Goal: Task Accomplishment & Management: Complete application form

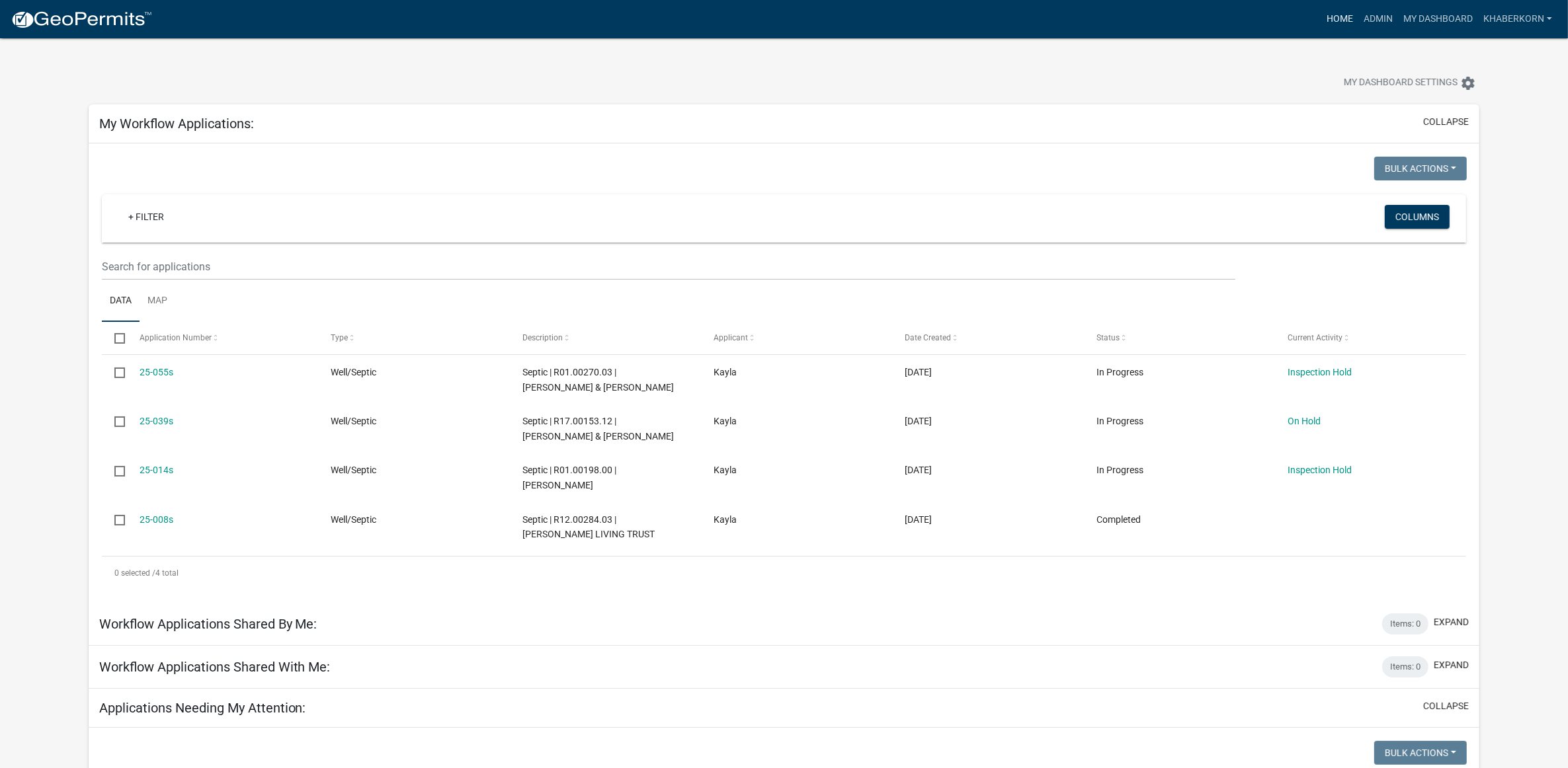
click at [1341, 15] on link "Home" at bounding box center [1340, 19] width 37 height 25
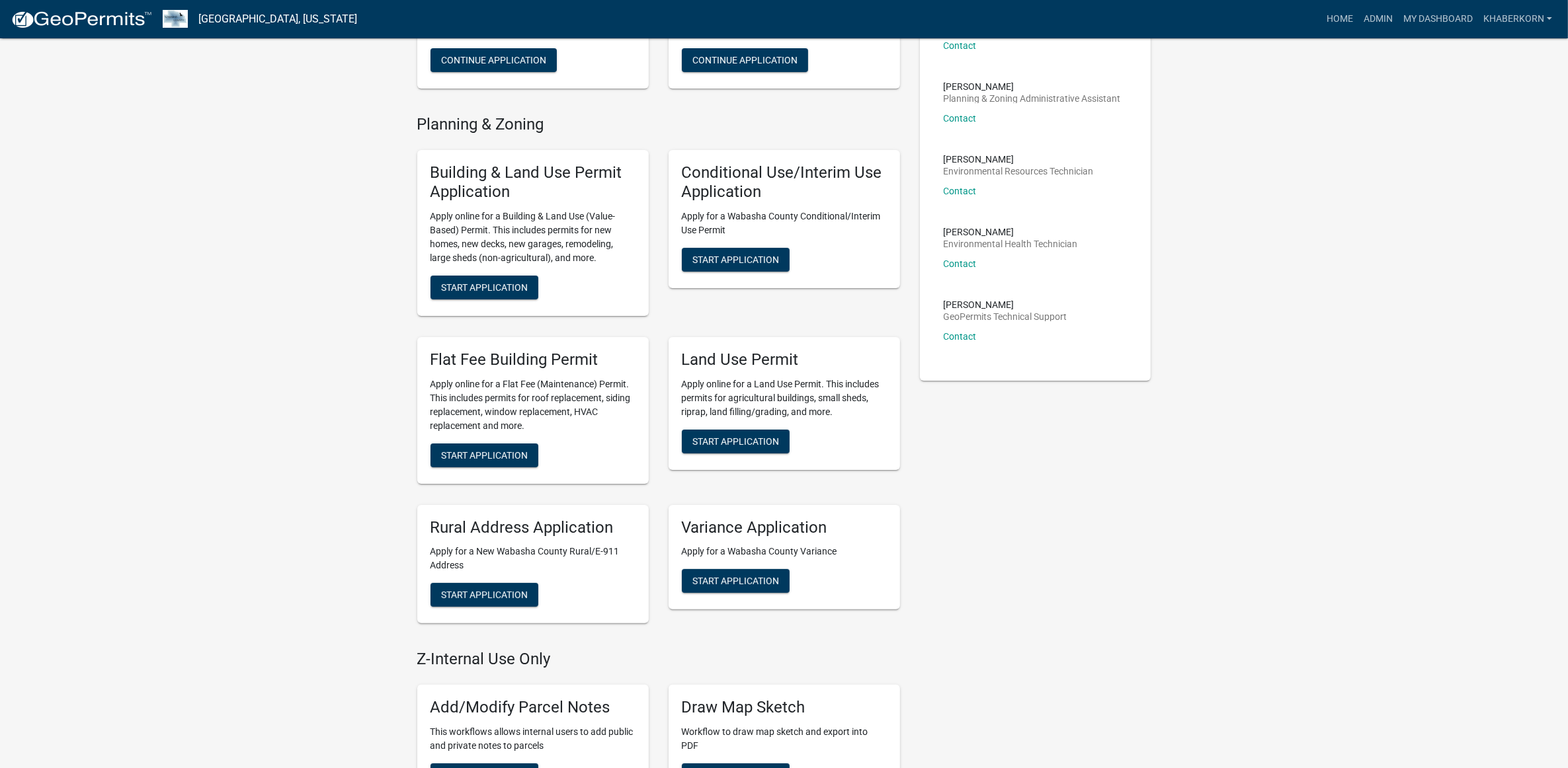
scroll to position [248, 0]
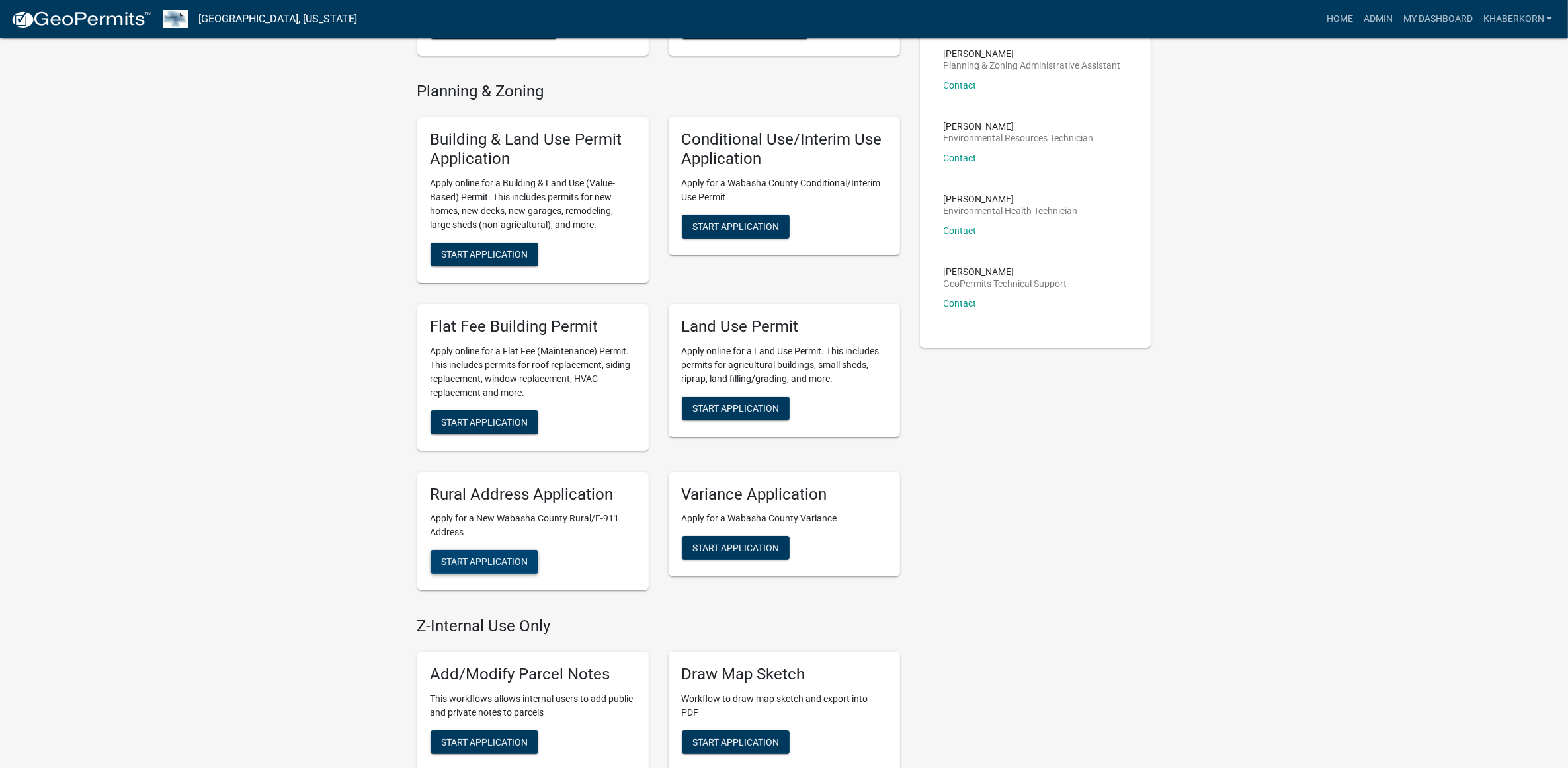
click at [519, 553] on button "Start Application" at bounding box center [485, 562] width 108 height 24
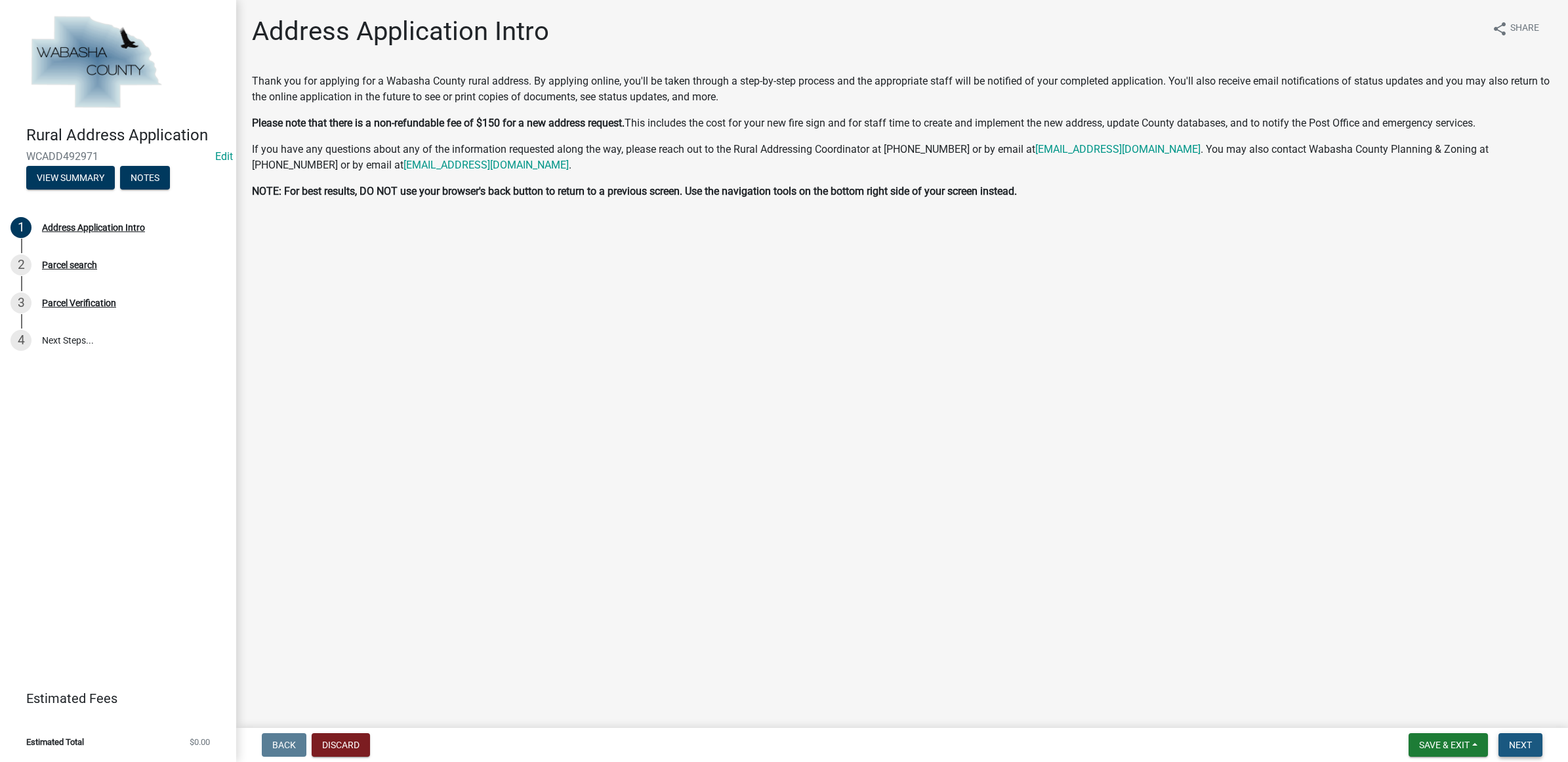
click at [1514, 743] on span "Next" at bounding box center [1519, 745] width 23 height 11
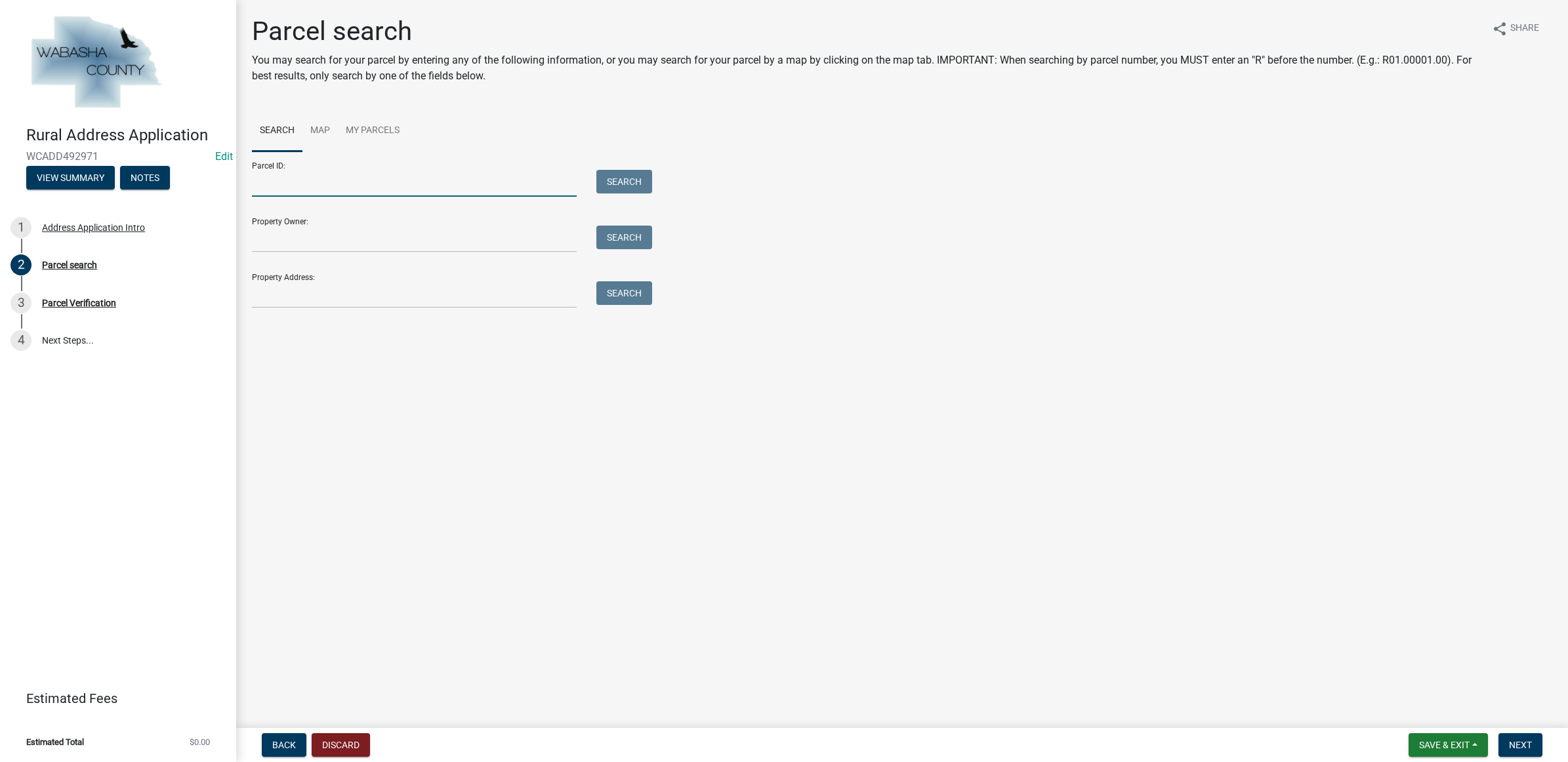
click at [300, 191] on input "Parcel ID:" at bounding box center [414, 184] width 324 height 27
type input "R05.01438.00"
click at [612, 191] on button "Search" at bounding box center [624, 182] width 56 height 23
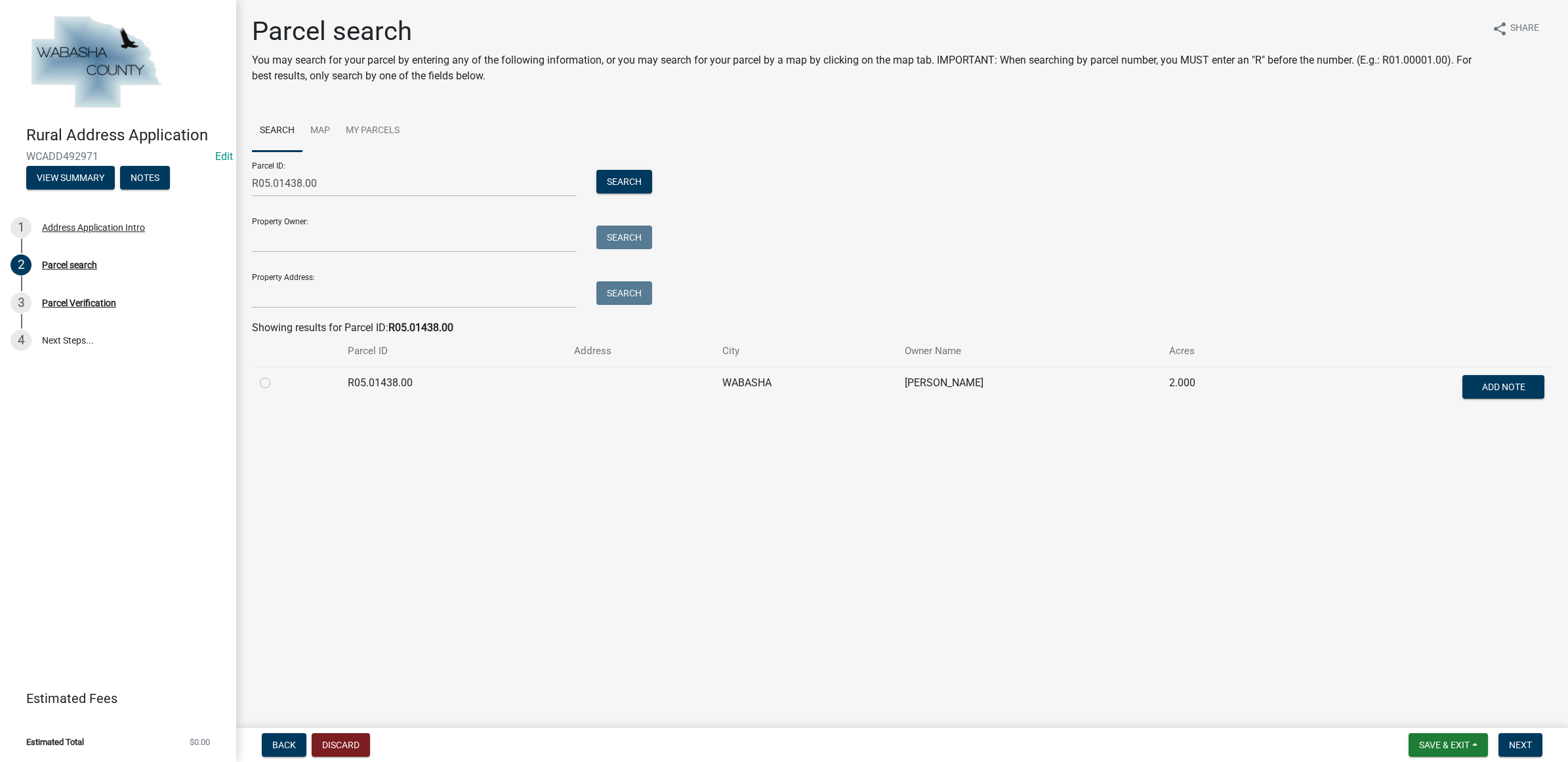
click at [276, 376] on label at bounding box center [276, 376] width 0 height 0
click at [276, 384] on input "radio" at bounding box center [280, 380] width 8 height 8
radio input "true"
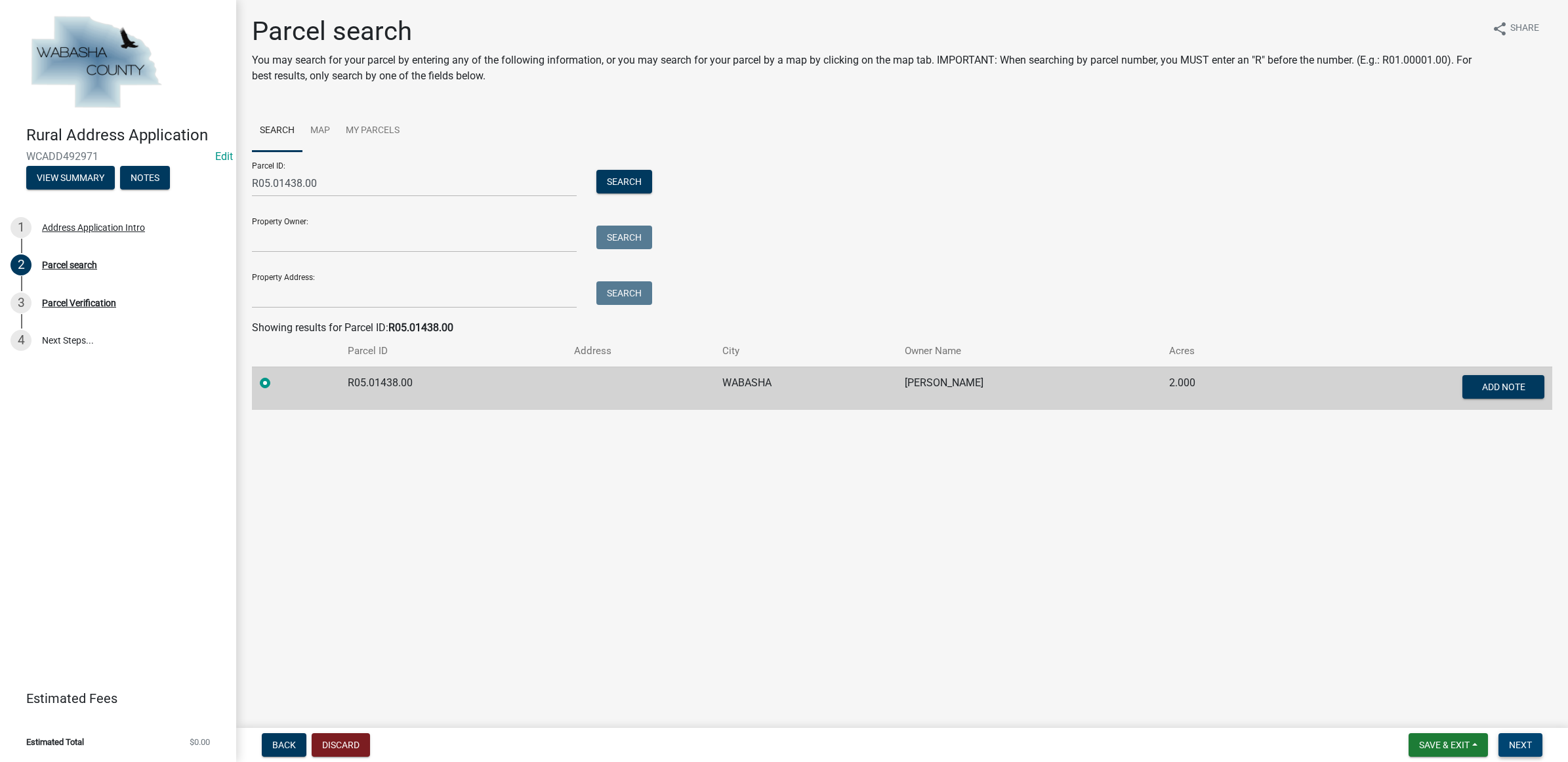
click at [1529, 744] on span "Next" at bounding box center [1519, 745] width 23 height 11
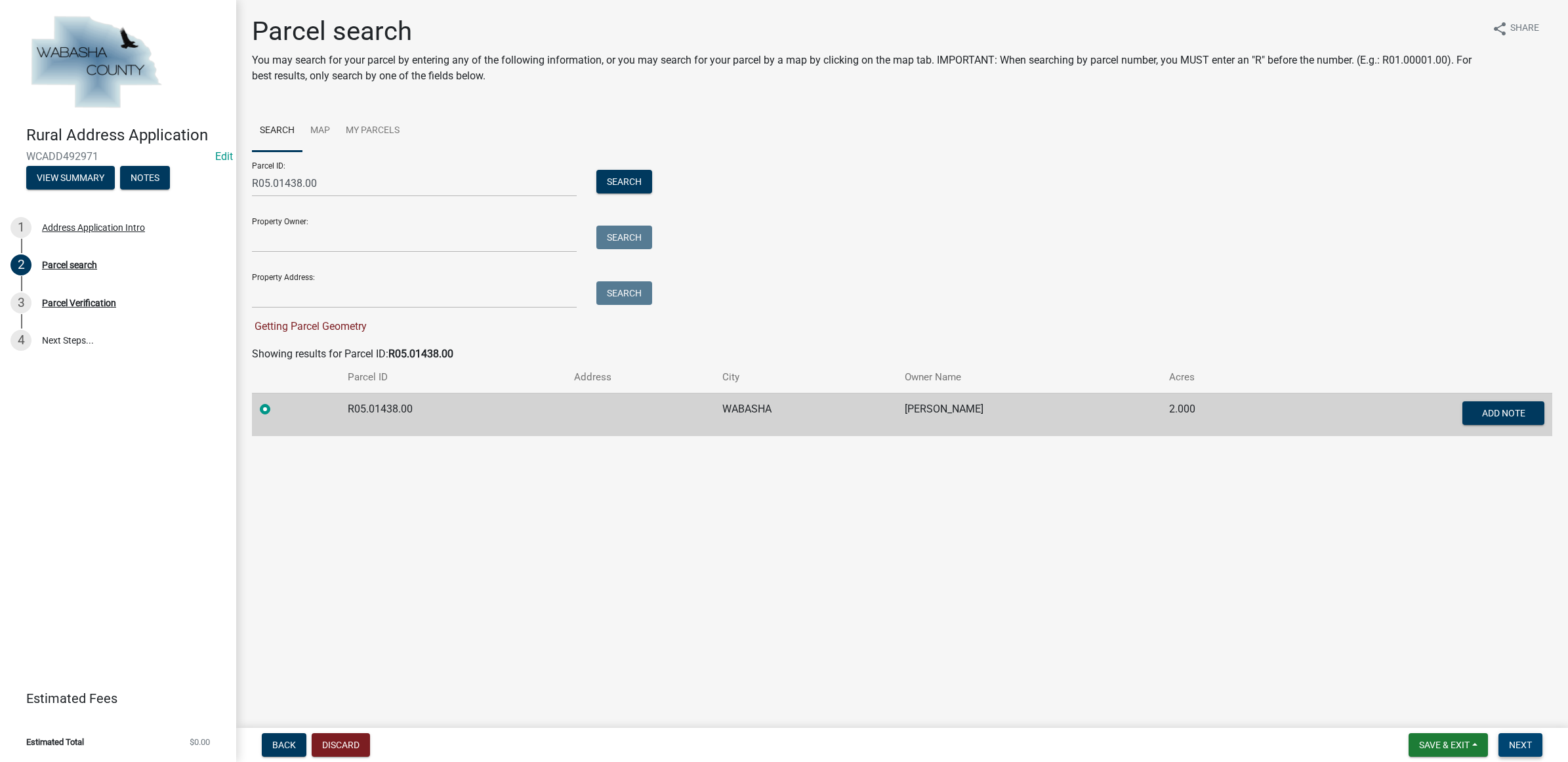
click at [1515, 743] on span "Next" at bounding box center [1519, 745] width 23 height 11
click at [660, 182] on div "Parcel ID: R05.01438.00 Search Property Owner: Search Property Address: Search …" at bounding box center [902, 243] width 1300 height 183
click at [624, 182] on button "Search" at bounding box center [624, 182] width 56 height 23
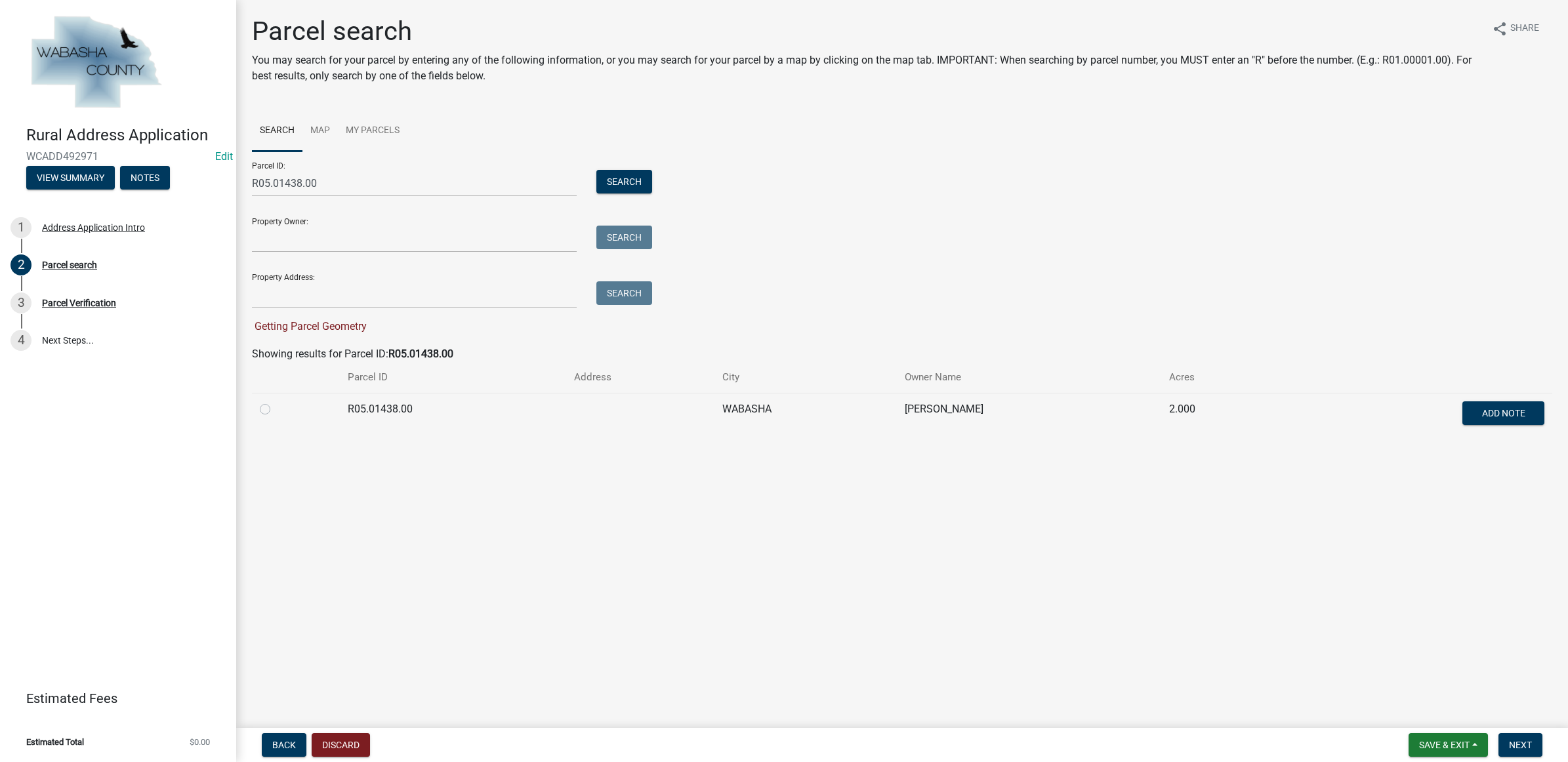
click at [276, 402] on label at bounding box center [276, 402] width 0 height 0
click at [276, 406] on input "radio" at bounding box center [280, 406] width 8 height 8
radio input "true"
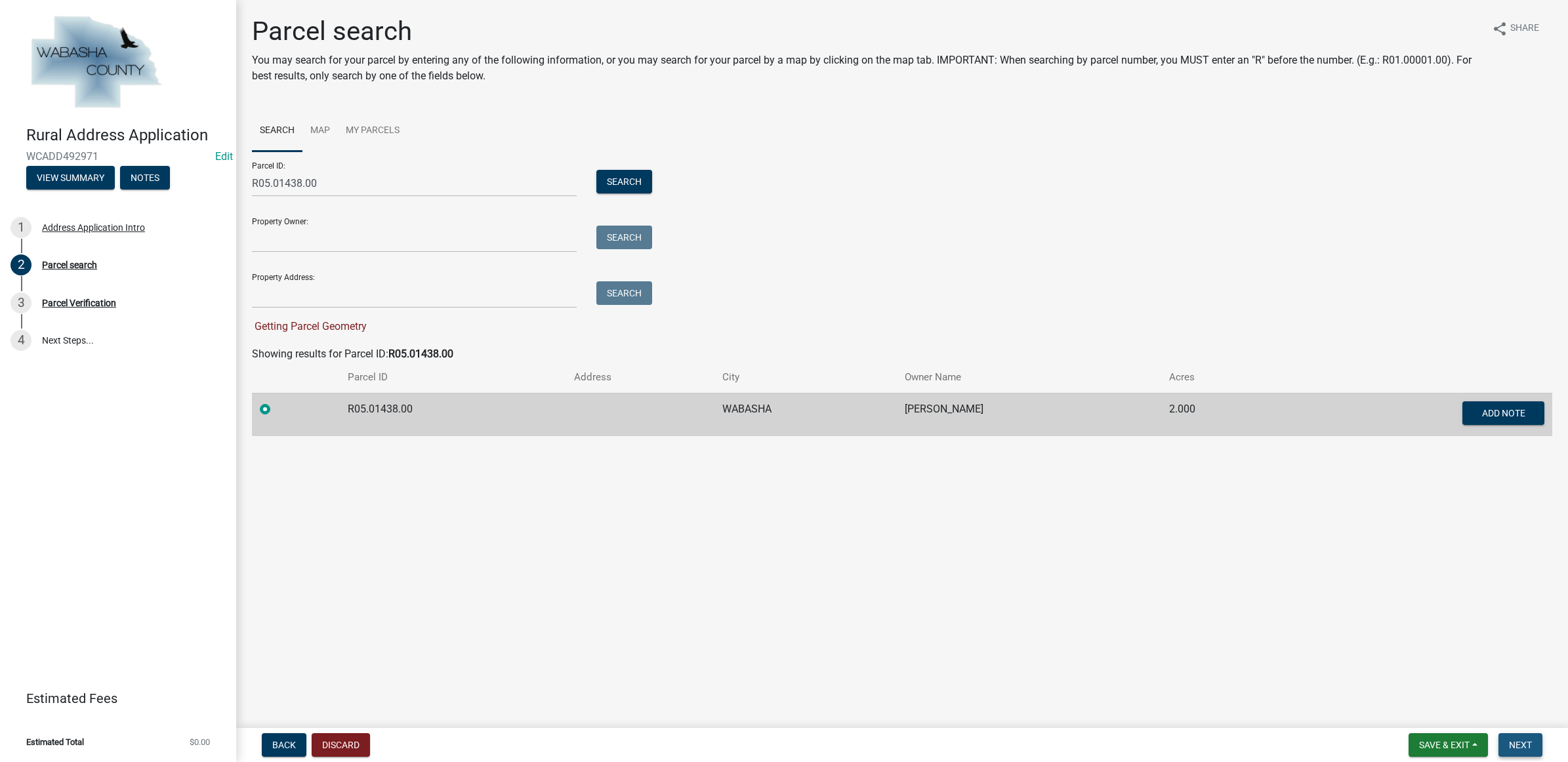
click at [1535, 746] on button "Next" at bounding box center [1520, 745] width 44 height 23
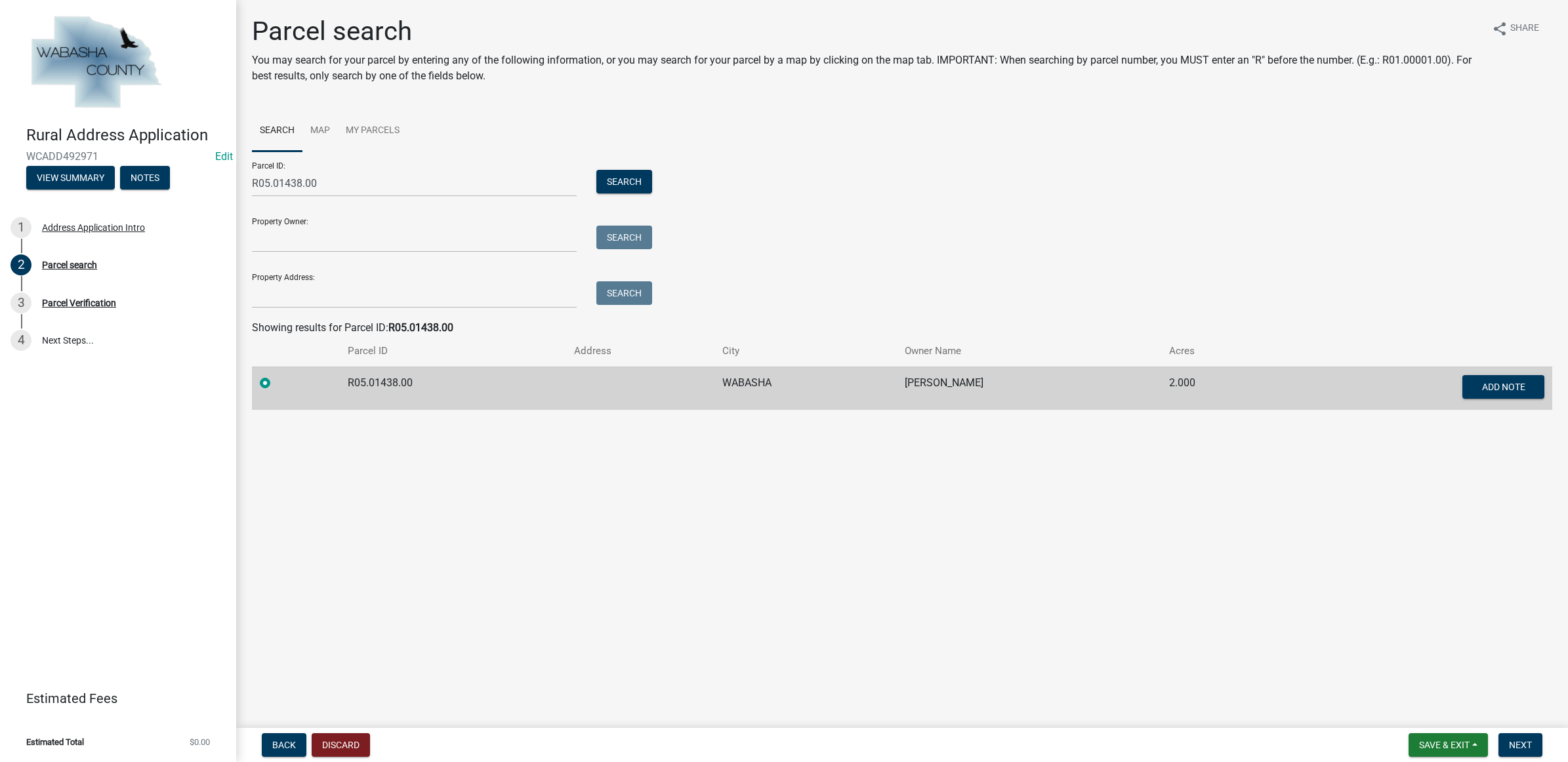
click at [1511, 758] on nav "Back Discard Save & Exit Save Save & Exit Next" at bounding box center [902, 745] width 1332 height 34
click at [1512, 748] on span "Next" at bounding box center [1519, 745] width 23 height 11
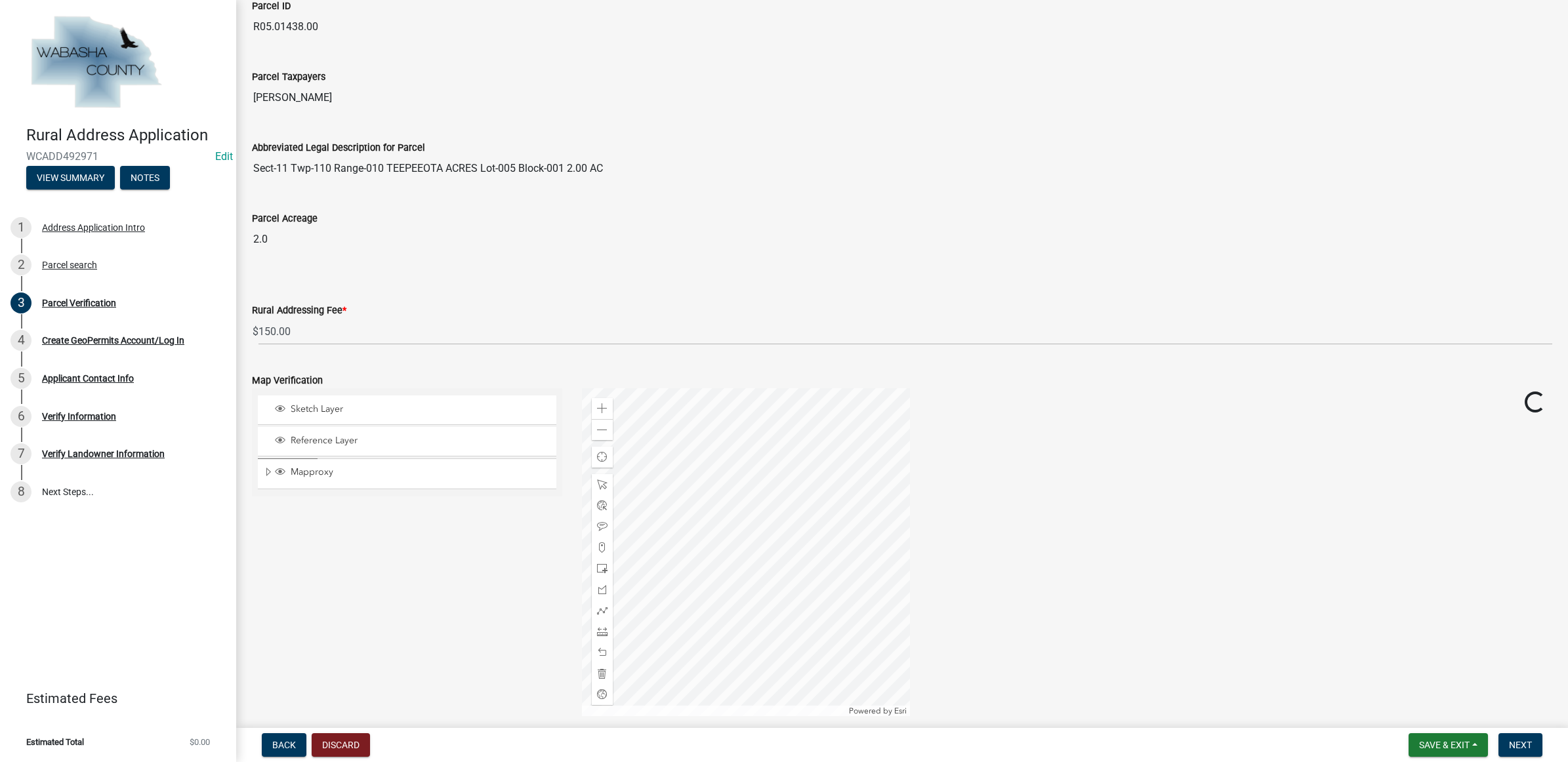
scroll to position [122, 0]
click at [1534, 746] on button "Next" at bounding box center [1520, 745] width 44 height 23
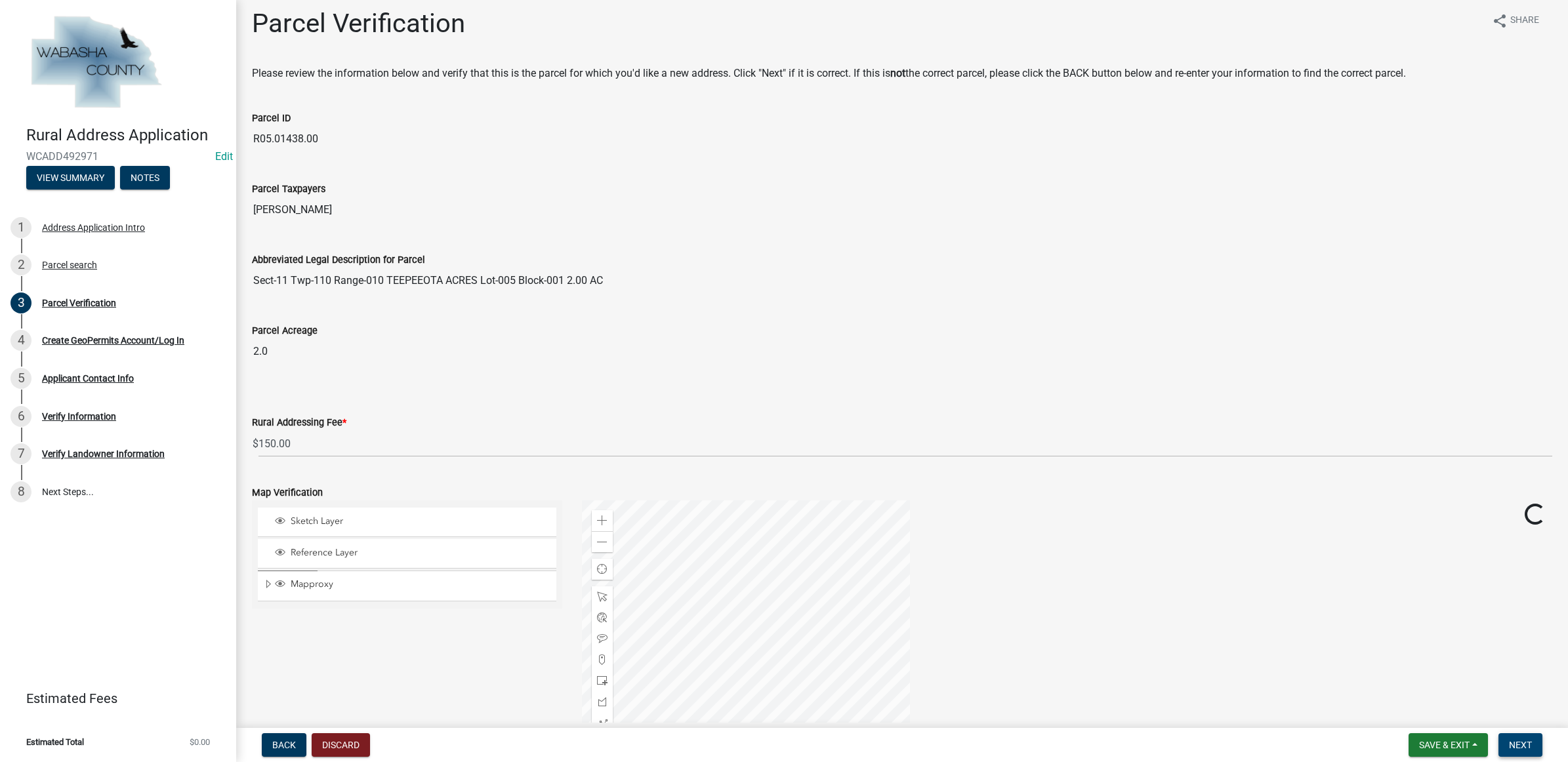
scroll to position [0, 0]
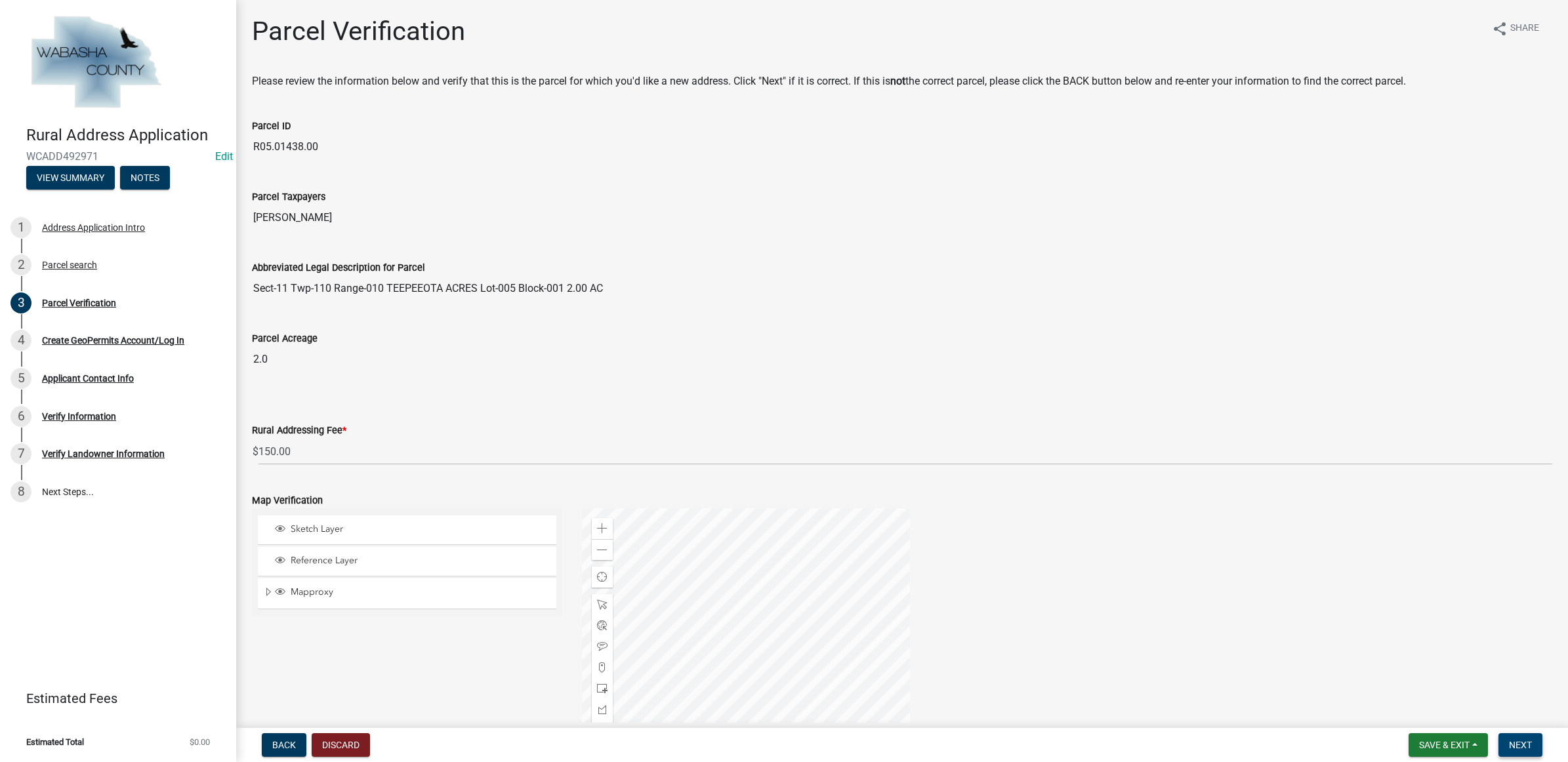
click at [1530, 740] on span "Next" at bounding box center [1519, 745] width 23 height 11
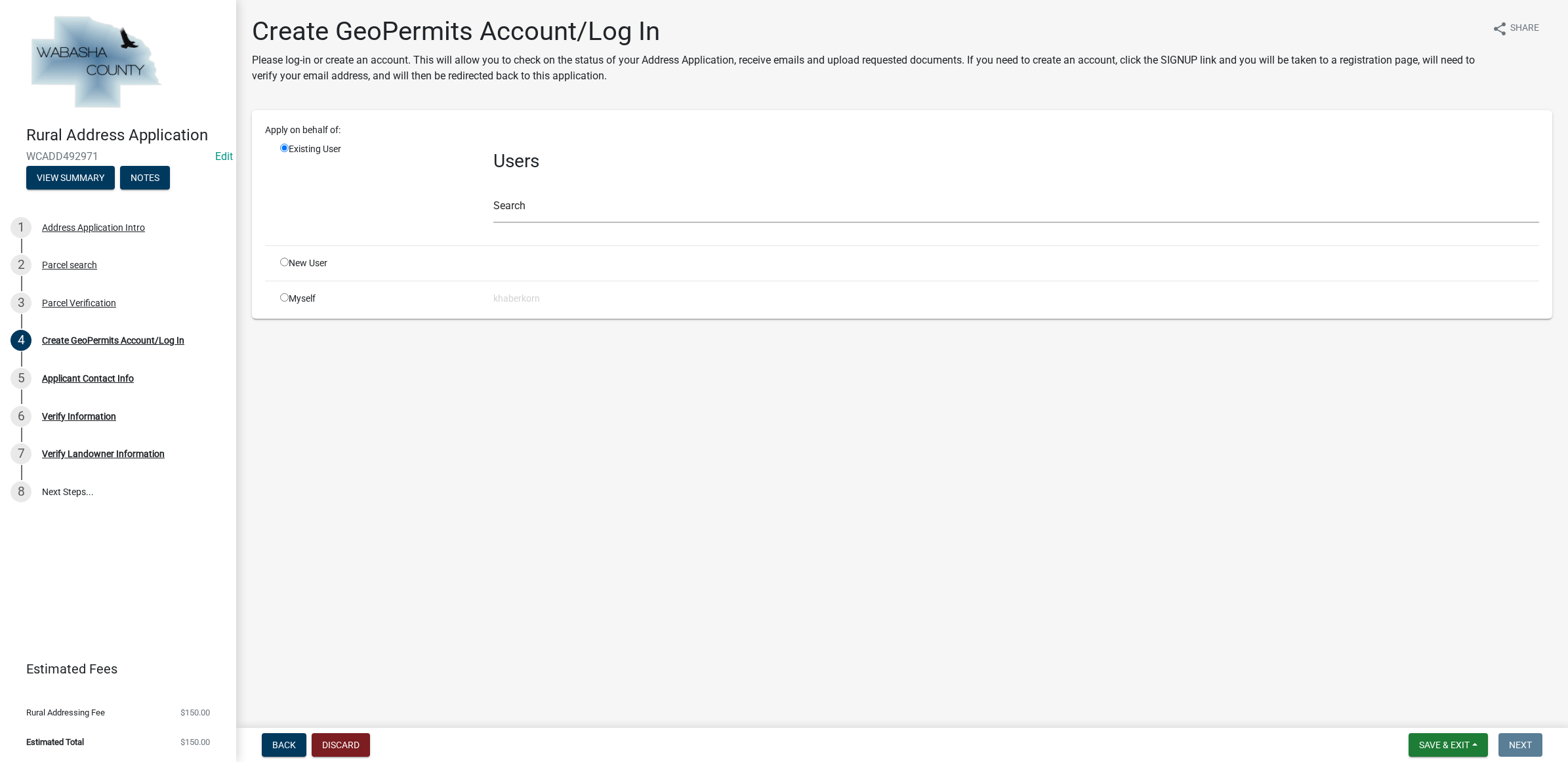
click at [312, 264] on div "New User" at bounding box center [376, 263] width 213 height 13
click at [286, 262] on input "radio" at bounding box center [284, 262] width 8 height 8
radio input "true"
radio input "false"
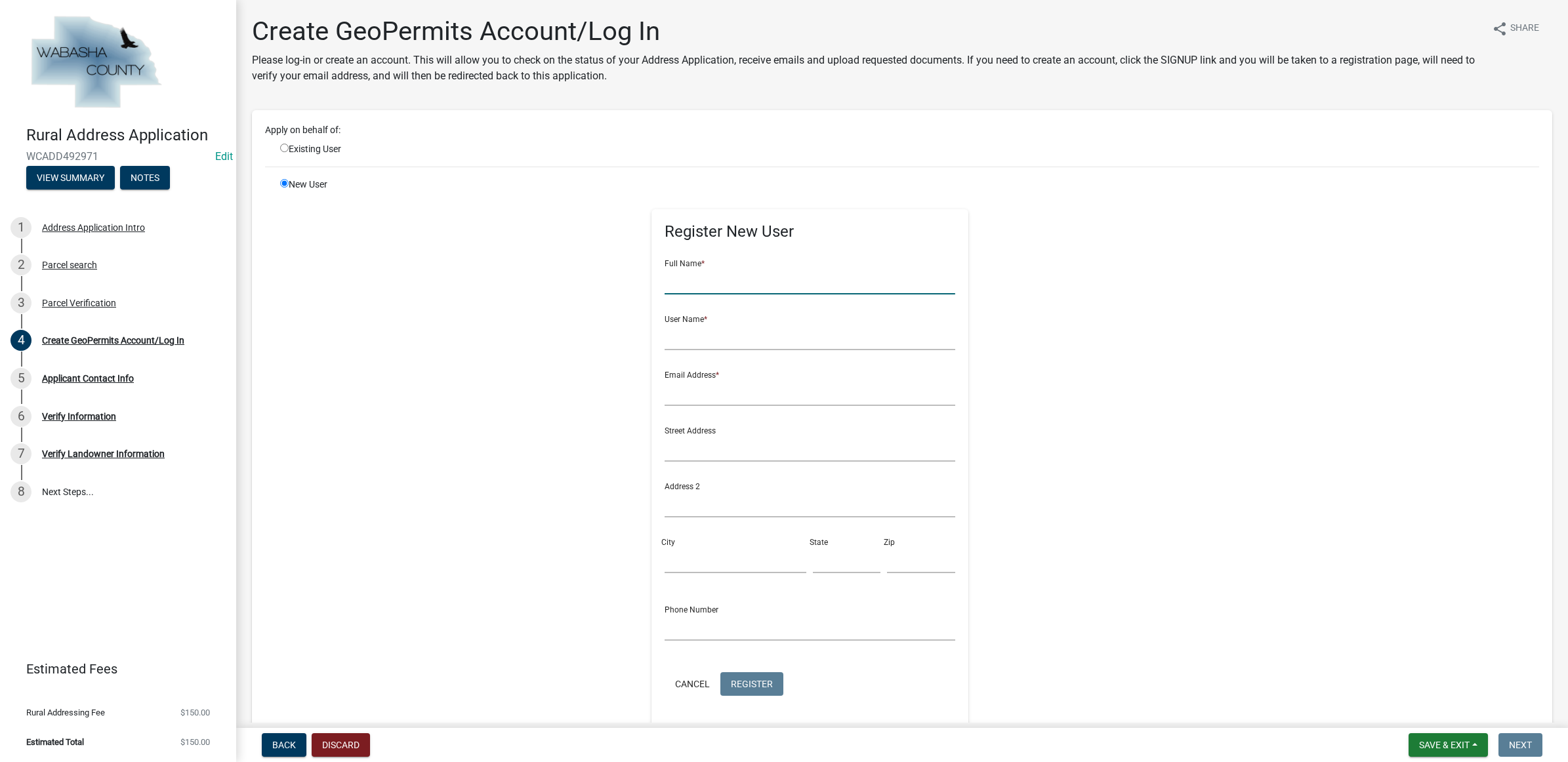
click at [714, 274] on input "text" at bounding box center [810, 281] width 291 height 27
type input "[PERSON_NAME]"
type input "THansen"
type input "3"
type input "[EMAIL_ADDRESS][DOMAIN_NAME]"
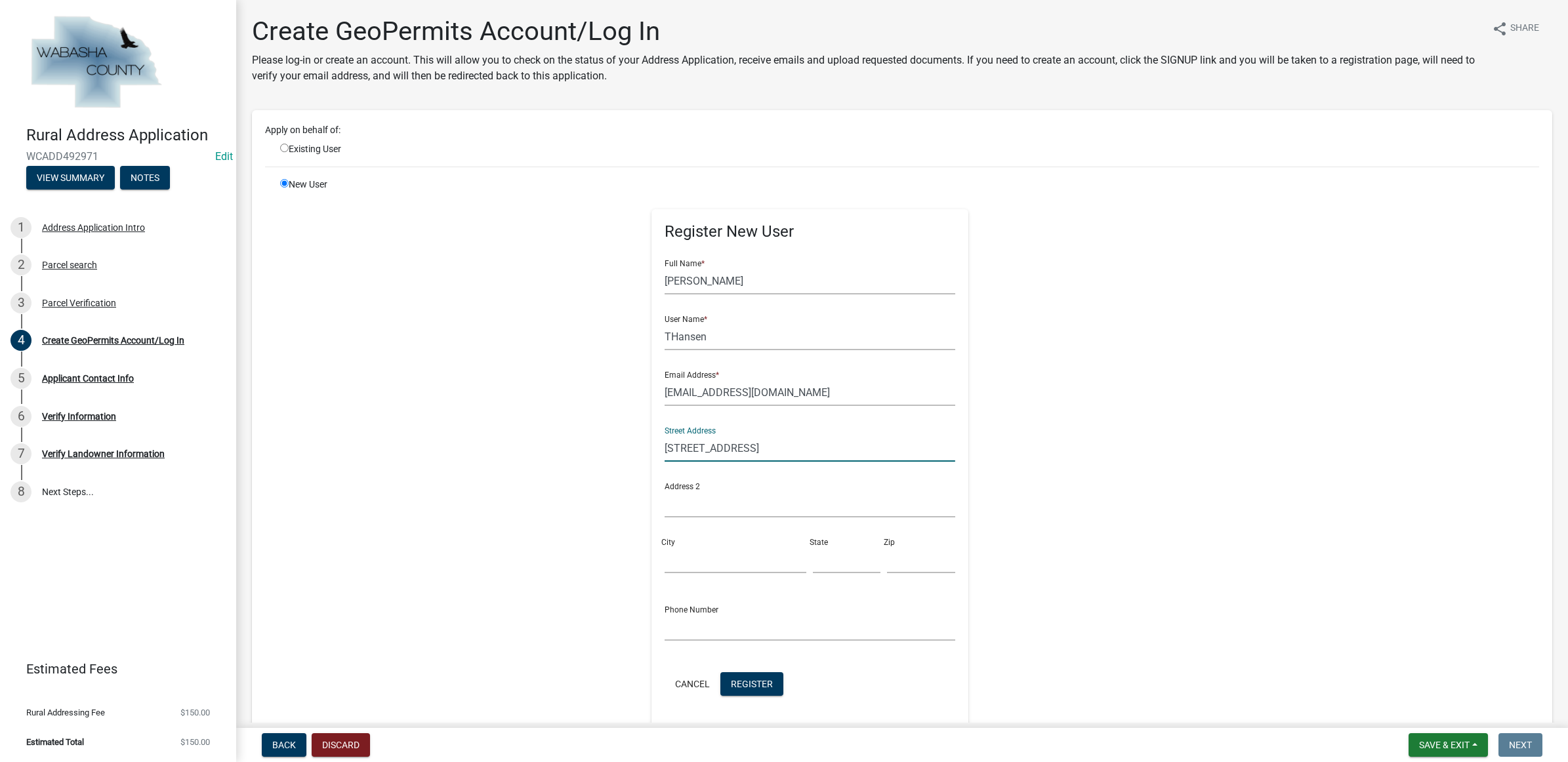
type input "[STREET_ADDRESS]"
type input "[PERSON_NAME][GEOGRAPHIC_DATA]"
type input "MN"
type input "55991"
type input "[PHONE_NUMBER]"
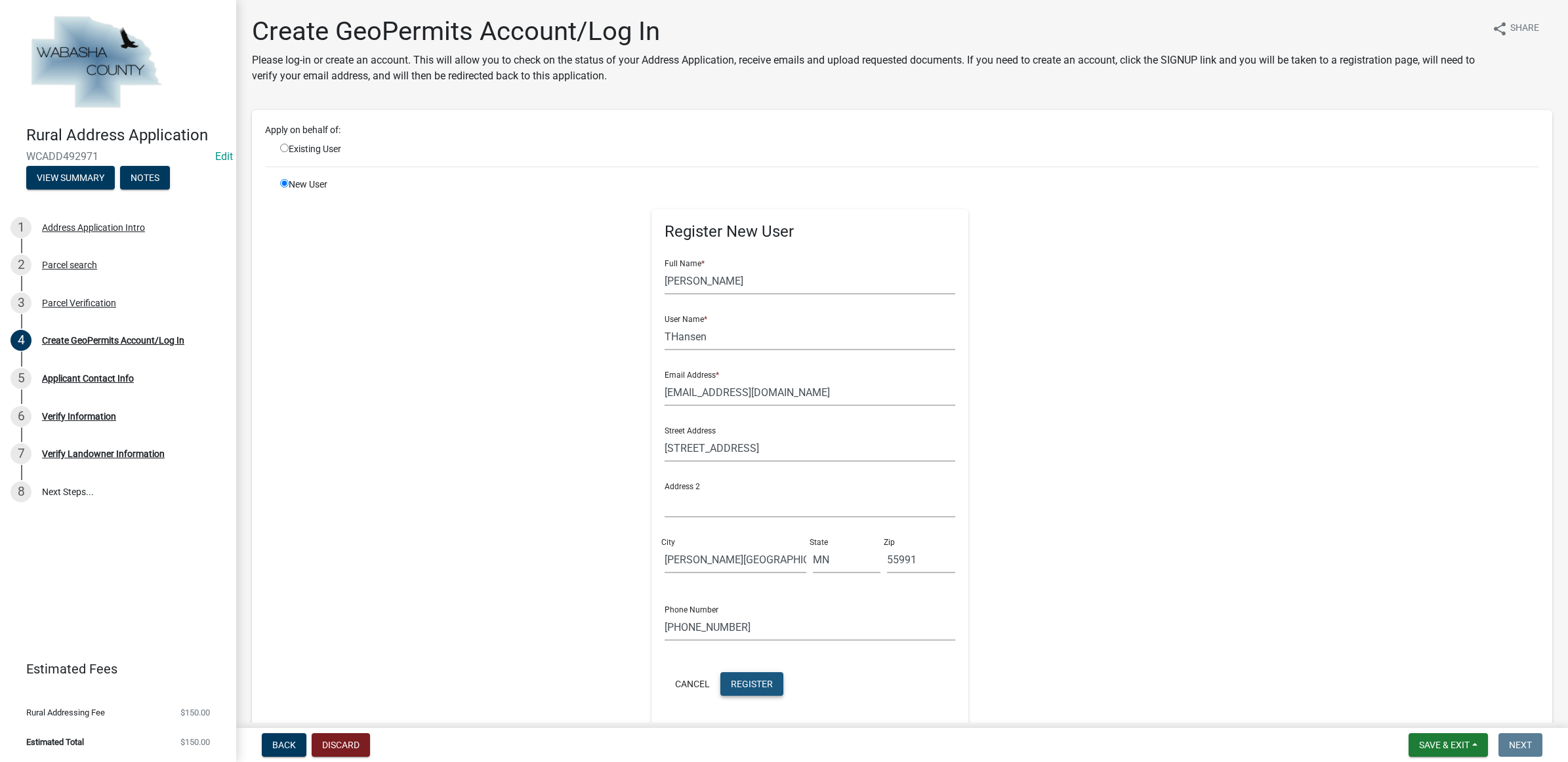
click at [740, 687] on span "Register" at bounding box center [752, 683] width 42 height 11
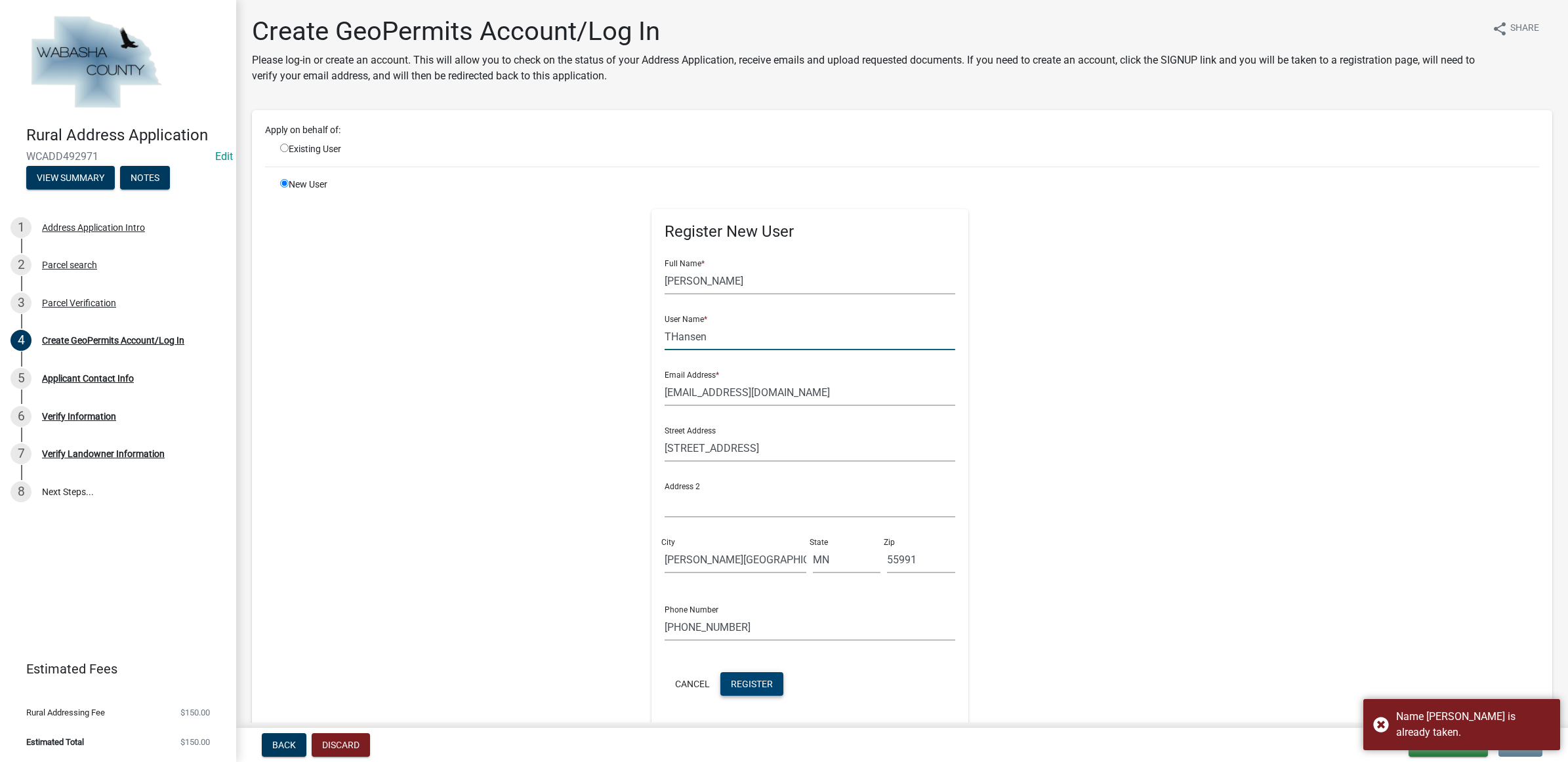
click at [712, 339] on input "THansen" at bounding box center [810, 337] width 291 height 27
type input "THansen1"
click at [751, 686] on span "Register" at bounding box center [752, 683] width 42 height 11
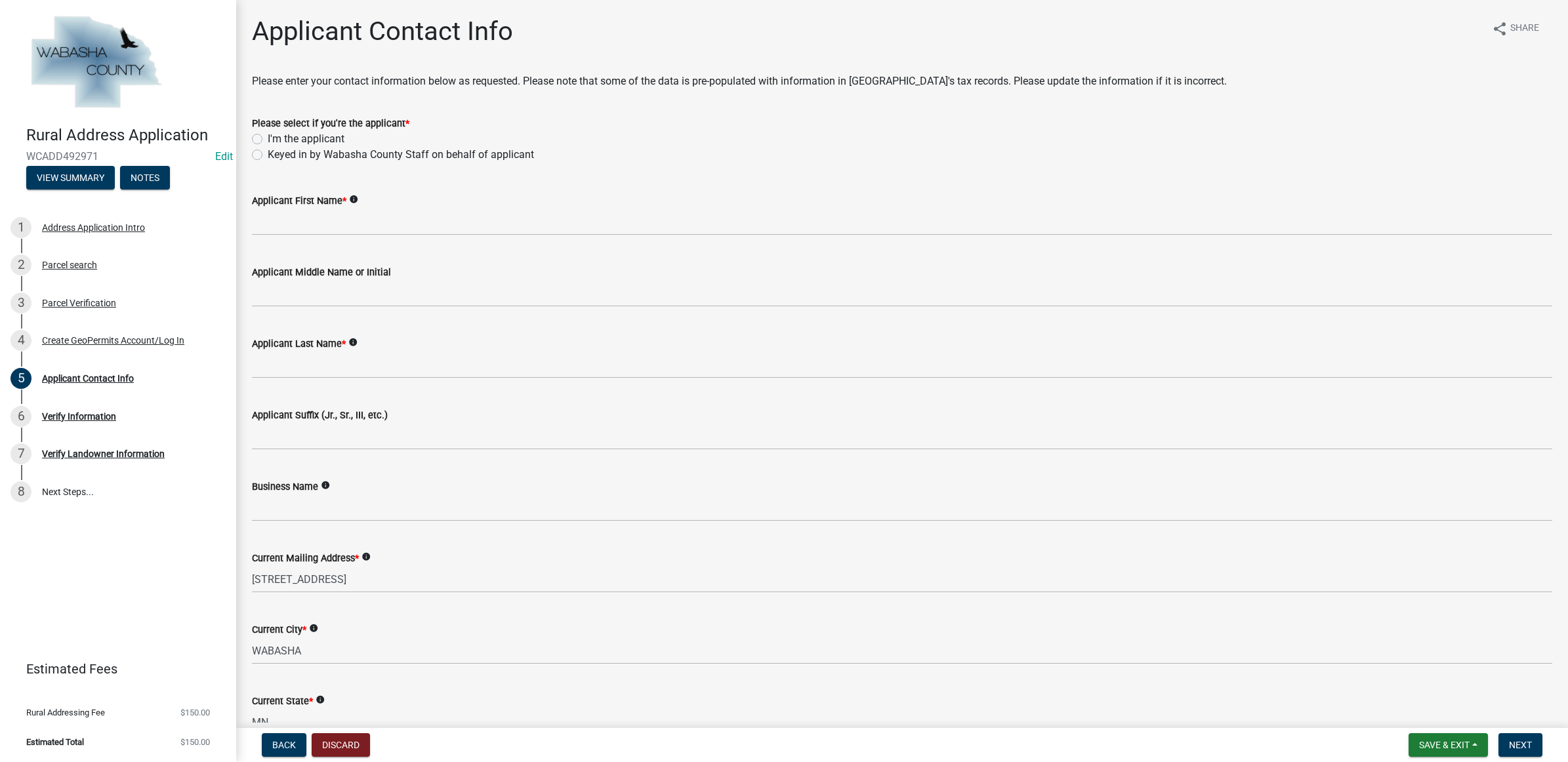
click at [300, 153] on label "Keyed in by Wabasha County Staff on behalf of applicant" at bounding box center [401, 154] width 267 height 16
click at [277, 153] on input "Keyed in by Wabasha County Staff on behalf of applicant" at bounding box center [272, 151] width 8 height 8
radio input "true"
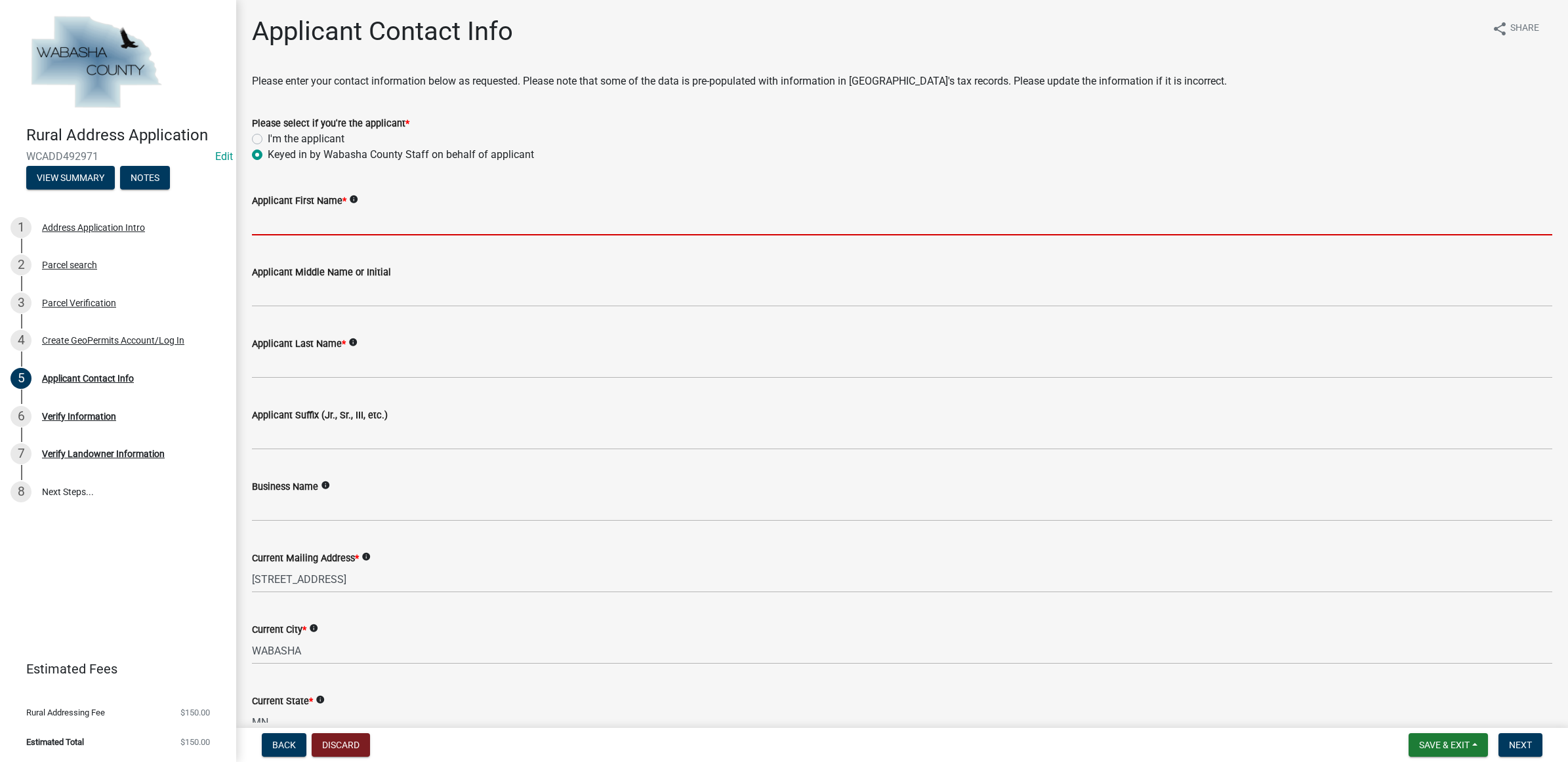
click at [300, 225] on input "Applicant First Name *" at bounding box center [902, 222] width 1300 height 27
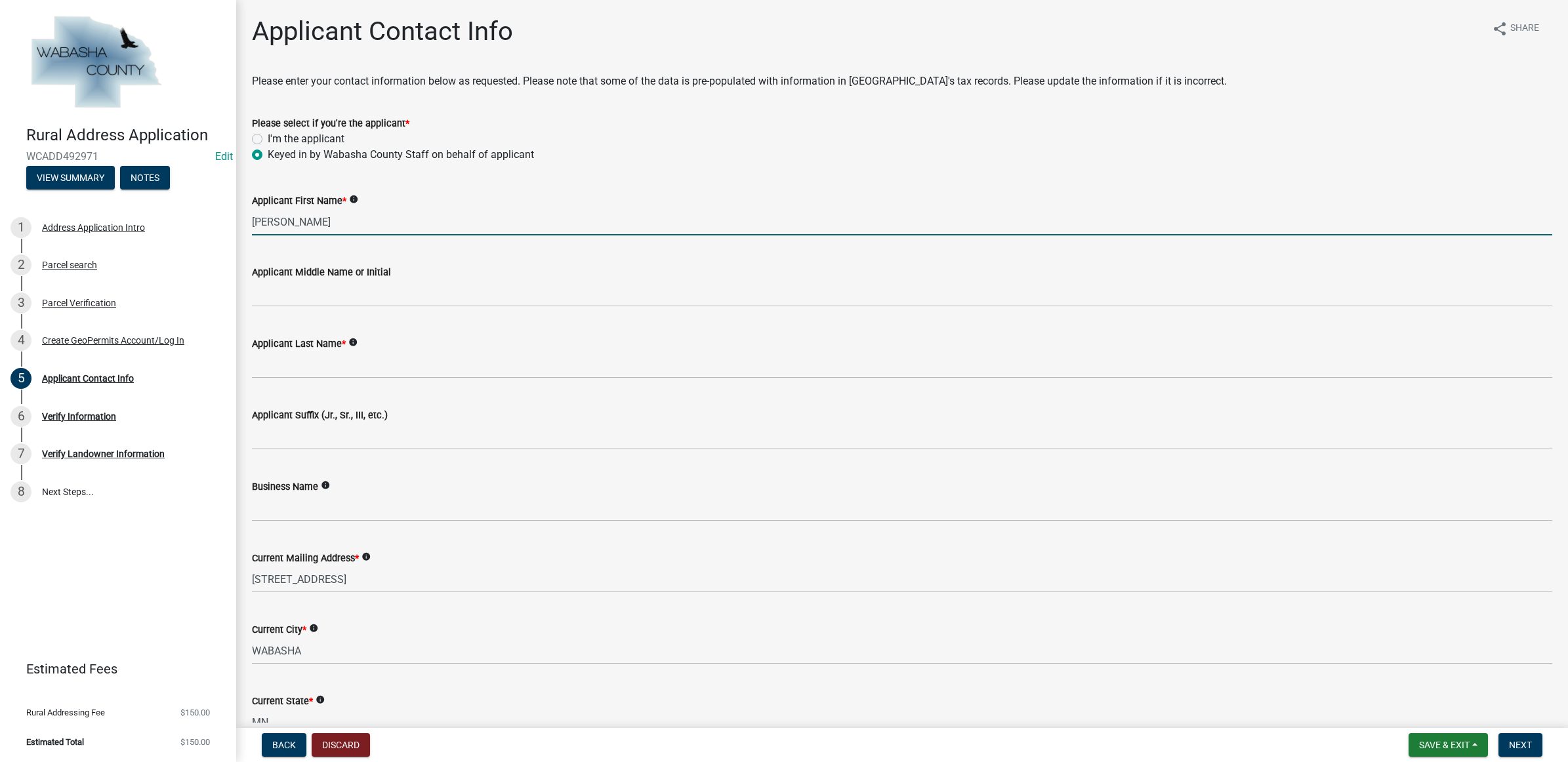
type input "[PERSON_NAME]"
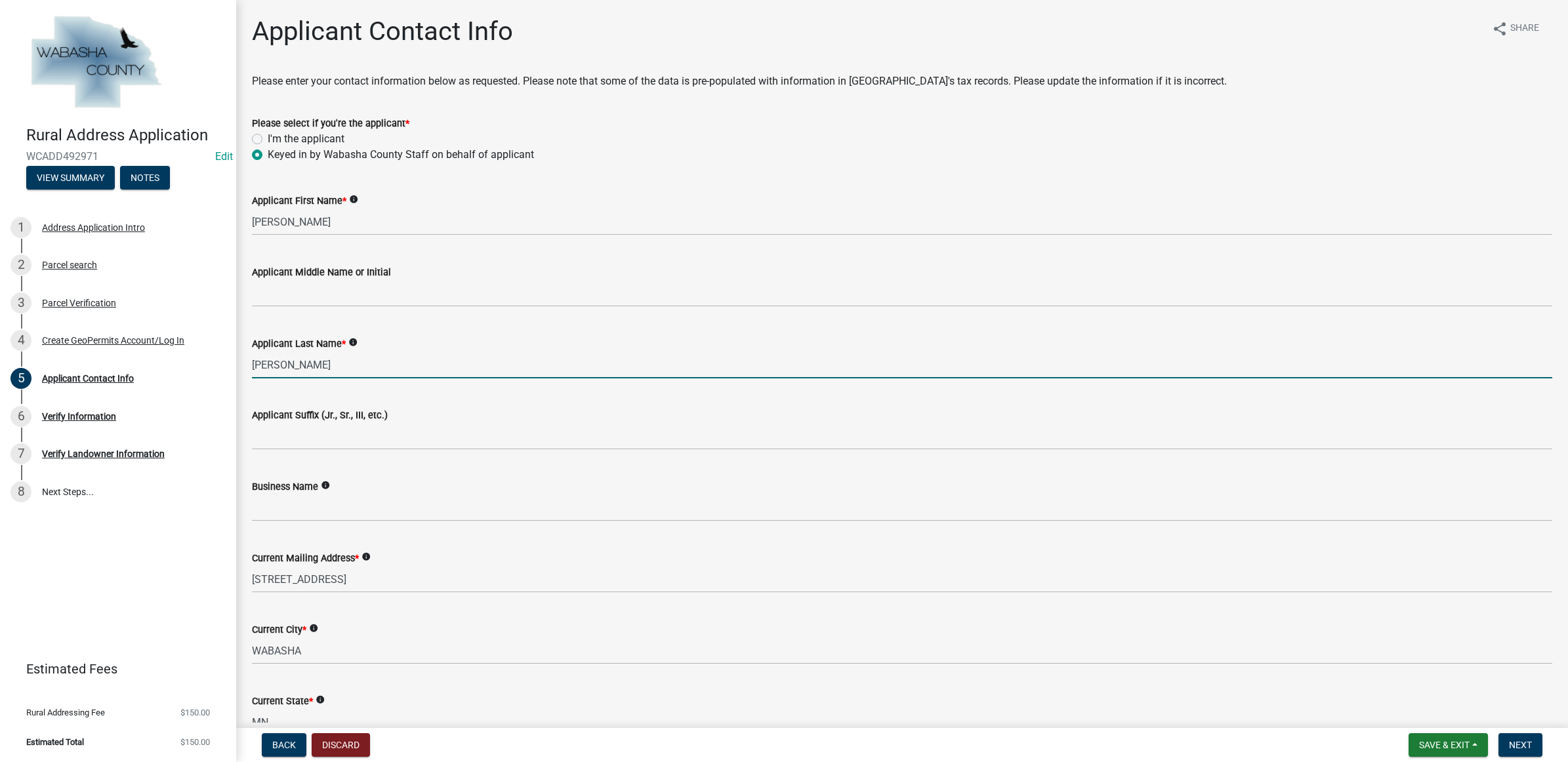
type input "[PERSON_NAME]"
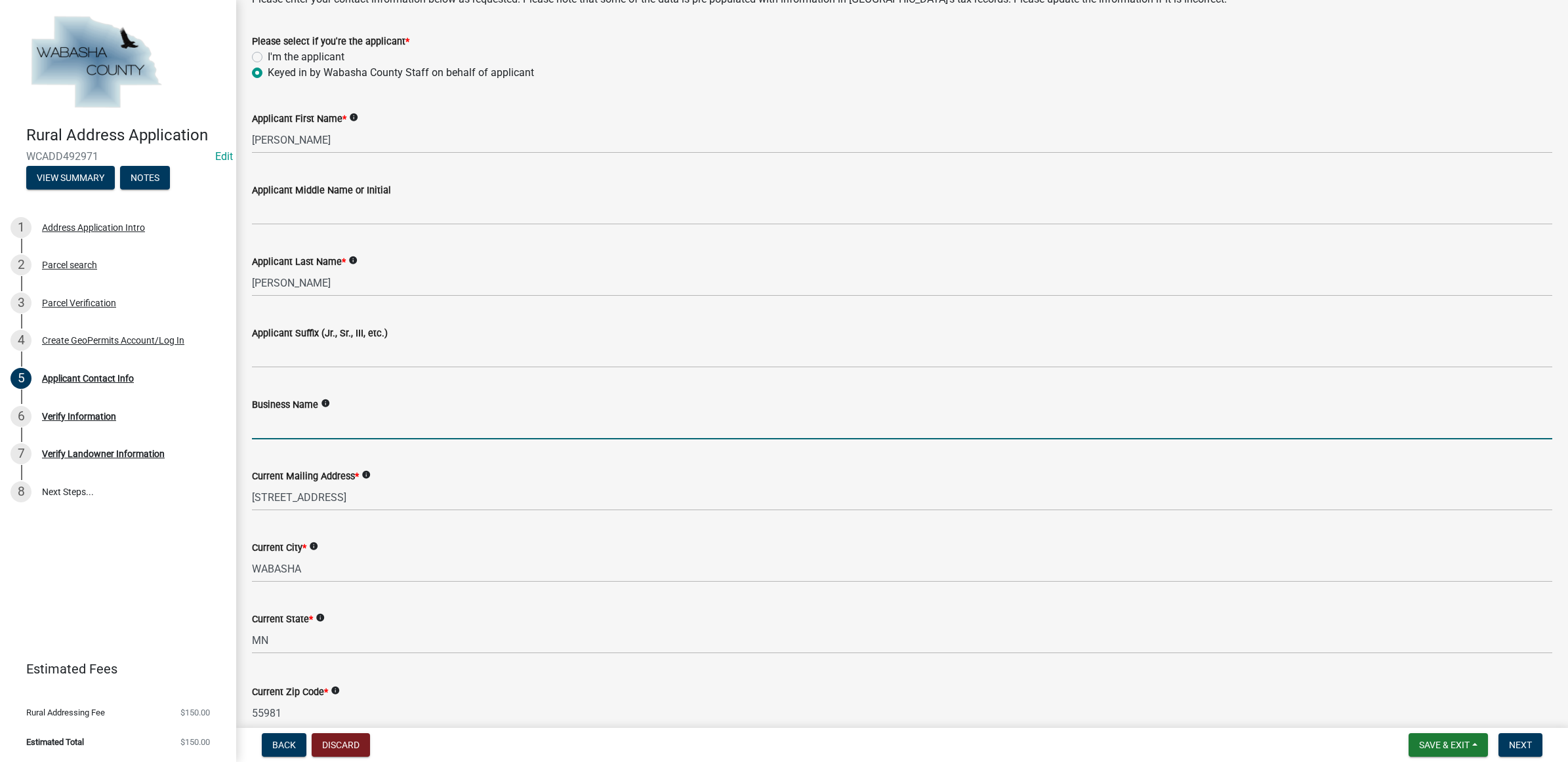
scroll to position [164, 0]
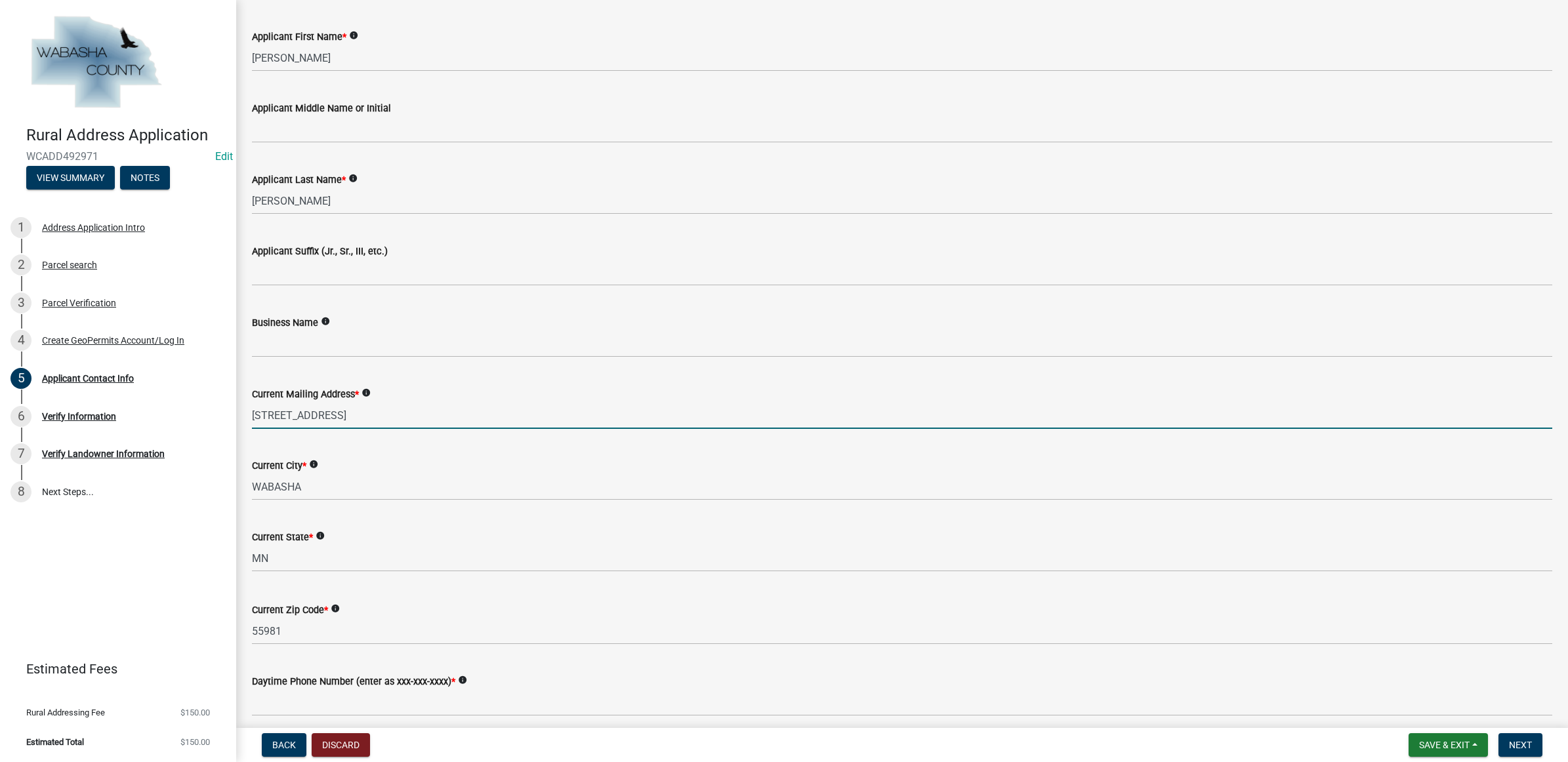
drag, startPoint x: 380, startPoint y: 413, endPoint x: 247, endPoint y: 415, distance: 133.0
click at [247, 415] on div "Current Mailing Address * info [STREET_ADDRESS]" at bounding box center [902, 398] width 1320 height 61
type input "[STREET_ADDRESS]"
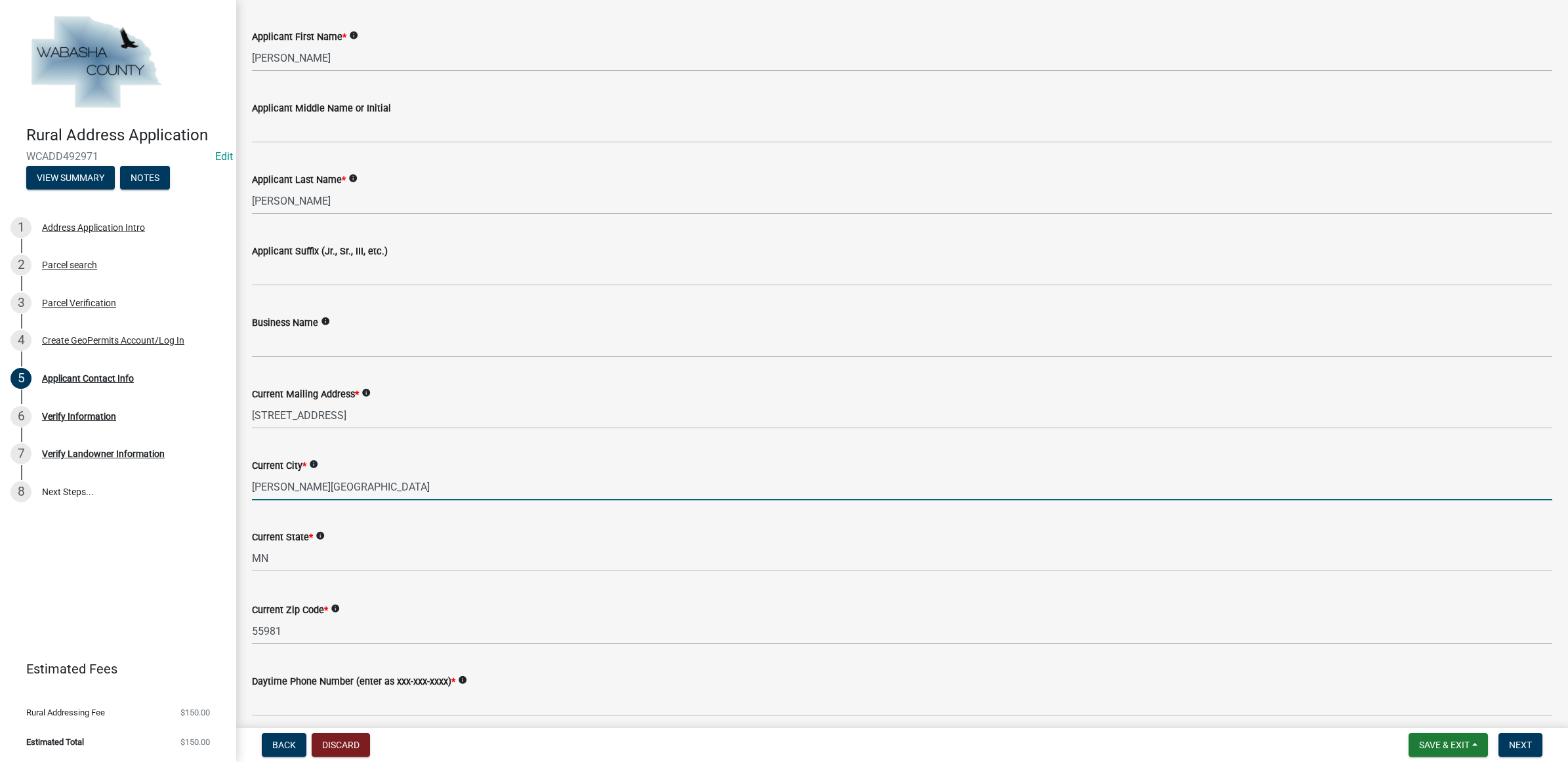
type input "[PERSON_NAME][GEOGRAPHIC_DATA]"
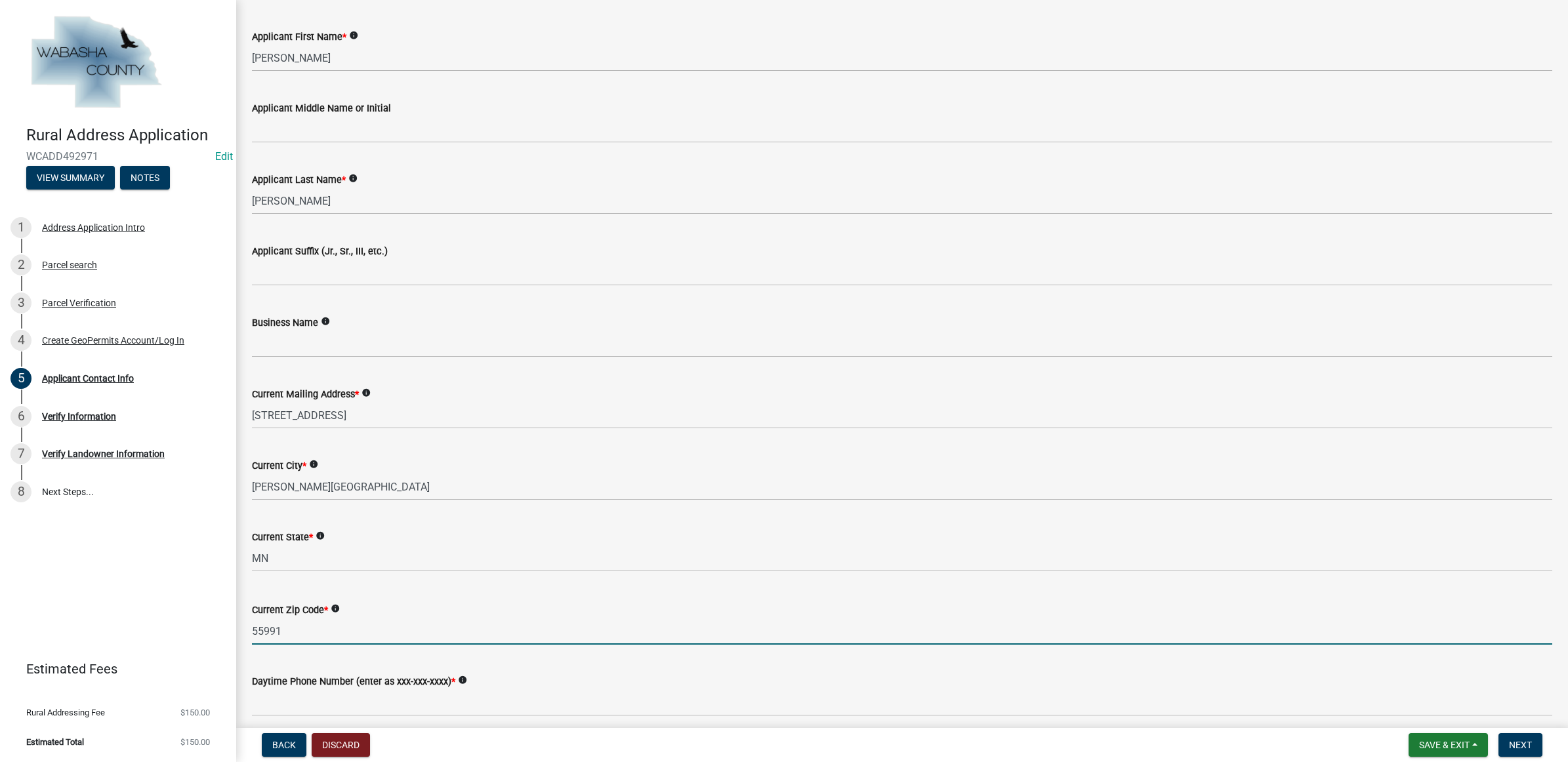
scroll to position [328, 0]
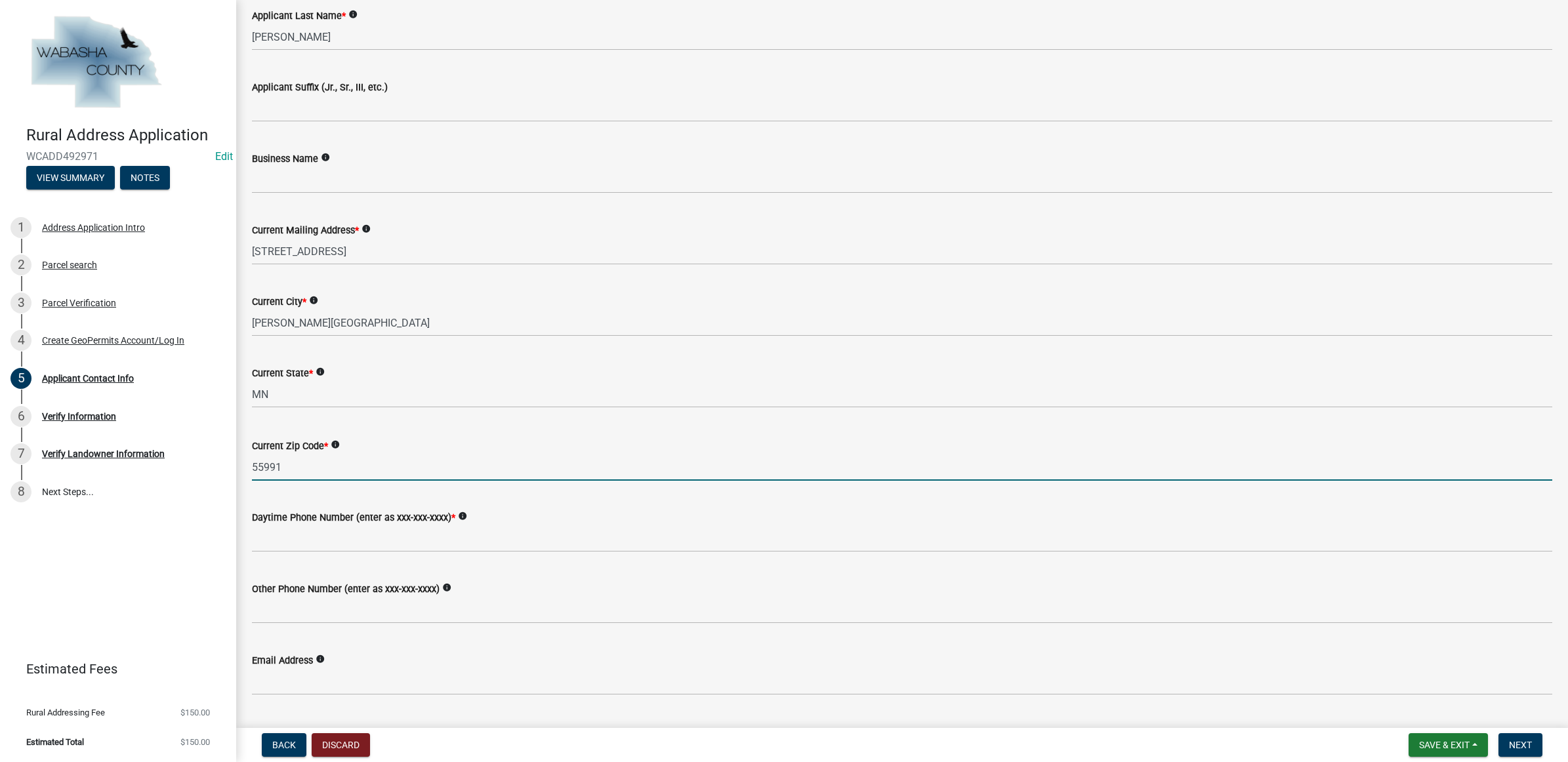
type input "55991"
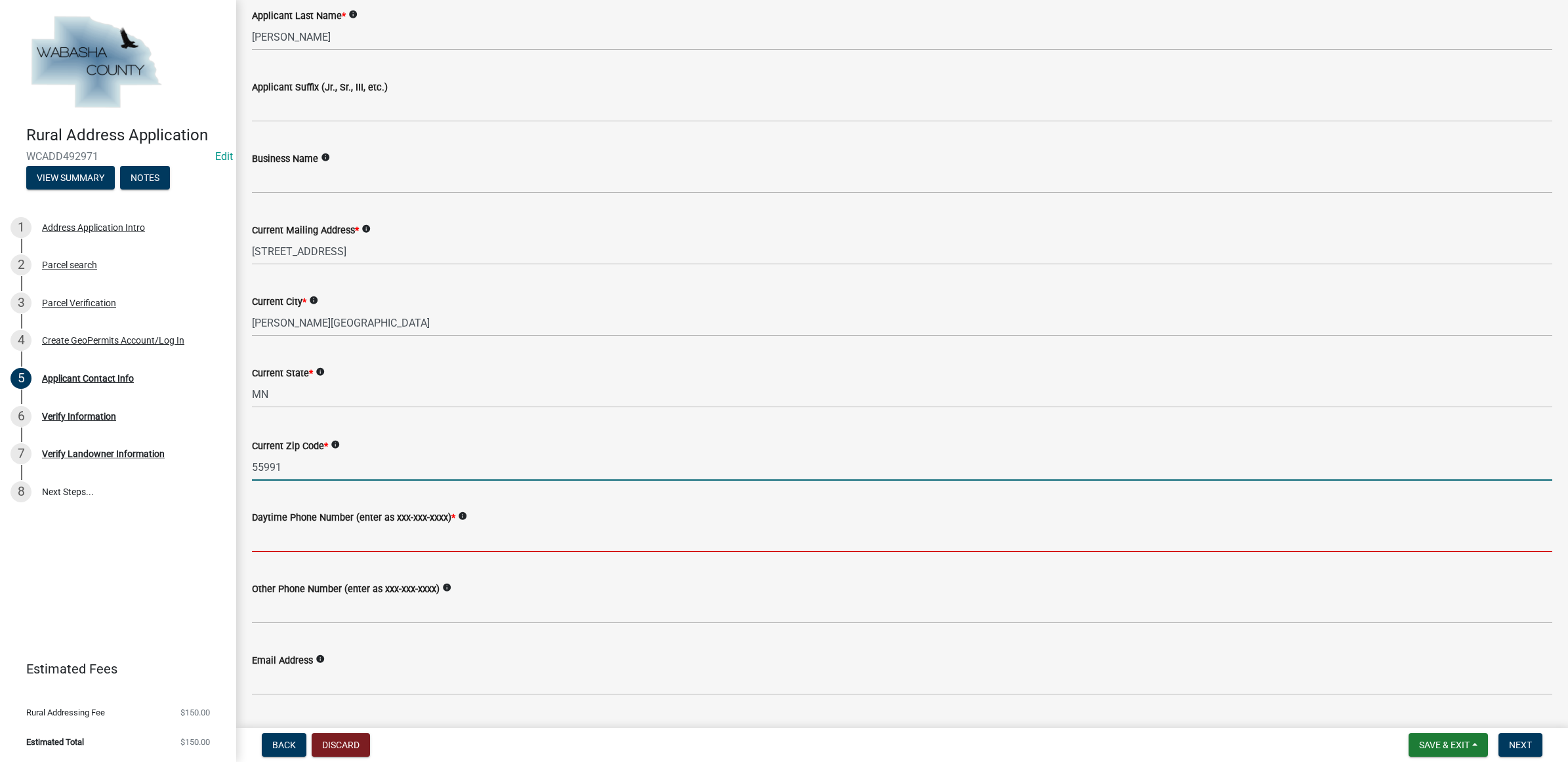
click at [269, 535] on input "Daytime Phone Number (enter as xxx-xxx-xxxx) *" at bounding box center [902, 539] width 1300 height 27
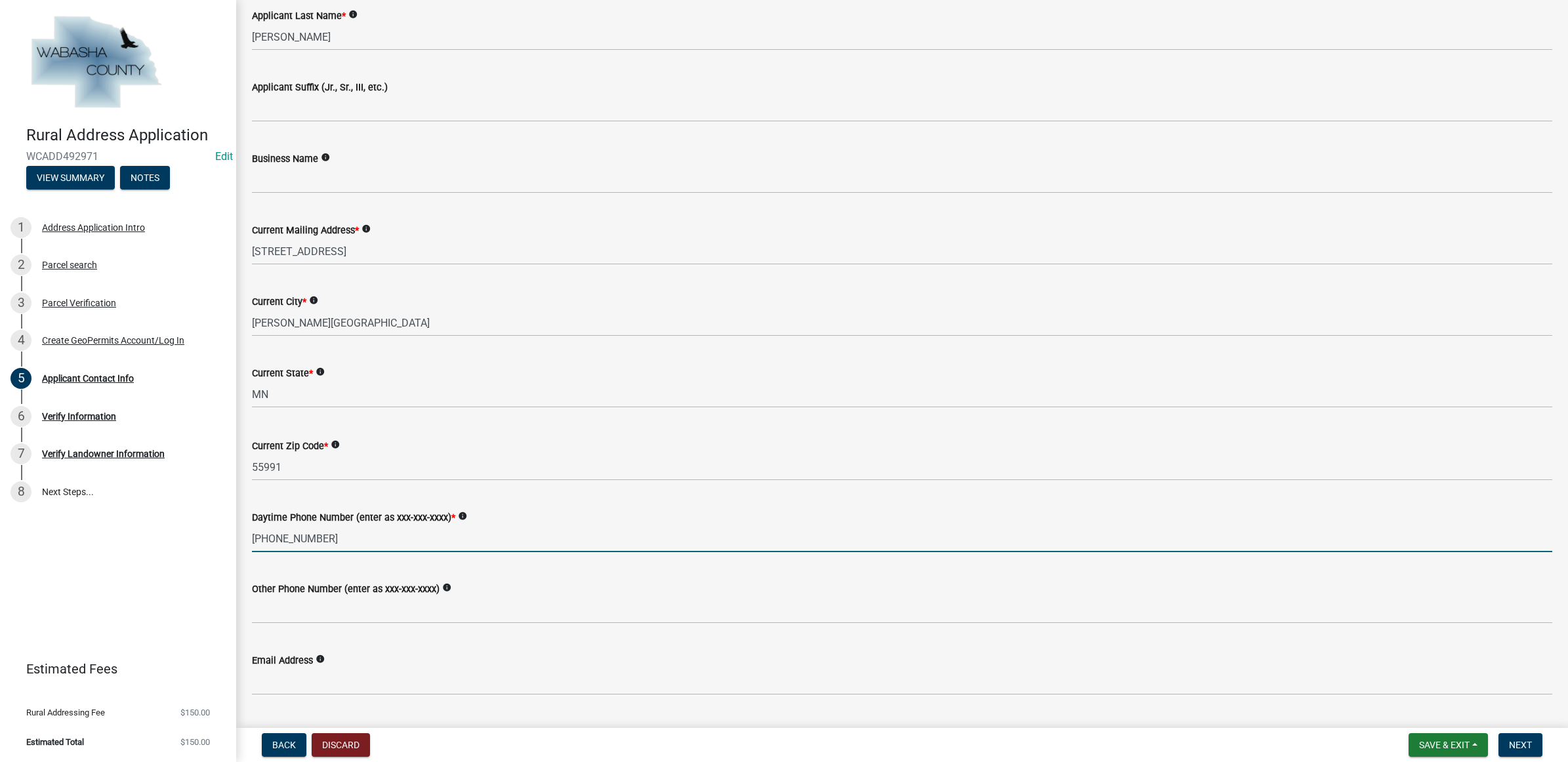
type input "[PHONE_NUMBER]"
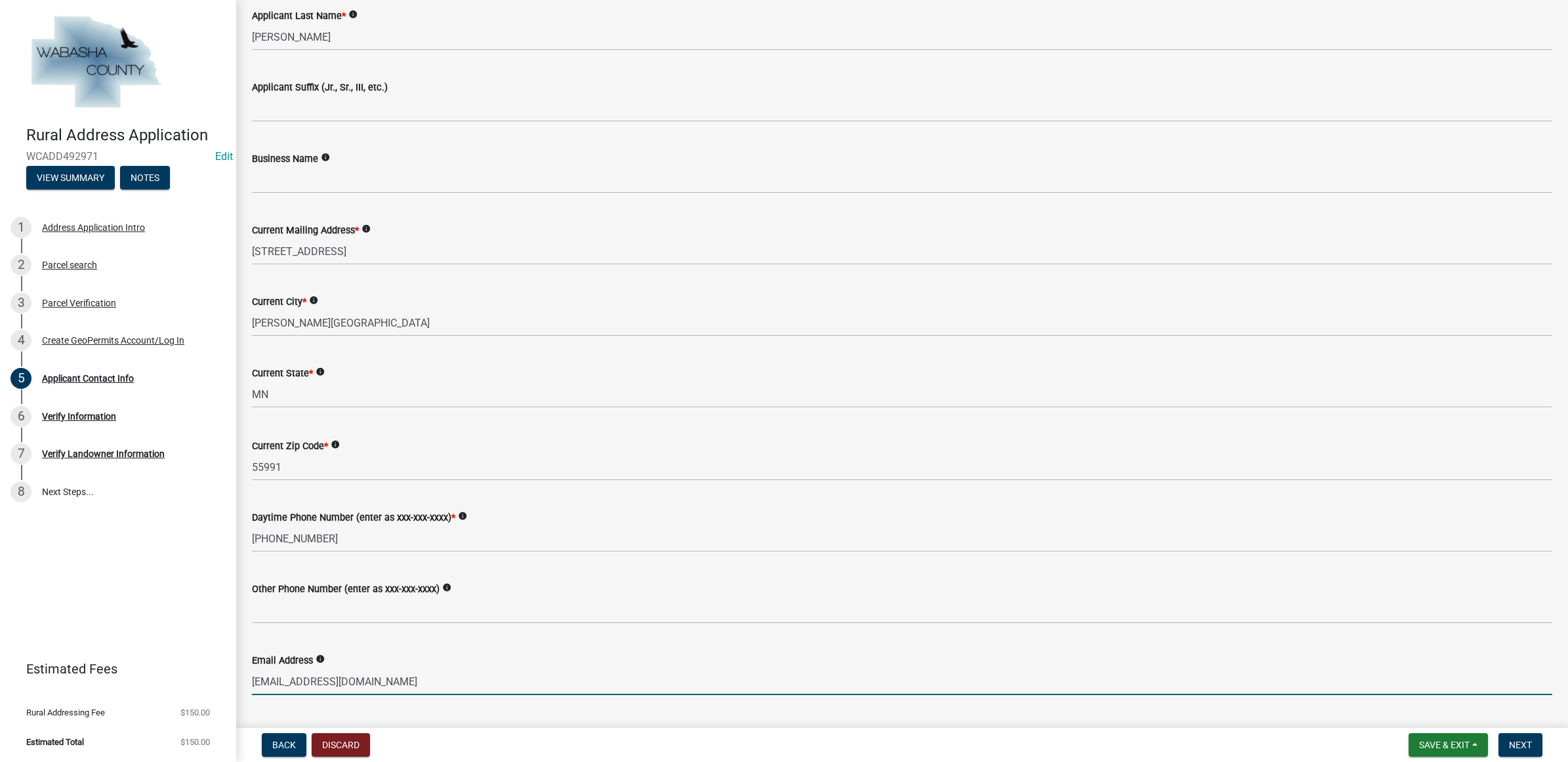
scroll to position [372, 0]
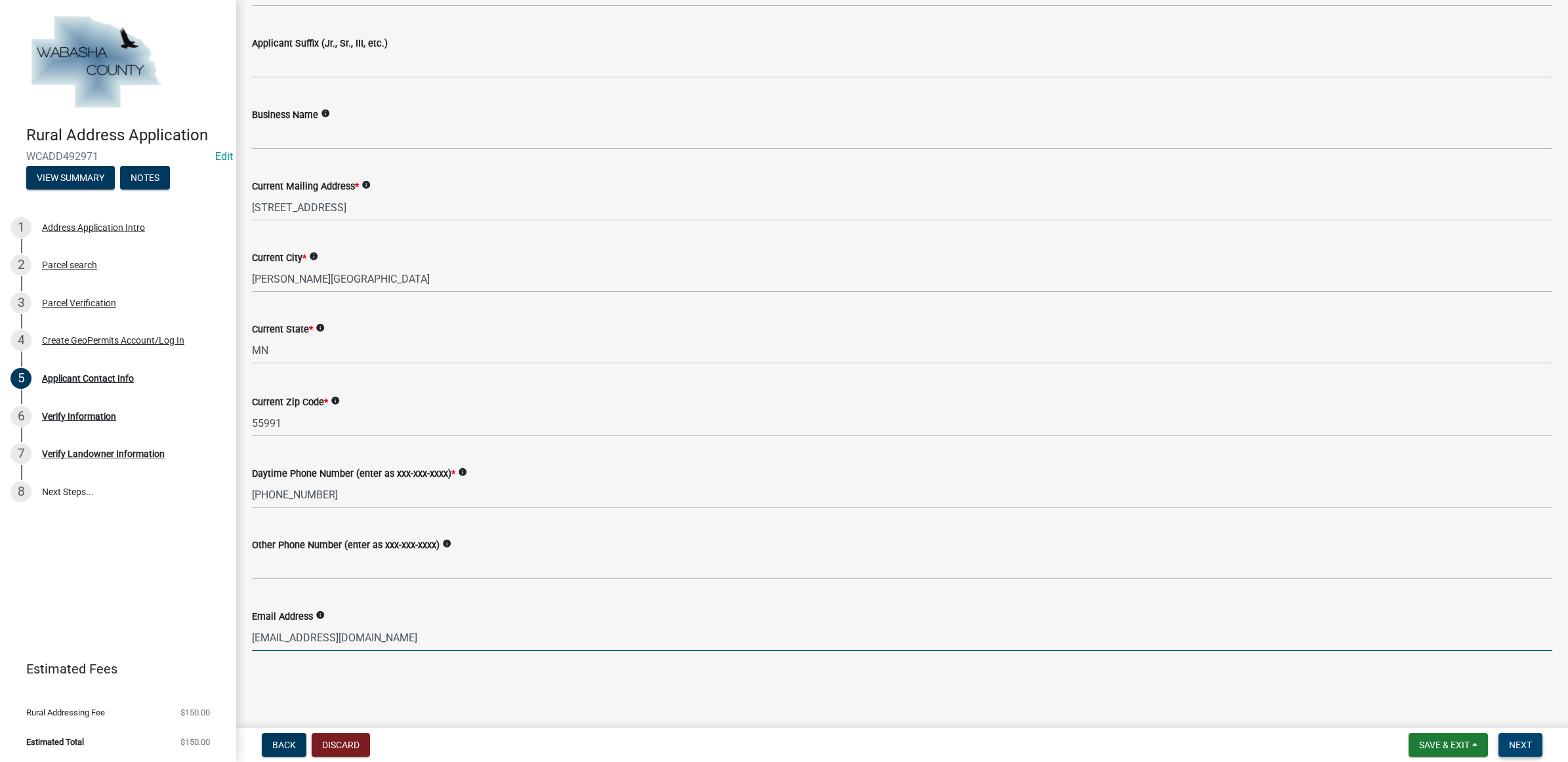
type input "[EMAIL_ADDRESS][DOMAIN_NAME]"
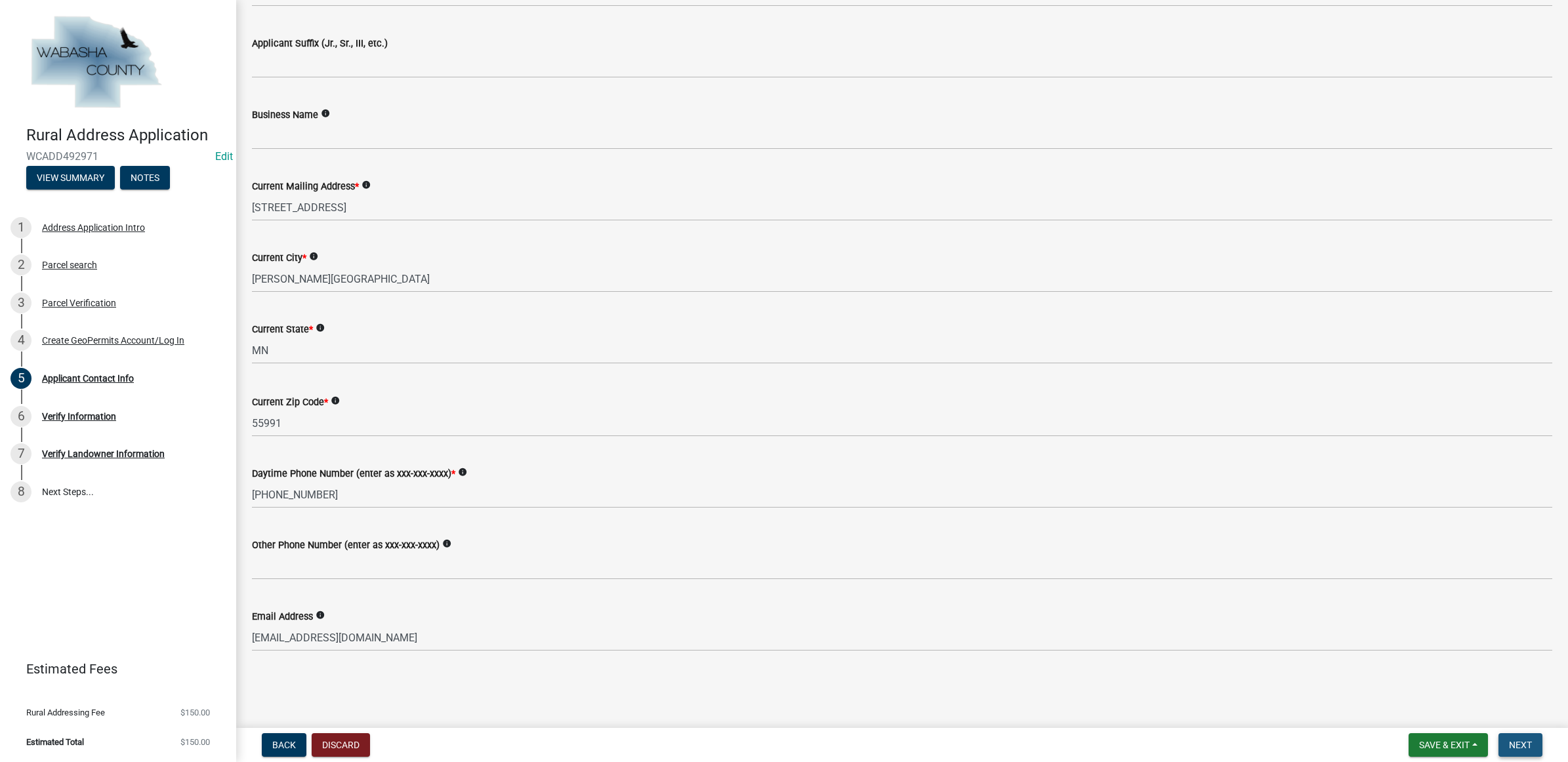
click at [1508, 739] on button "Next" at bounding box center [1520, 745] width 44 height 23
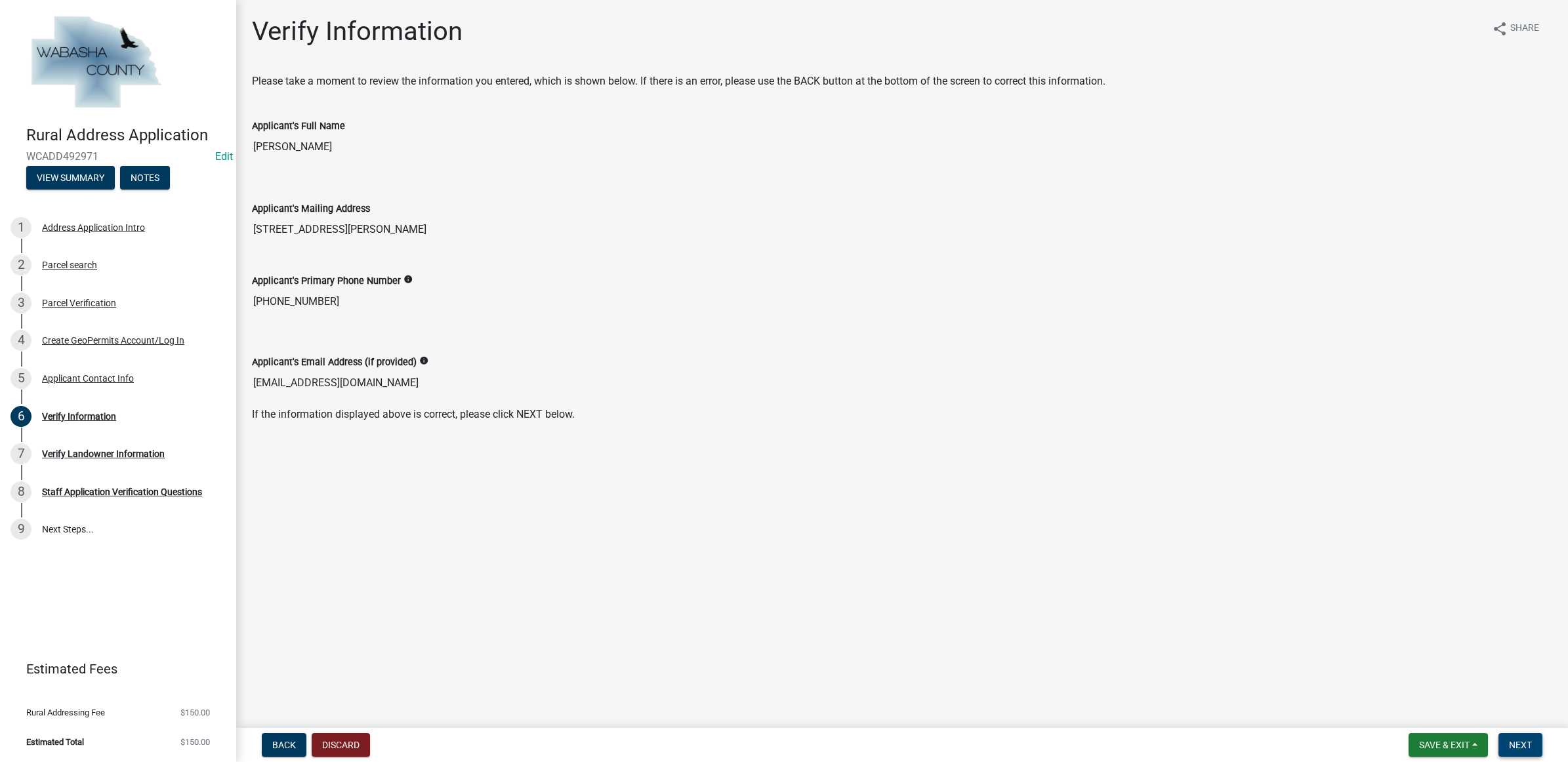
click at [1527, 746] on span "Next" at bounding box center [1519, 745] width 23 height 11
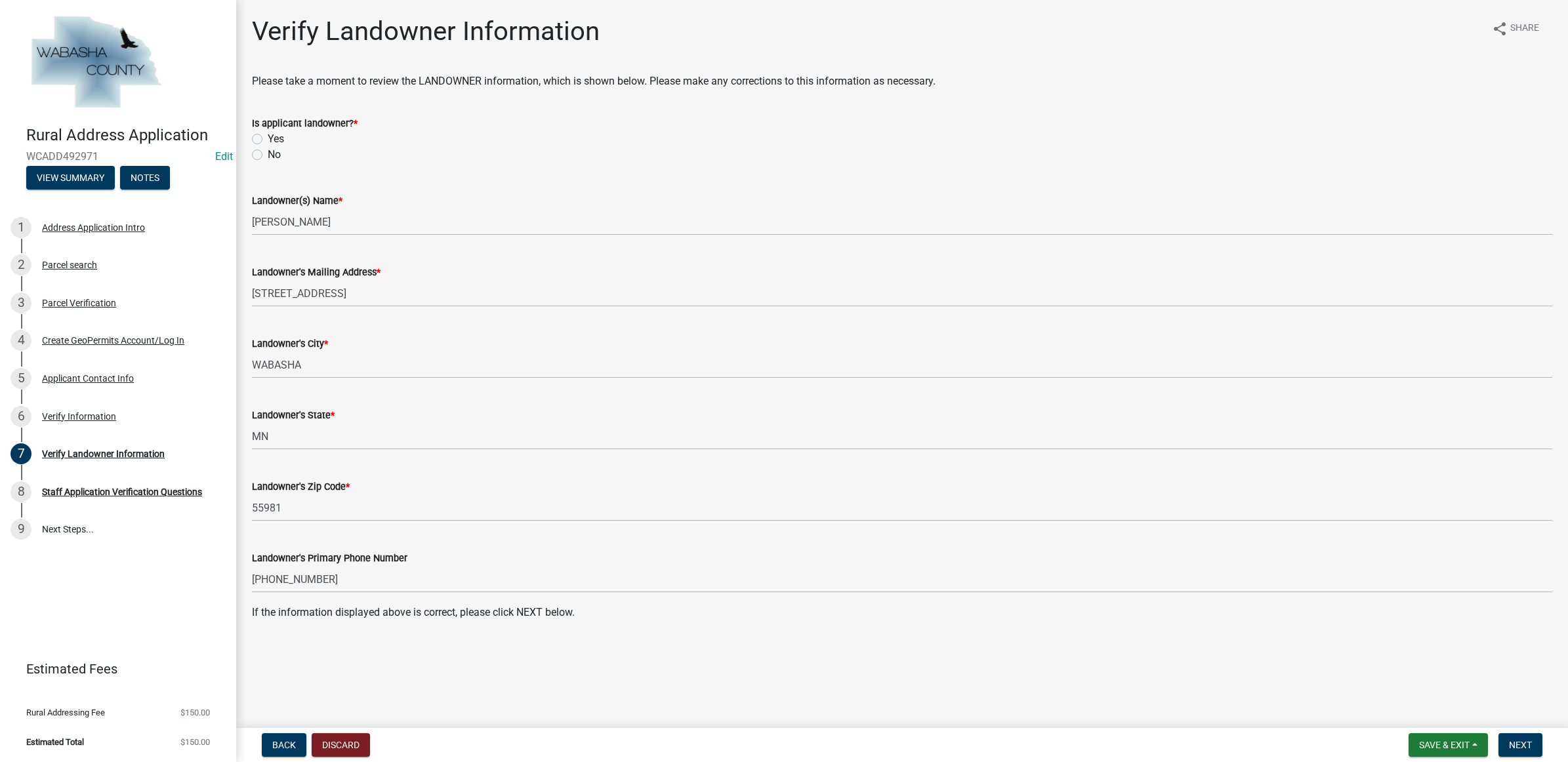
click at [269, 158] on label "No" at bounding box center [274, 154] width 13 height 16
click at [269, 155] on input "No" at bounding box center [272, 151] width 8 height 8
radio input "true"
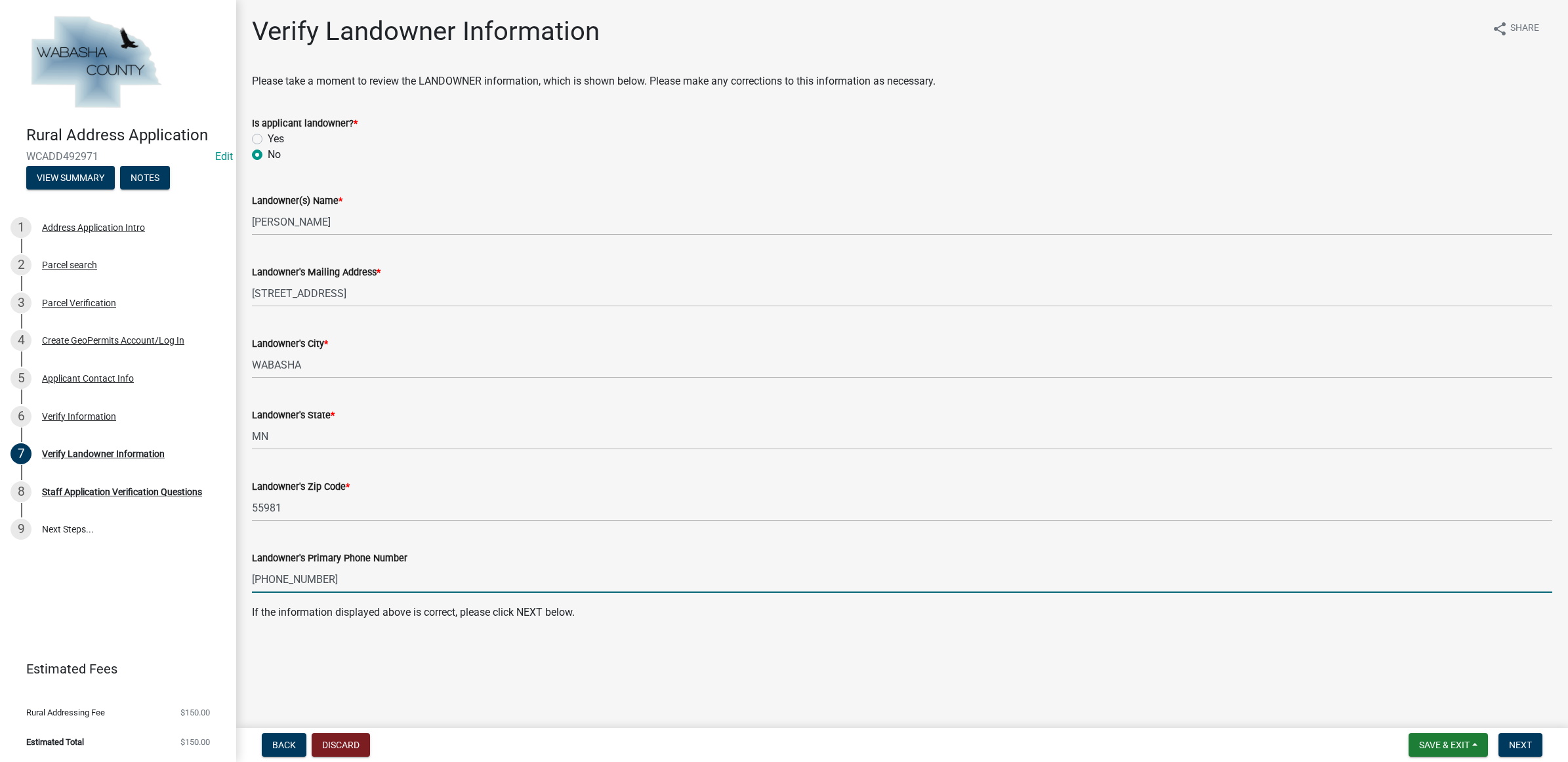
drag, startPoint x: 363, startPoint y: 584, endPoint x: 253, endPoint y: 583, distance: 110.0
click at [253, 583] on input "[PHONE_NUMBER]" at bounding box center [902, 579] width 1300 height 27
click at [1513, 739] on button "Next" at bounding box center [1520, 745] width 44 height 23
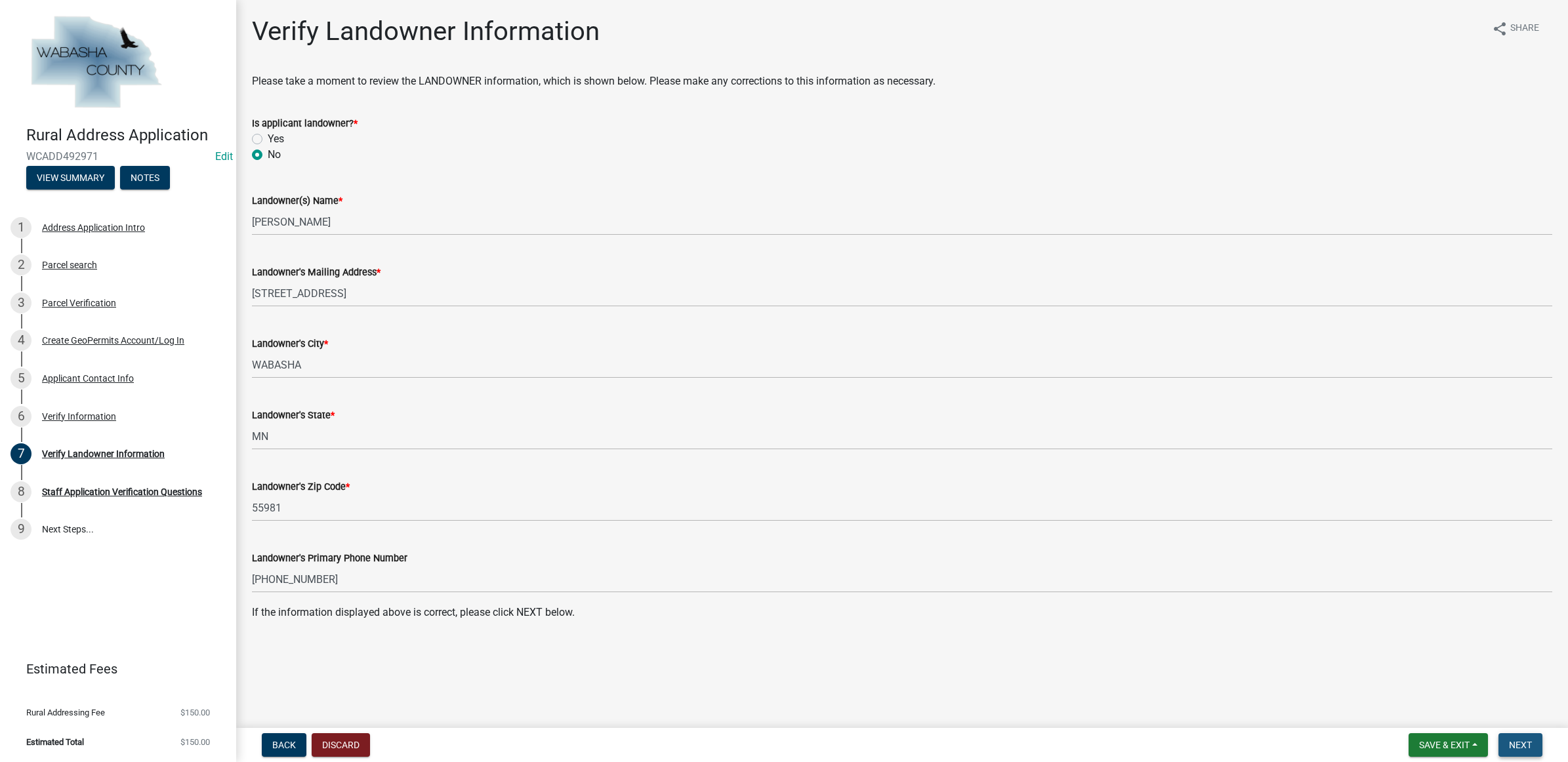
click at [1534, 741] on button "Next" at bounding box center [1520, 745] width 44 height 23
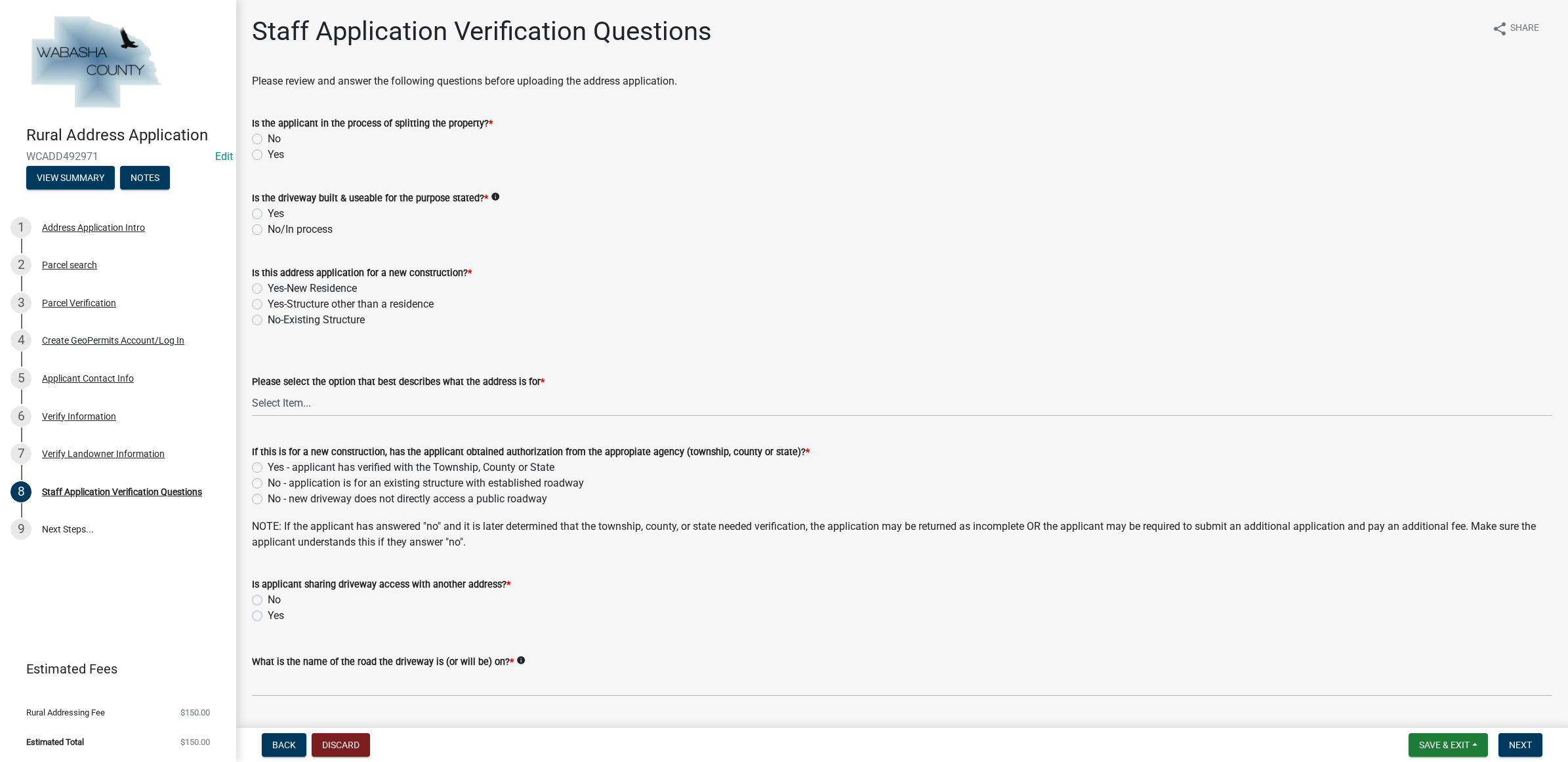
click at [267, 141] on label "No" at bounding box center [274, 139] width 13 height 16
click at [267, 140] on input "No" at bounding box center [272, 136] width 8 height 8
radio input "true"
click at [267, 233] on label "No/In process" at bounding box center [299, 230] width 65 height 16
click at [267, 231] on input "No/In process" at bounding box center [272, 226] width 8 height 8
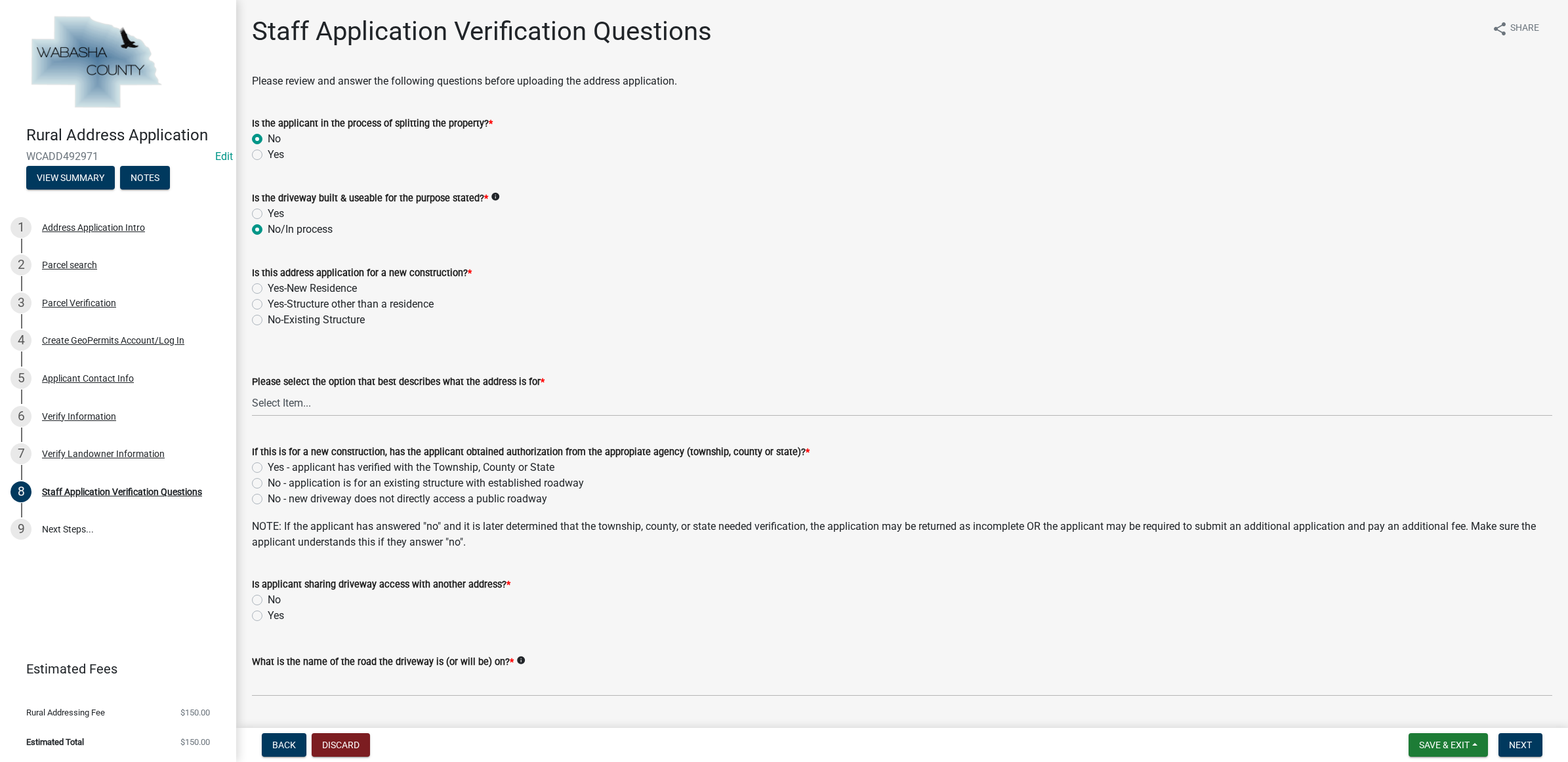
radio input "true"
click at [318, 284] on label "Yes-New Residence" at bounding box center [312, 288] width 89 height 16
click at [277, 284] on input "Yes-New Residence" at bounding box center [272, 285] width 8 height 8
radio input "true"
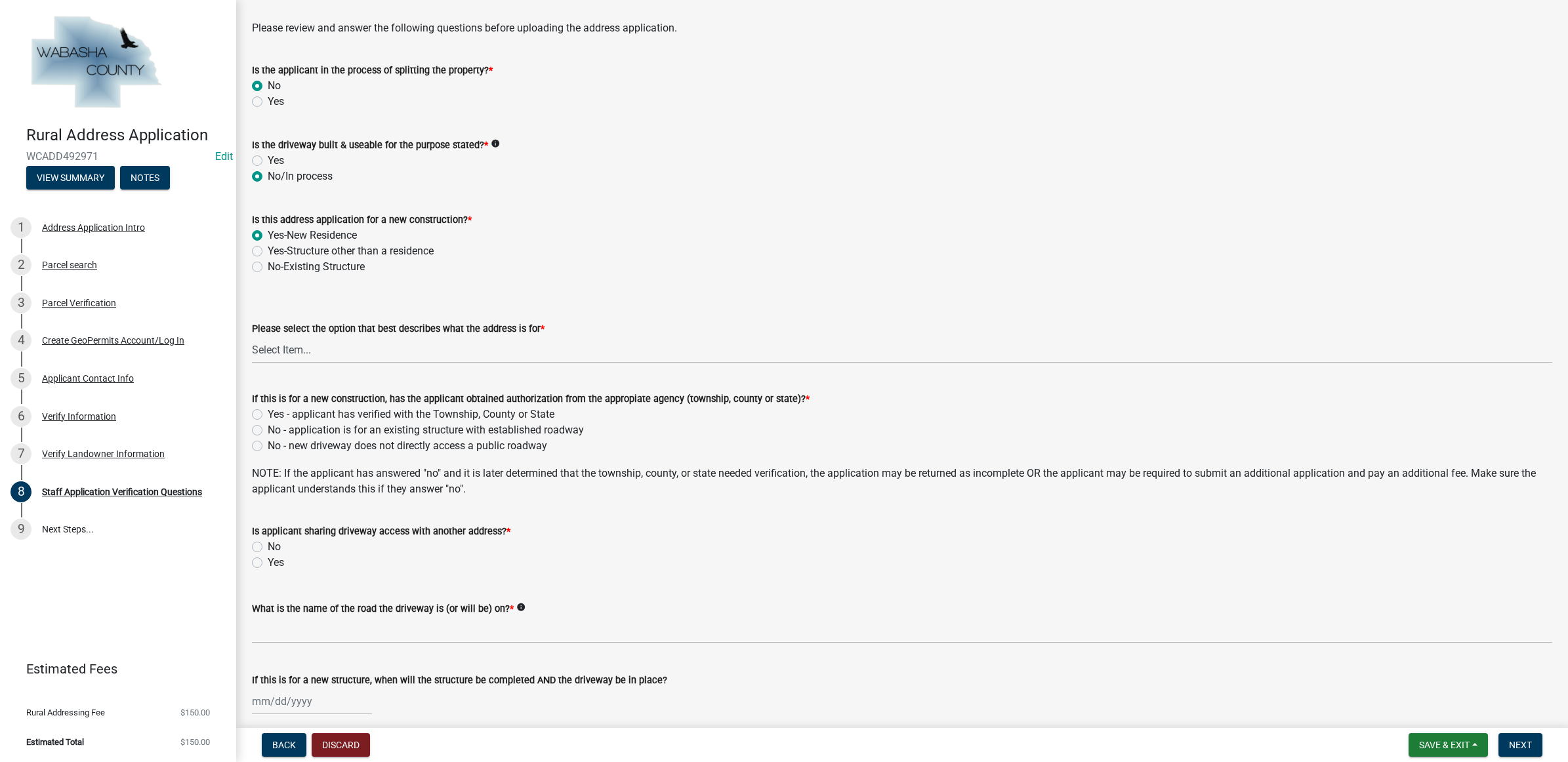
scroll to position [82, 0]
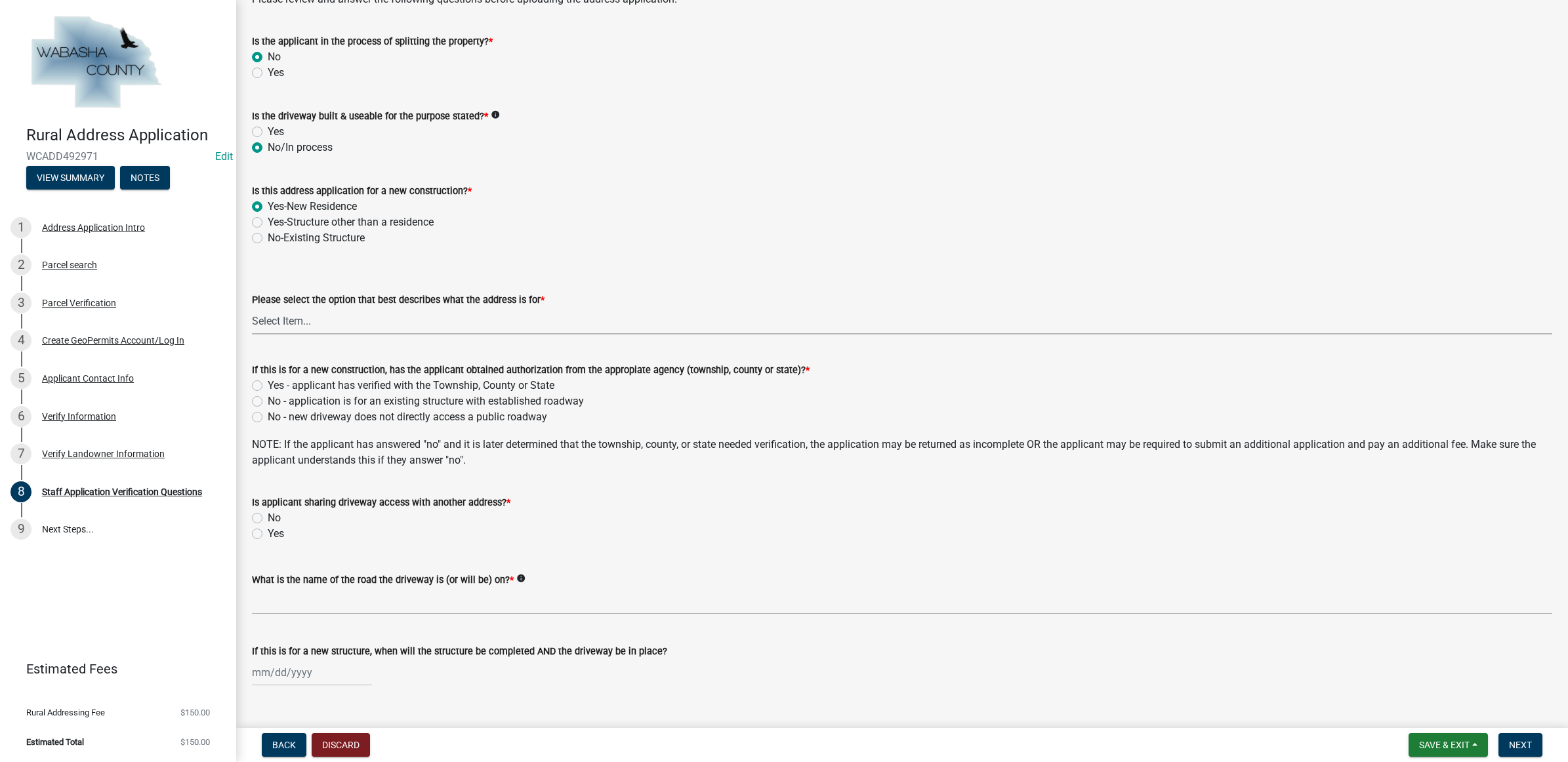
click at [332, 324] on select "Select Item... Residence Shed/Garage Agricultural Business Communications Tower…" at bounding box center [902, 321] width 1300 height 27
click at [252, 308] on select "Select Item... Residence Shed/Garage Agricultural Business Communications Tower…" at bounding box center [902, 321] width 1300 height 27
select select "eadb1606-4c62-4b21-93b0-d8b4f0108341"
click at [306, 385] on label "Yes - applicant has verified with the Township, County or State" at bounding box center [411, 386] width 287 height 16
click at [277, 385] on input "Yes - applicant has verified with the Township, County or State" at bounding box center [272, 382] width 8 height 8
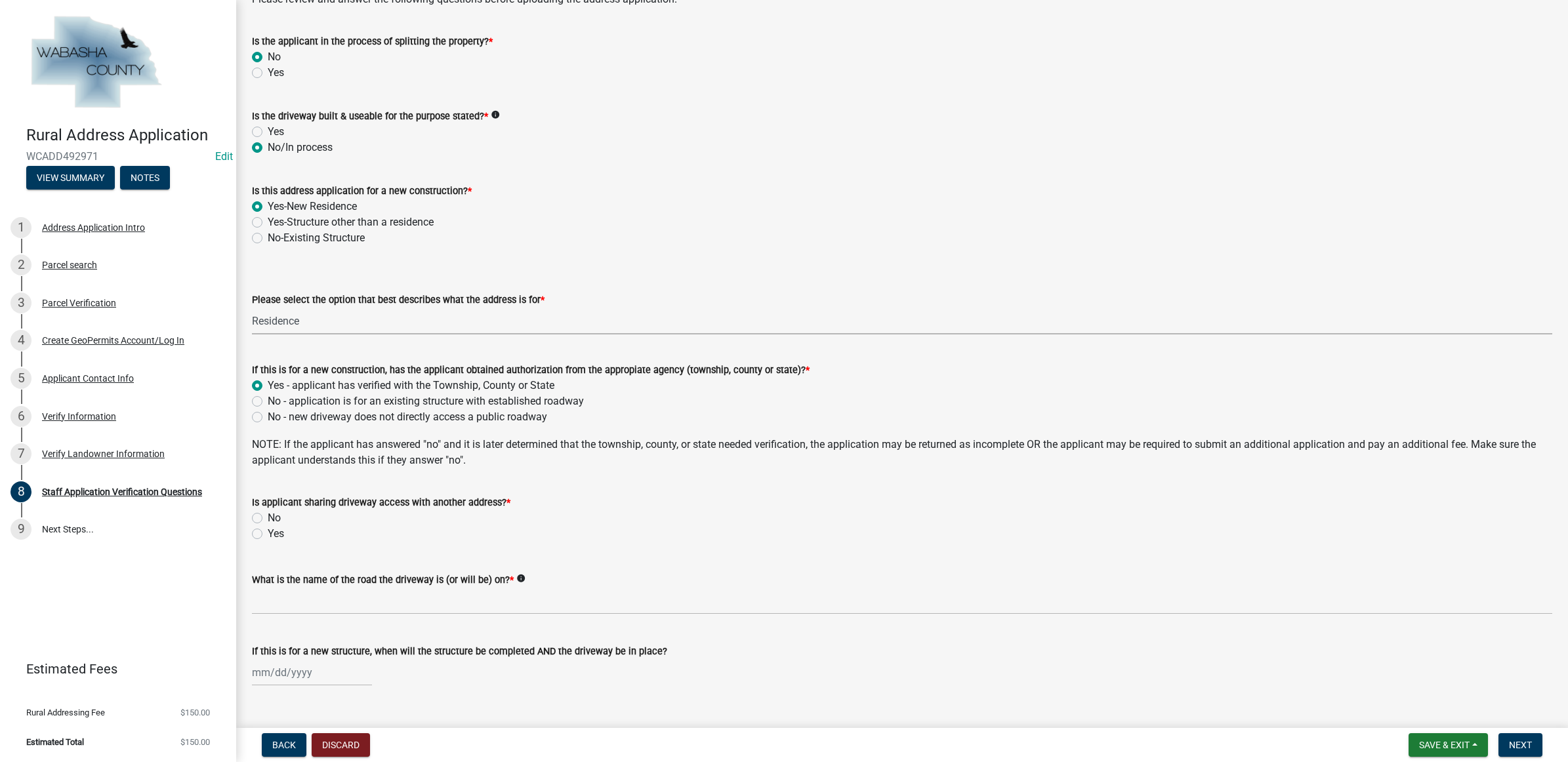
radio input "true"
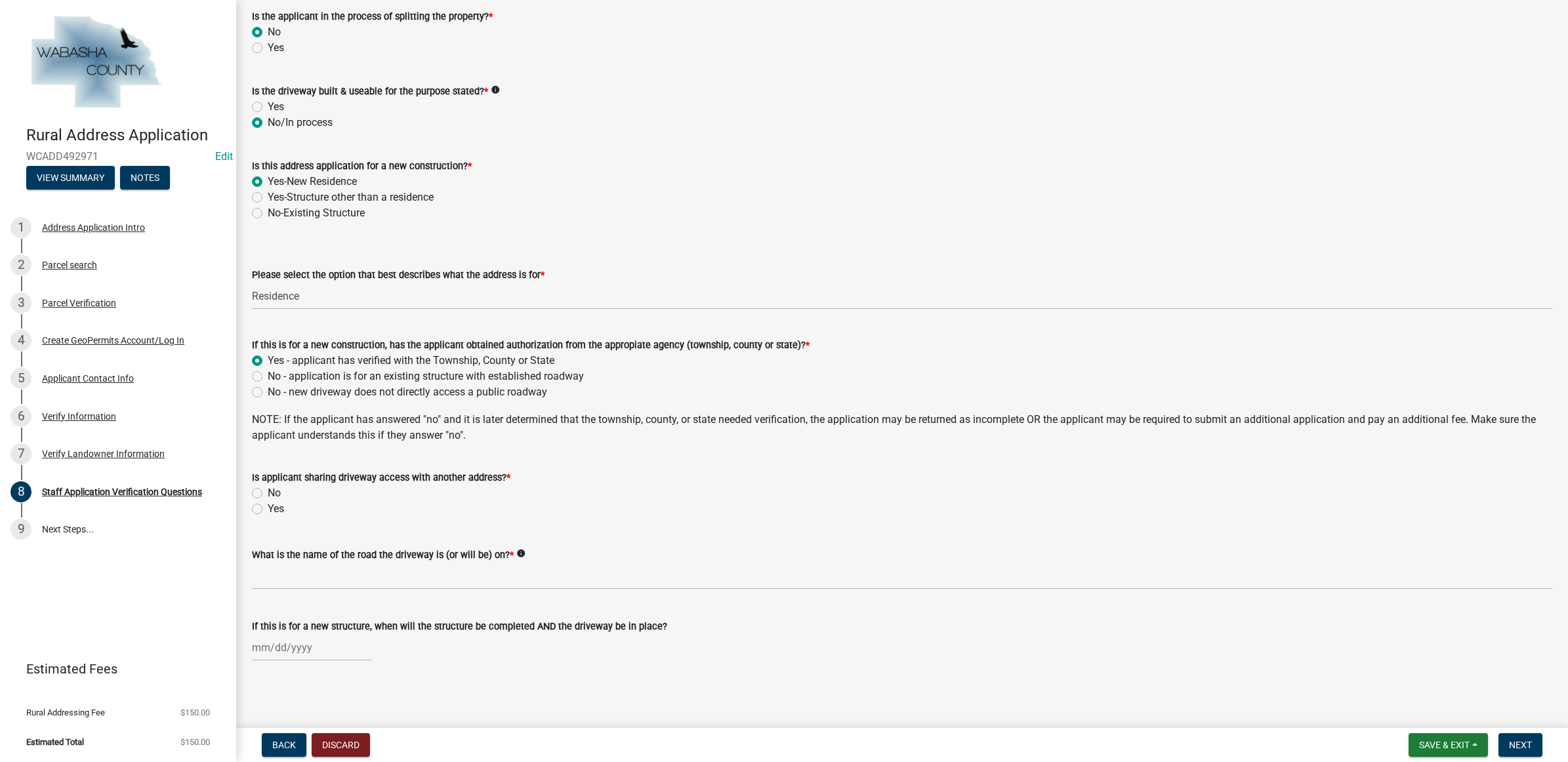
click at [267, 490] on label "No" at bounding box center [274, 493] width 13 height 16
click at [267, 490] on input "No" at bounding box center [272, 490] width 8 height 8
radio input "true"
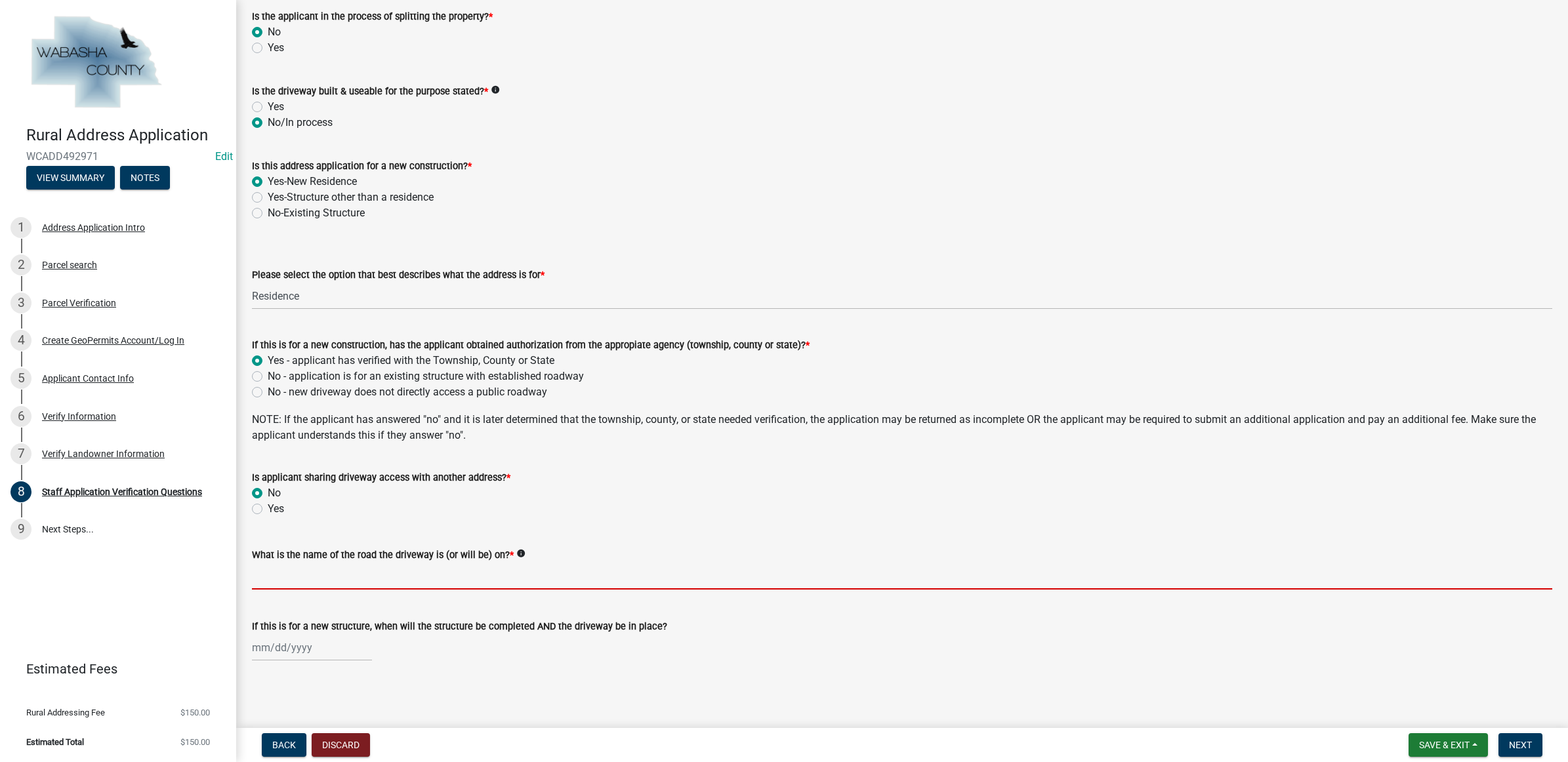
click at [313, 572] on input "What is the name of the road the driveway is (or will be) on? *" at bounding box center [902, 577] width 1300 height 27
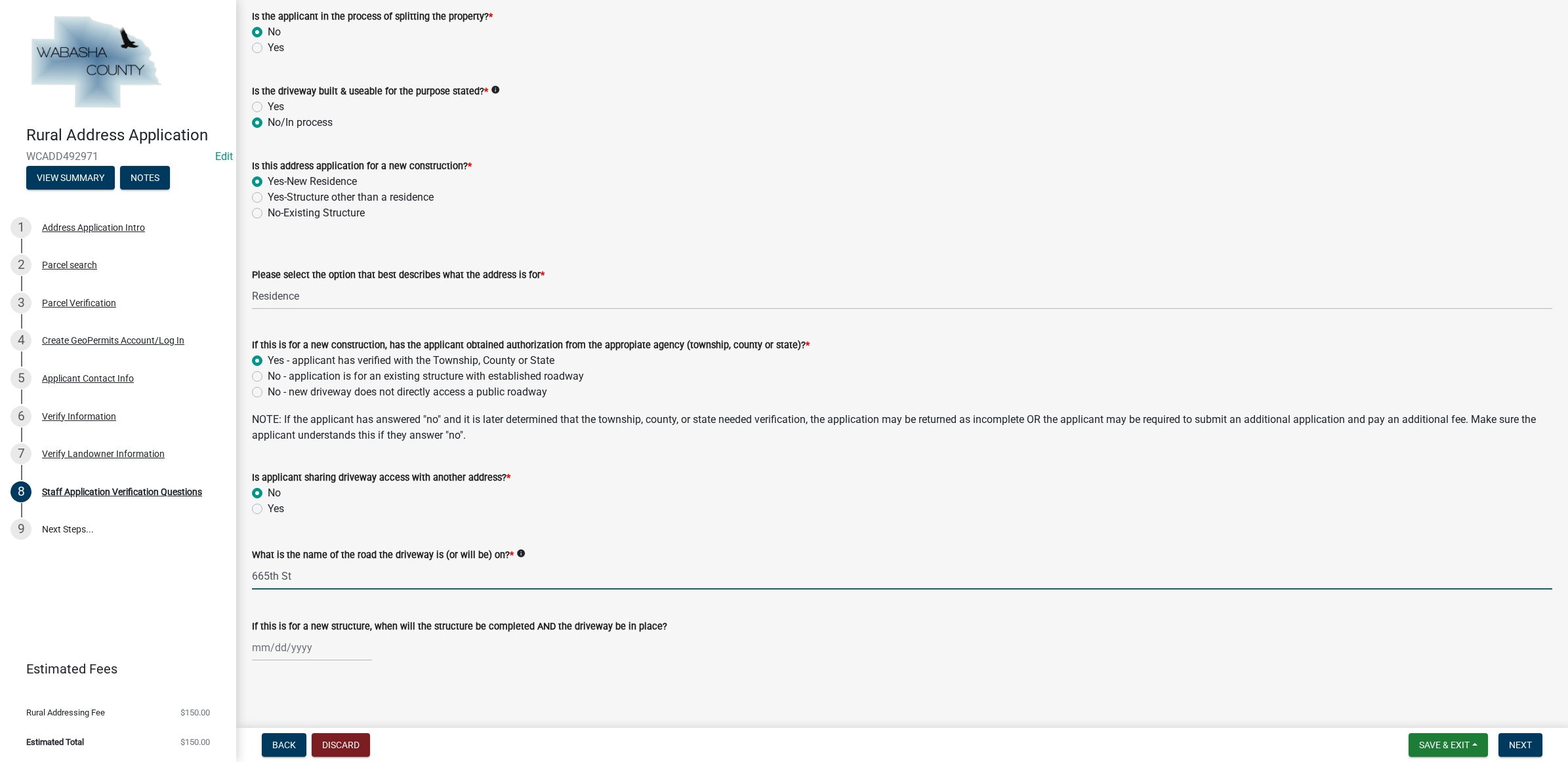
type input "665th St"
click at [287, 651] on div at bounding box center [312, 648] width 120 height 27
select select "10"
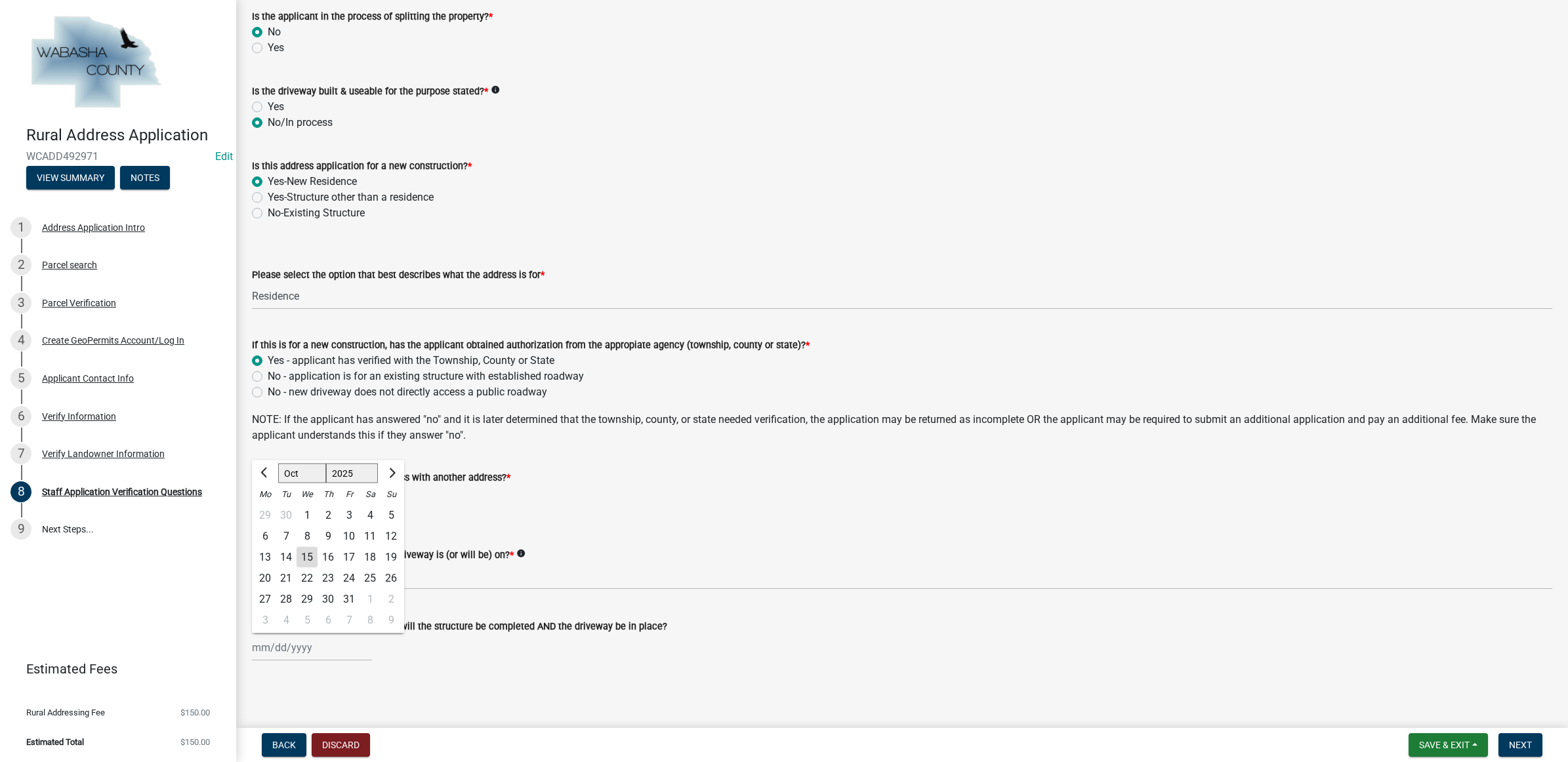
click at [309, 473] on select "Sep Oct Nov Dec" at bounding box center [302, 473] width 48 height 19
click at [299, 473] on select "Sep Oct Nov Dec" at bounding box center [302, 473] width 48 height 19
click at [336, 469] on select "2025 2026 2027 2028 2029 2030 2031 2032 2033 2034 2035 2036 2037 2038 2039 2040…" at bounding box center [352, 473] width 53 height 19
select select "2026"
click at [326, 464] on select "2025 2026 2027 2028 2029 2030 2031 2032 2033 2034 2035 2036 2037 2038 2039 2040…" at bounding box center [352, 473] width 53 height 19
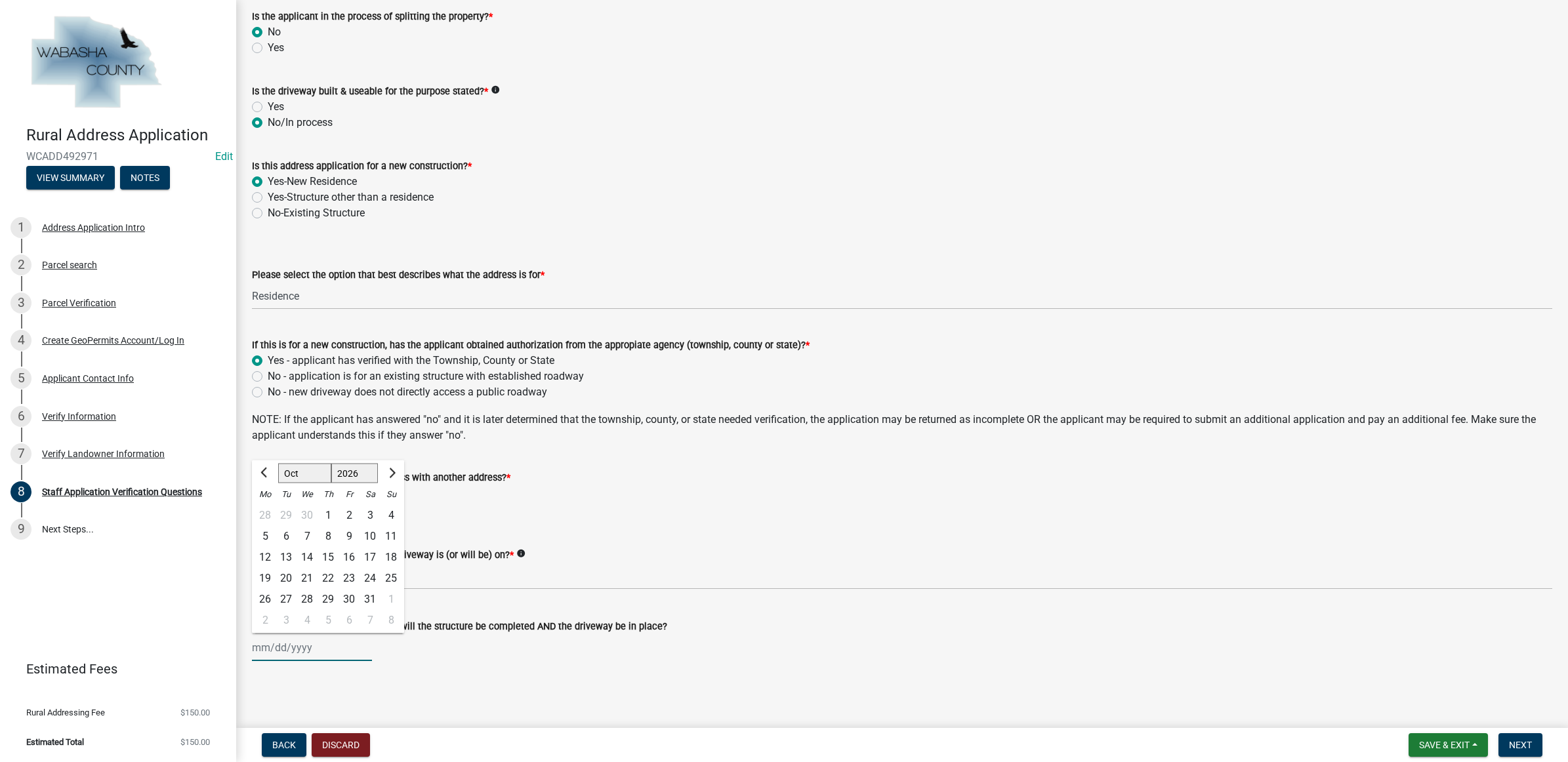
click at [290, 474] on select "Jan Feb Mar Apr May Jun [DATE] Aug Sep Oct Nov Dec" at bounding box center [304, 473] width 53 height 19
select select "4"
click at [278, 464] on select "Jan Feb Mar Apr May Jun [DATE] Aug Sep Oct Nov Dec" at bounding box center [304, 473] width 53 height 19
click at [309, 510] on div "1" at bounding box center [307, 516] width 21 height 21
type input "[DATE]"
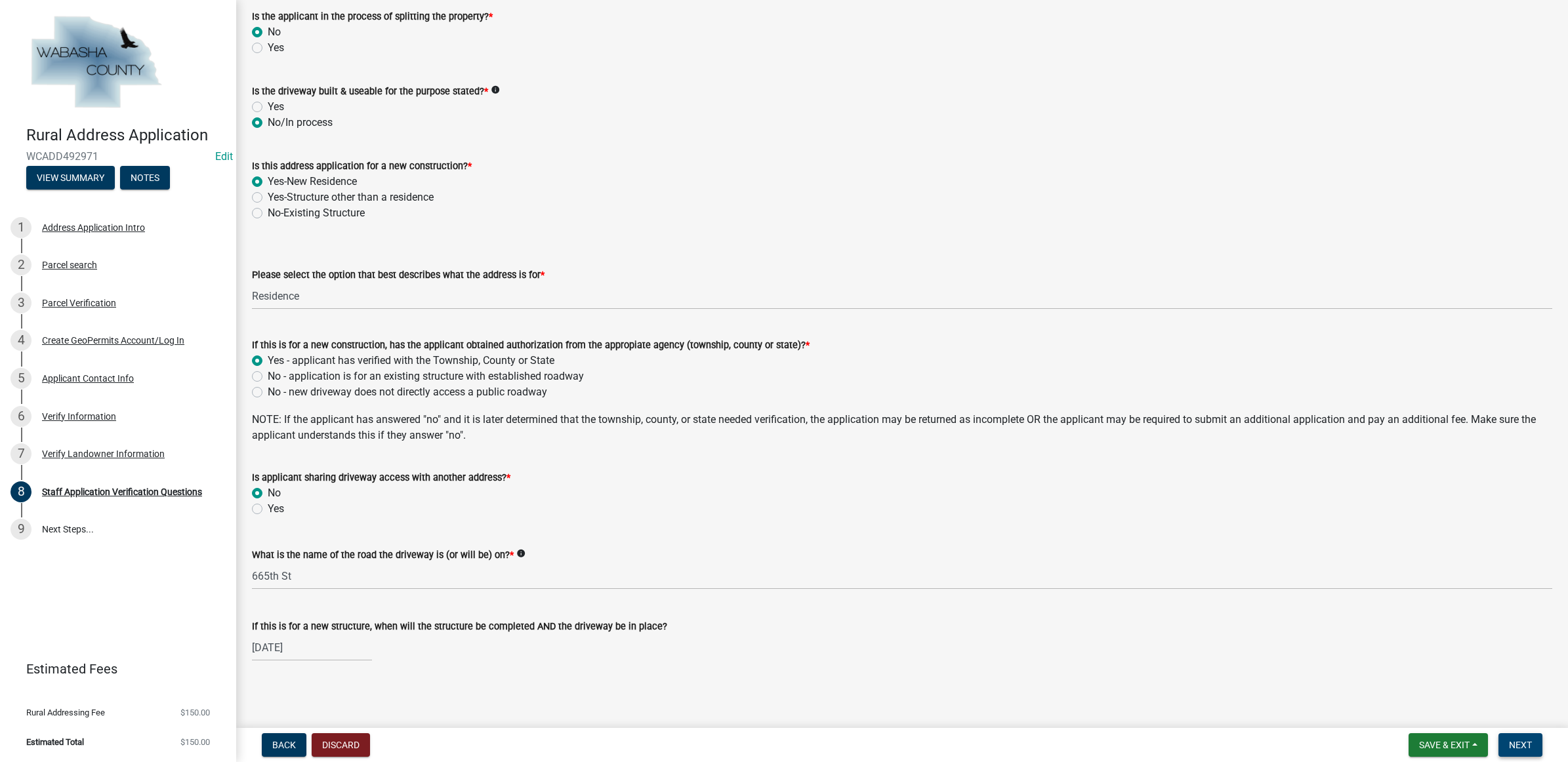
click at [1527, 743] on span "Next" at bounding box center [1519, 745] width 23 height 11
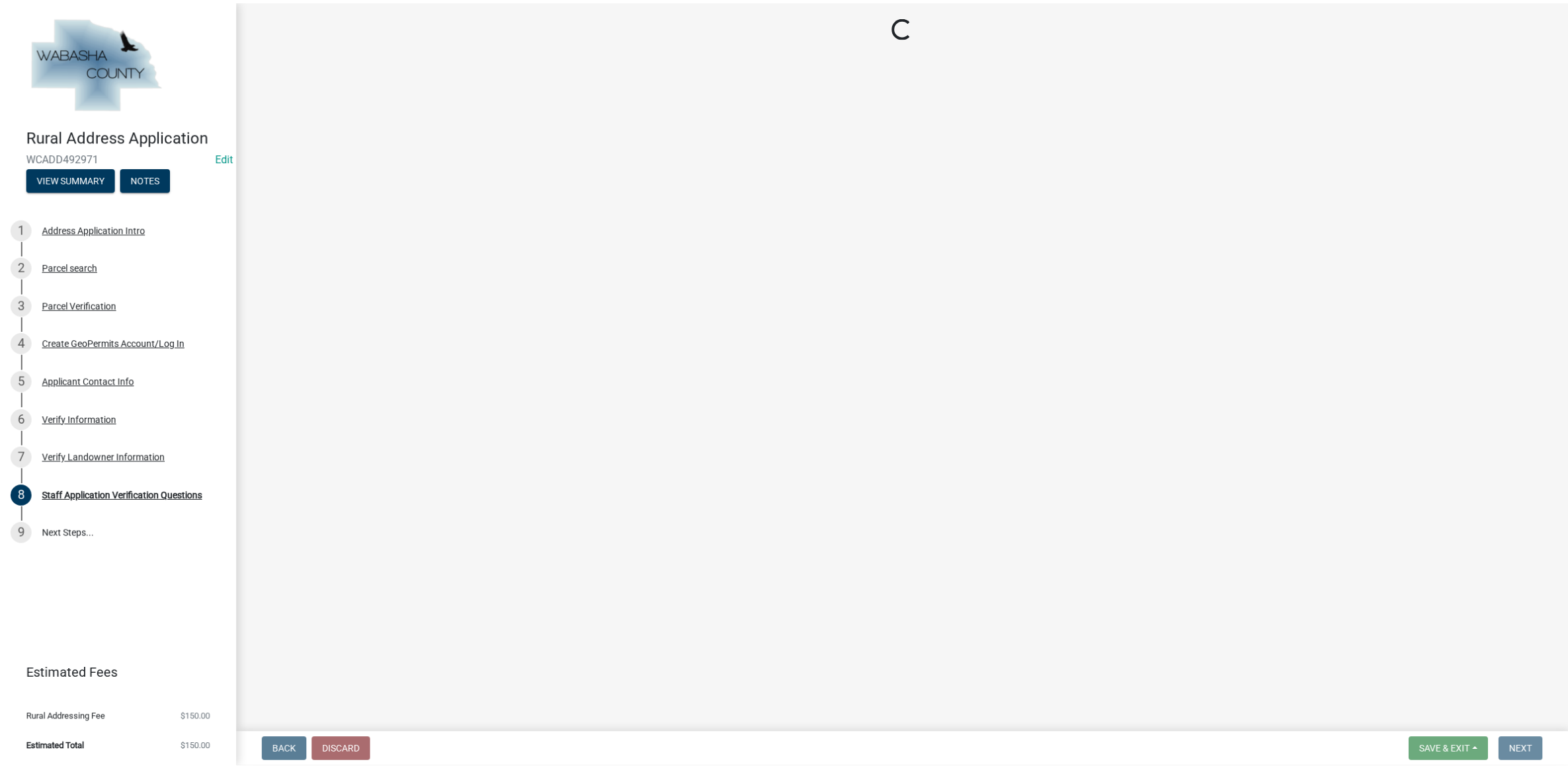
scroll to position [0, 0]
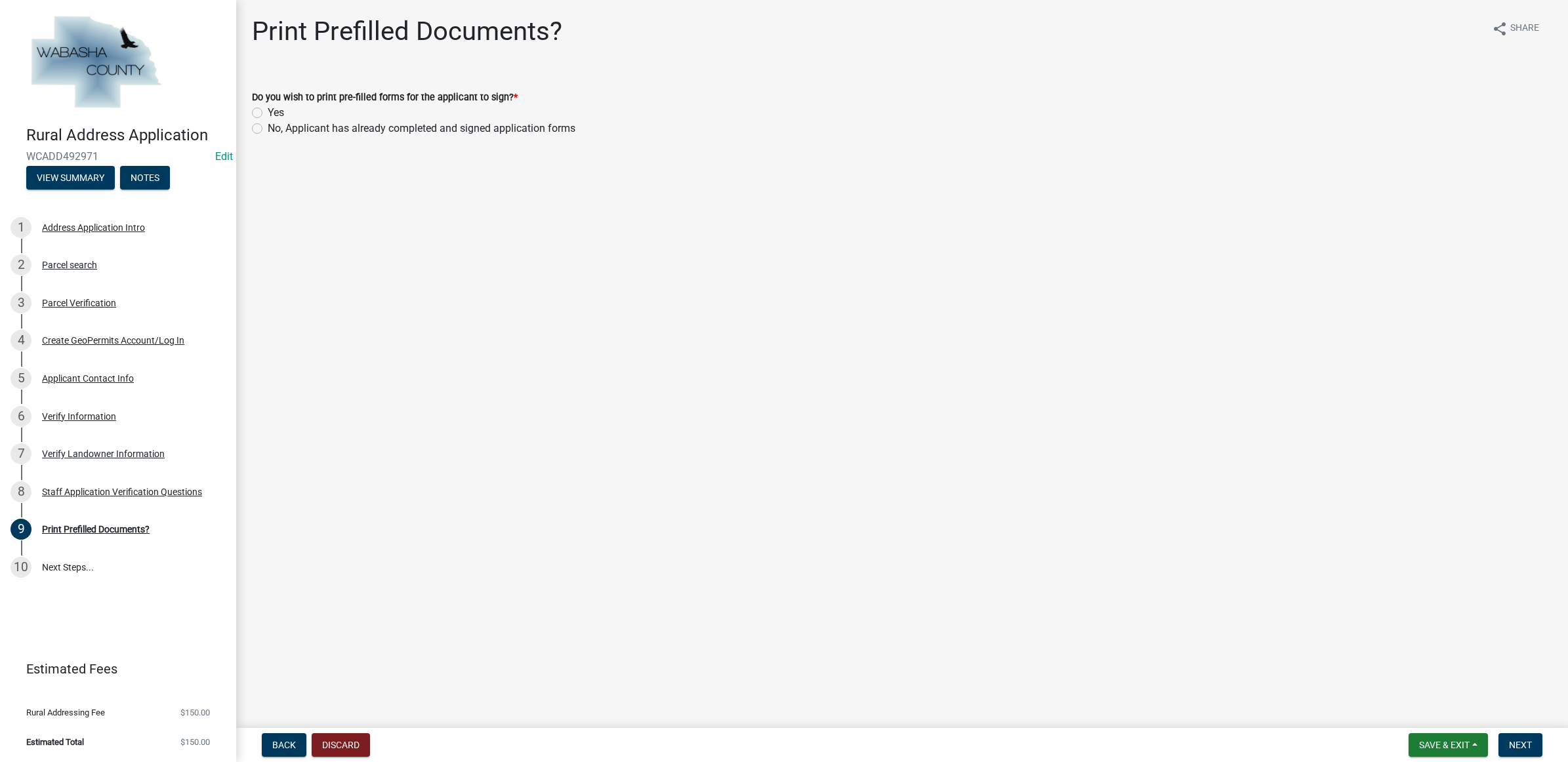
click at [342, 133] on label "No, Applicant has already completed and signed application forms" at bounding box center [421, 128] width 308 height 16
click at [277, 129] on input "No, Applicant has already completed and signed application forms" at bounding box center [272, 125] width 8 height 8
radio input "true"
click at [1523, 741] on span "Next" at bounding box center [1519, 745] width 23 height 11
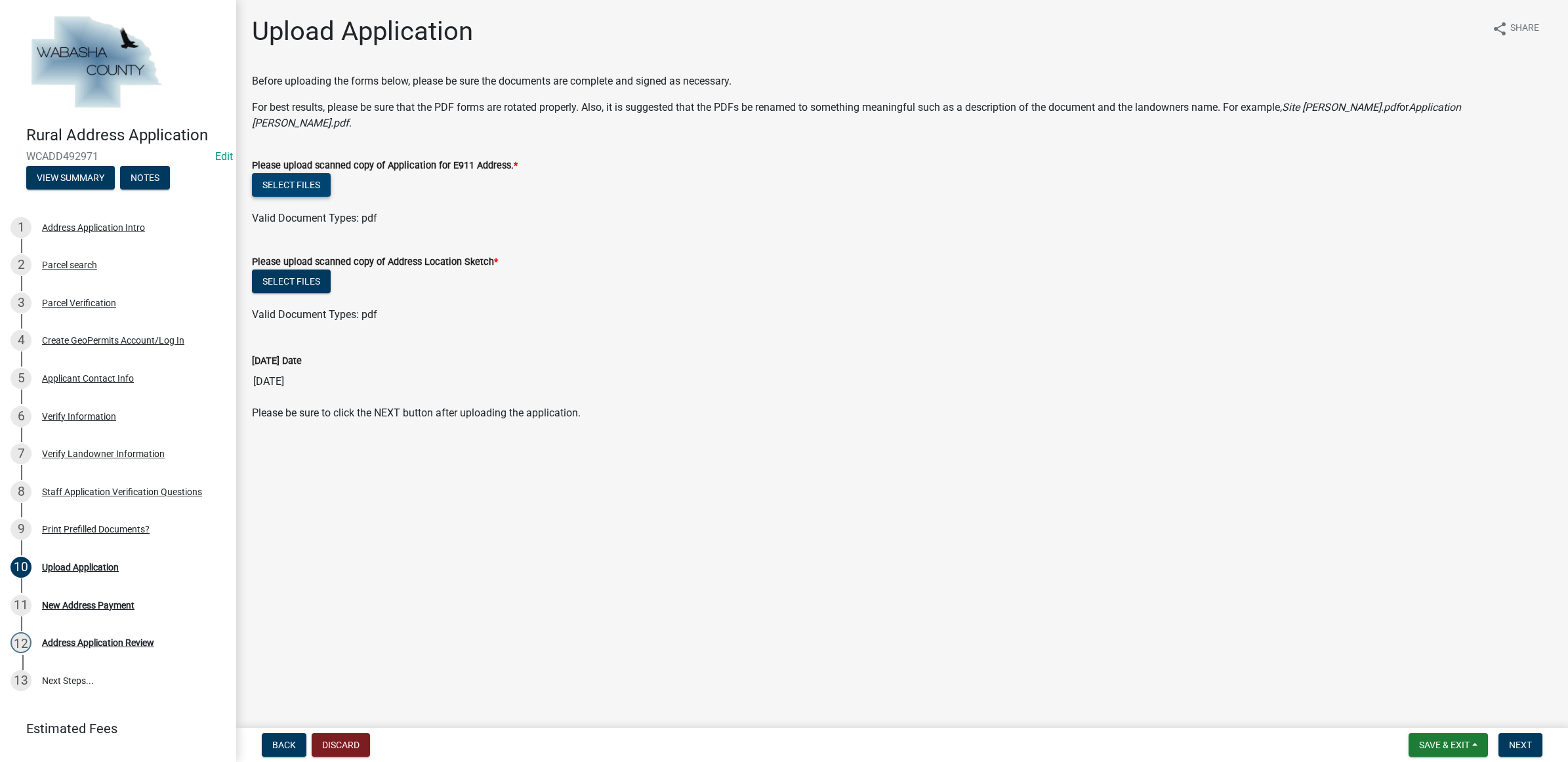
click at [276, 174] on button "Select files" at bounding box center [292, 185] width 79 height 23
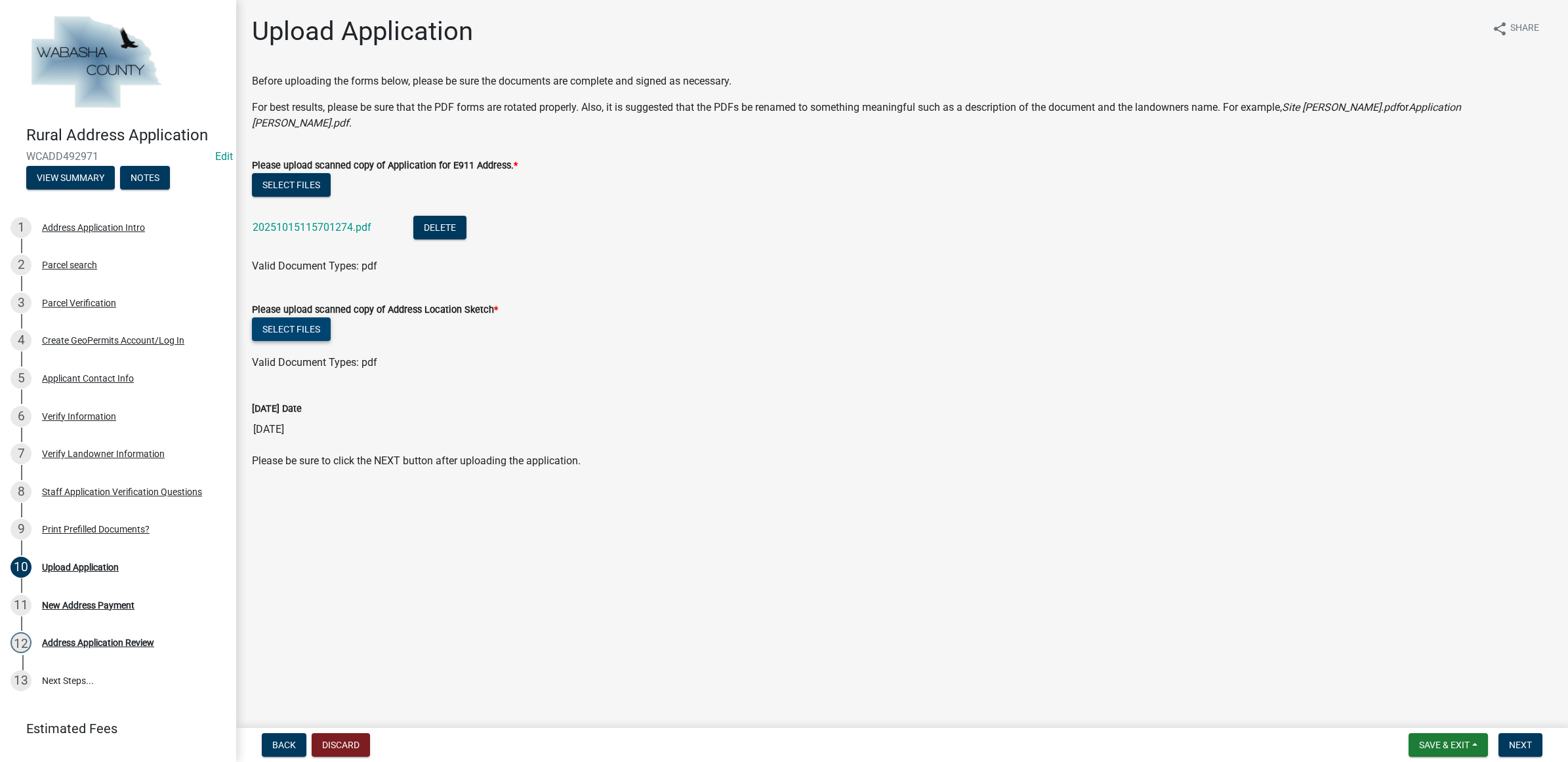
click at [299, 318] on button "Select files" at bounding box center [292, 329] width 79 height 23
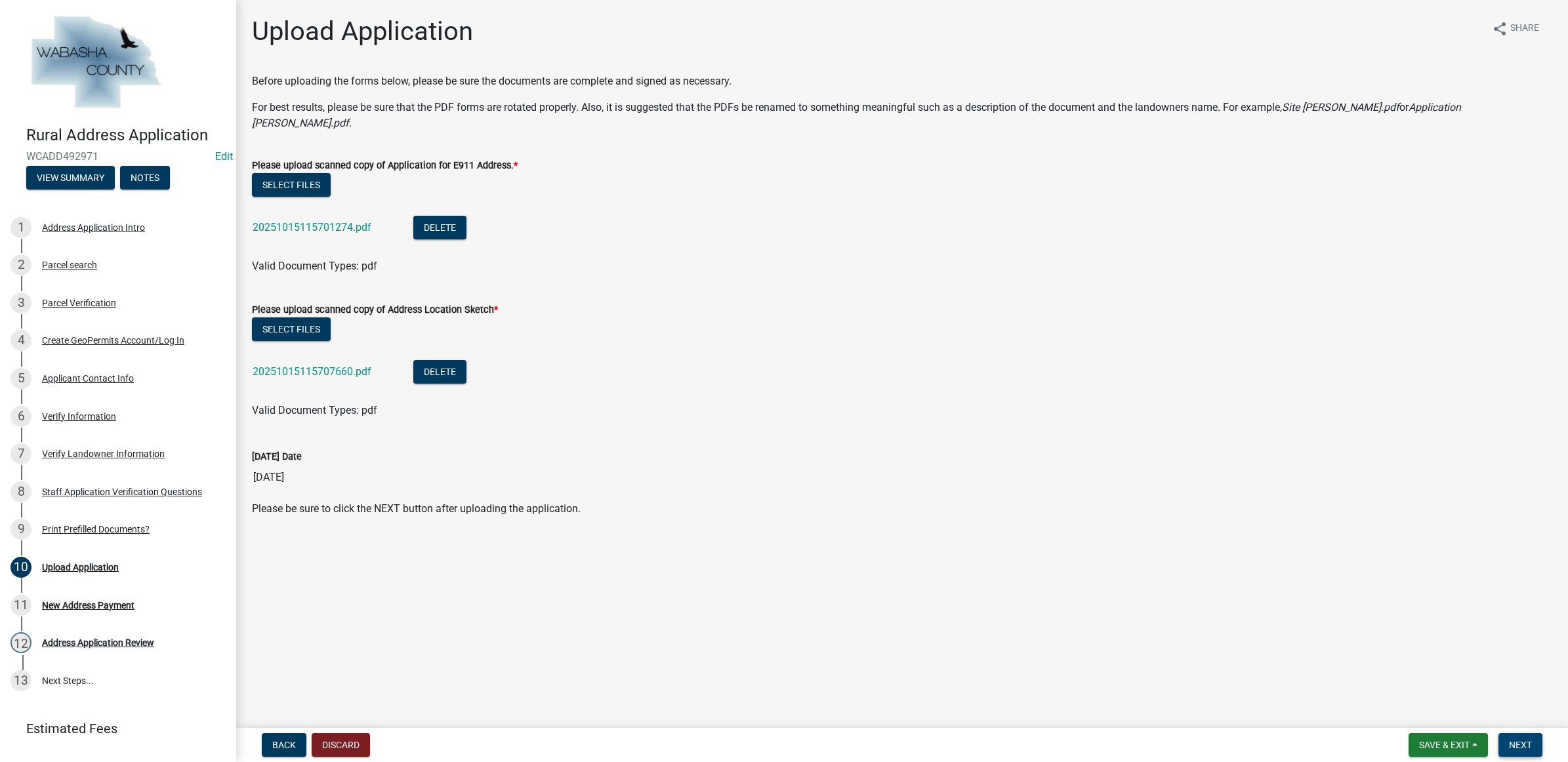
click at [1523, 741] on span "Next" at bounding box center [1519, 745] width 23 height 11
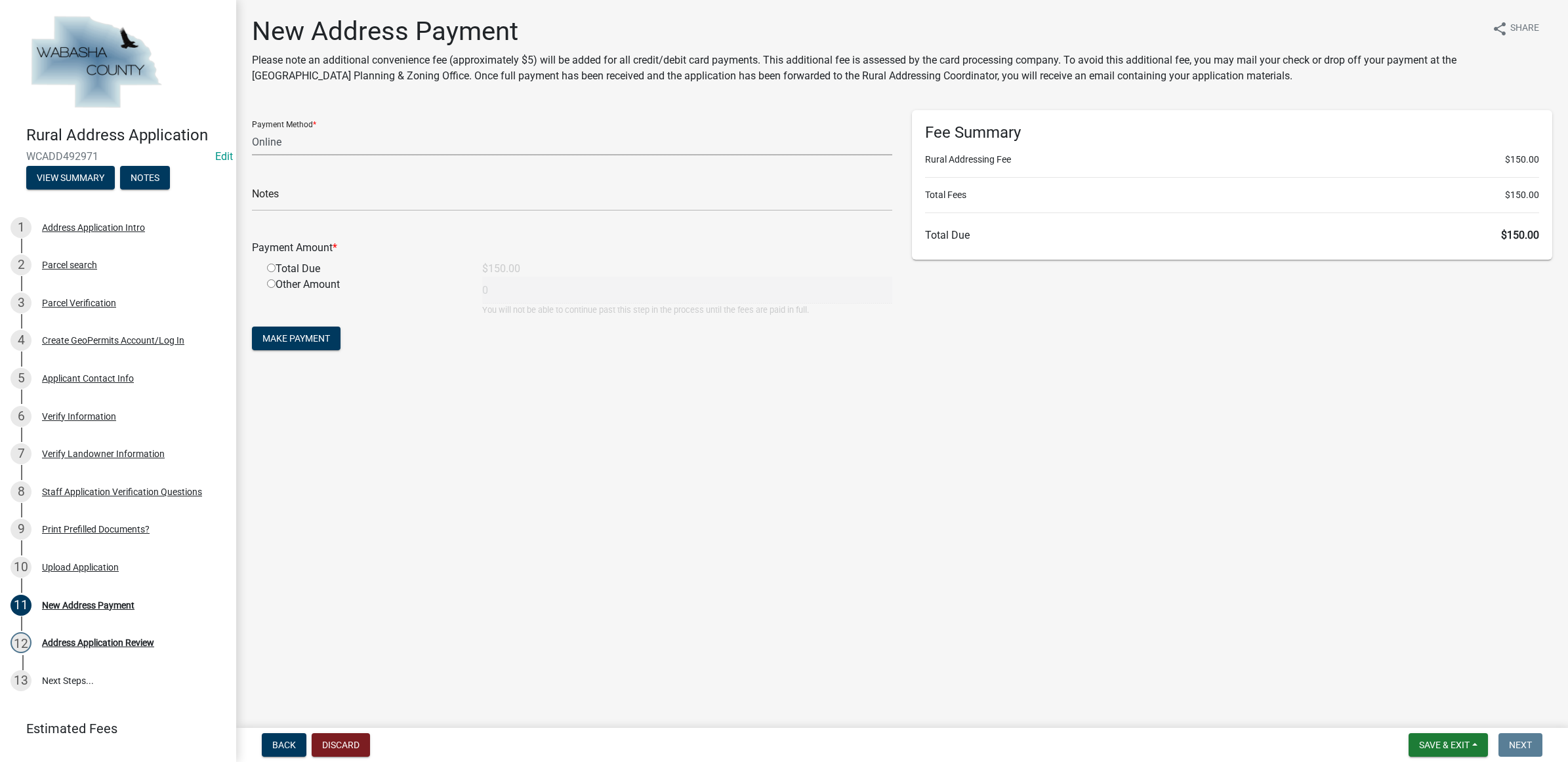
click at [284, 146] on select "Credit Card POS Check Cash Online" at bounding box center [572, 142] width 640 height 27
select select "1: 0"
click at [252, 128] on select "Credit Card POS Check Cash Online" at bounding box center [572, 142] width 640 height 27
click at [290, 194] on input "text" at bounding box center [572, 198] width 640 height 27
type input "16598"
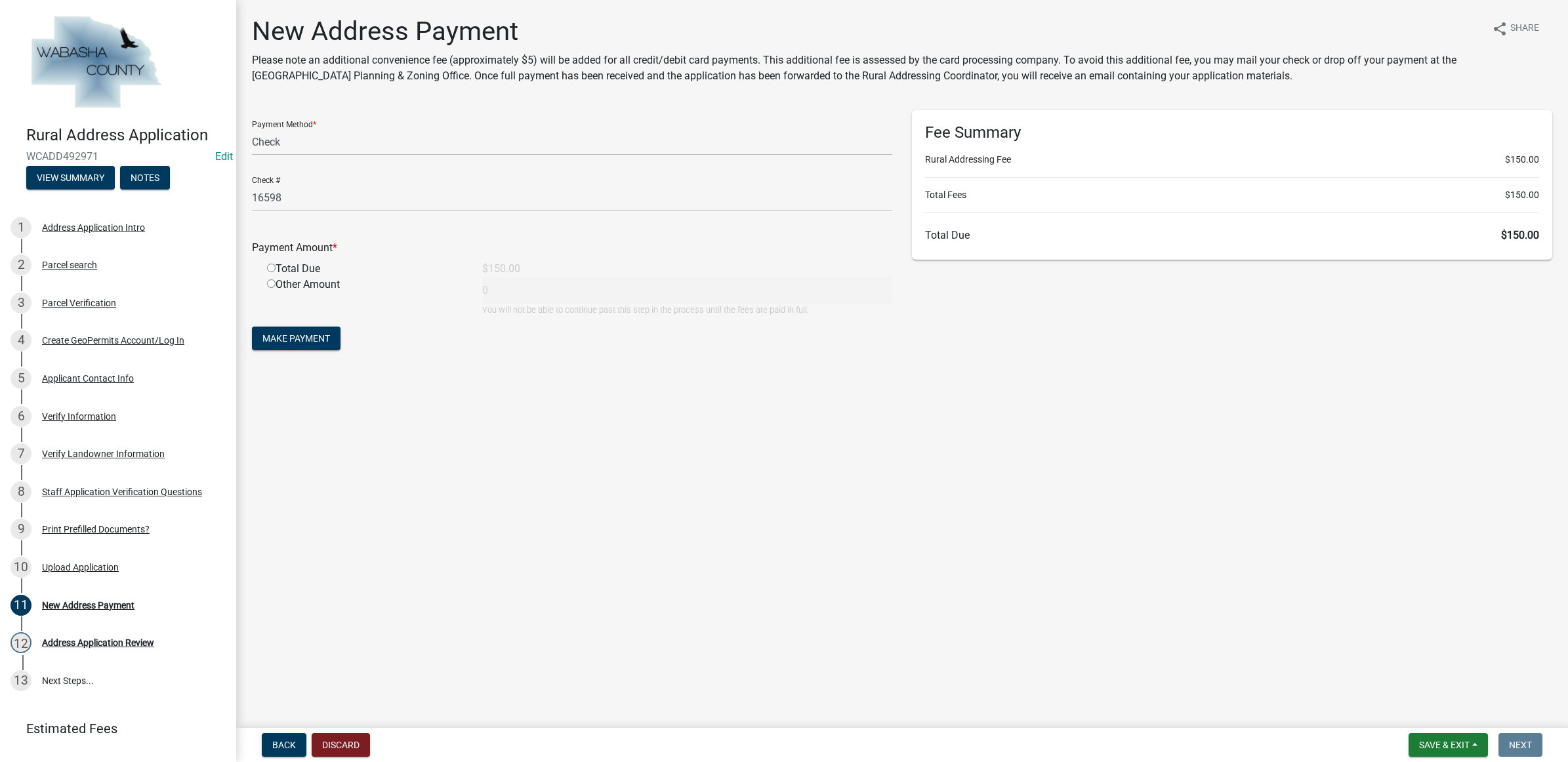
click at [270, 270] on input "radio" at bounding box center [272, 268] width 8 height 8
radio input "true"
type input "150"
click at [327, 334] on span "Make Payment" at bounding box center [296, 339] width 68 height 11
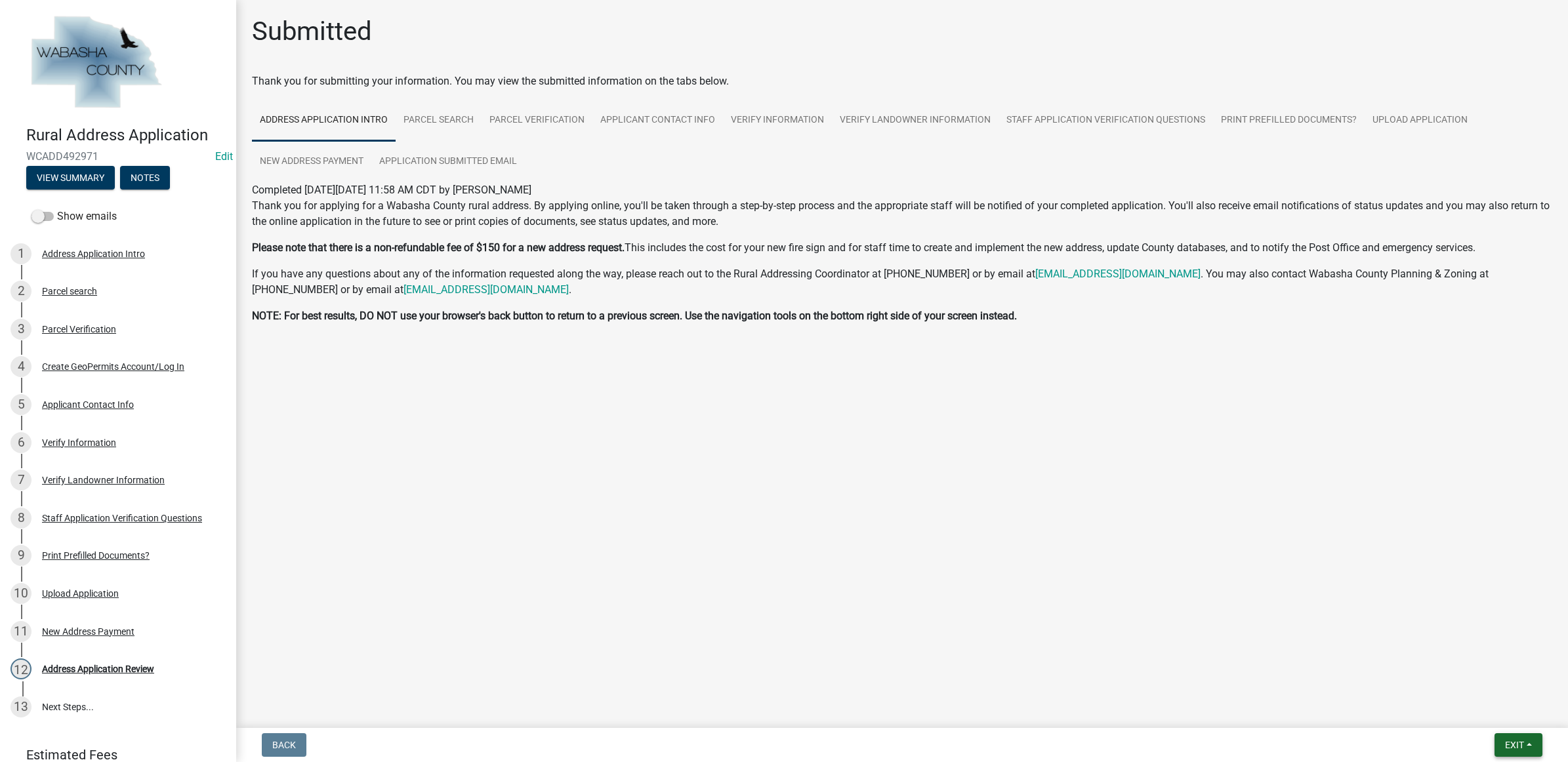
click at [1516, 752] on button "Exit" at bounding box center [1518, 745] width 48 height 23
click at [1516, 719] on button "Save & Exit" at bounding box center [1489, 712] width 105 height 32
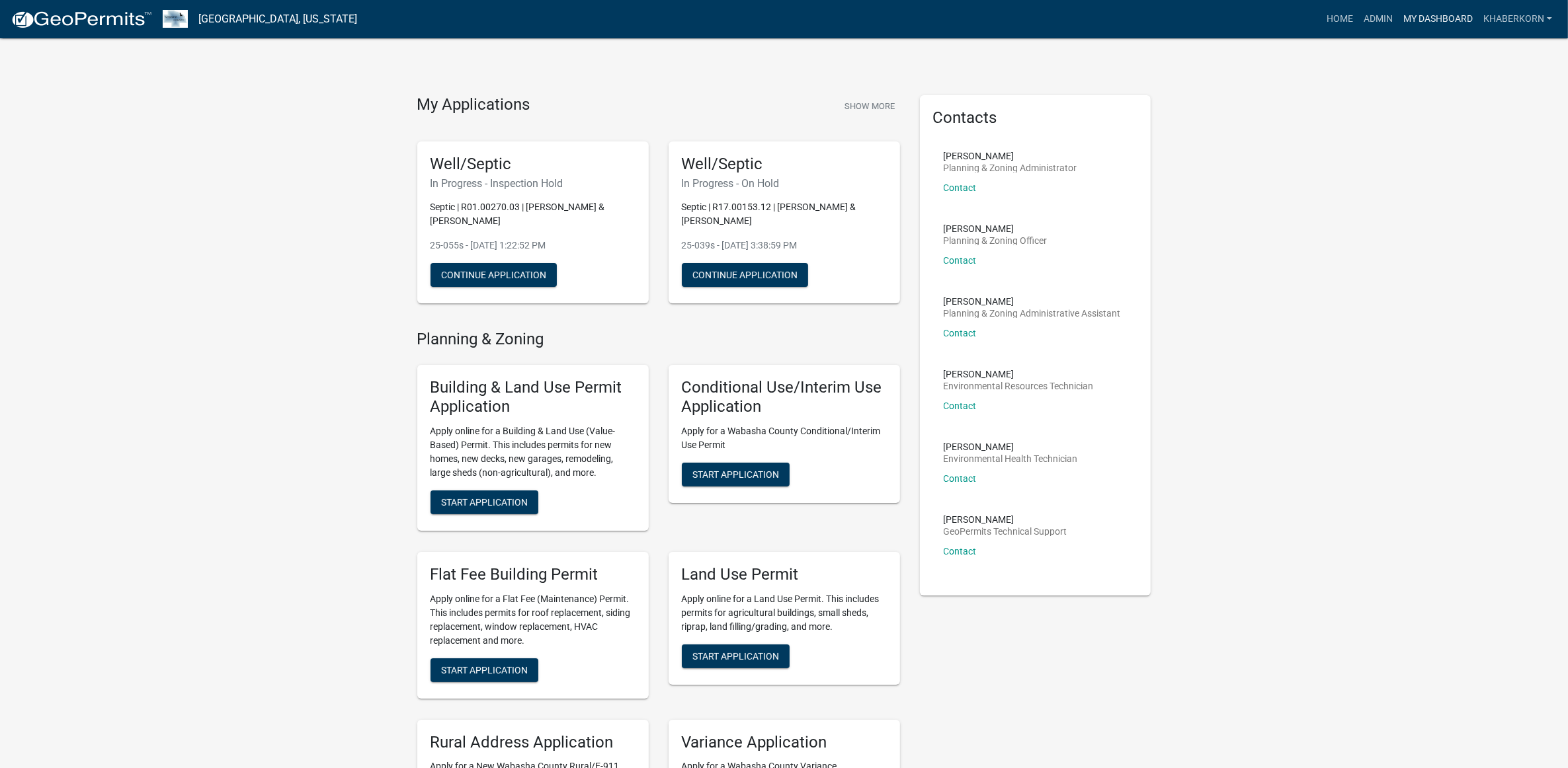
click at [1423, 14] on link "My Dashboard" at bounding box center [1438, 19] width 80 height 25
